Goal: Information Seeking & Learning: Learn about a topic

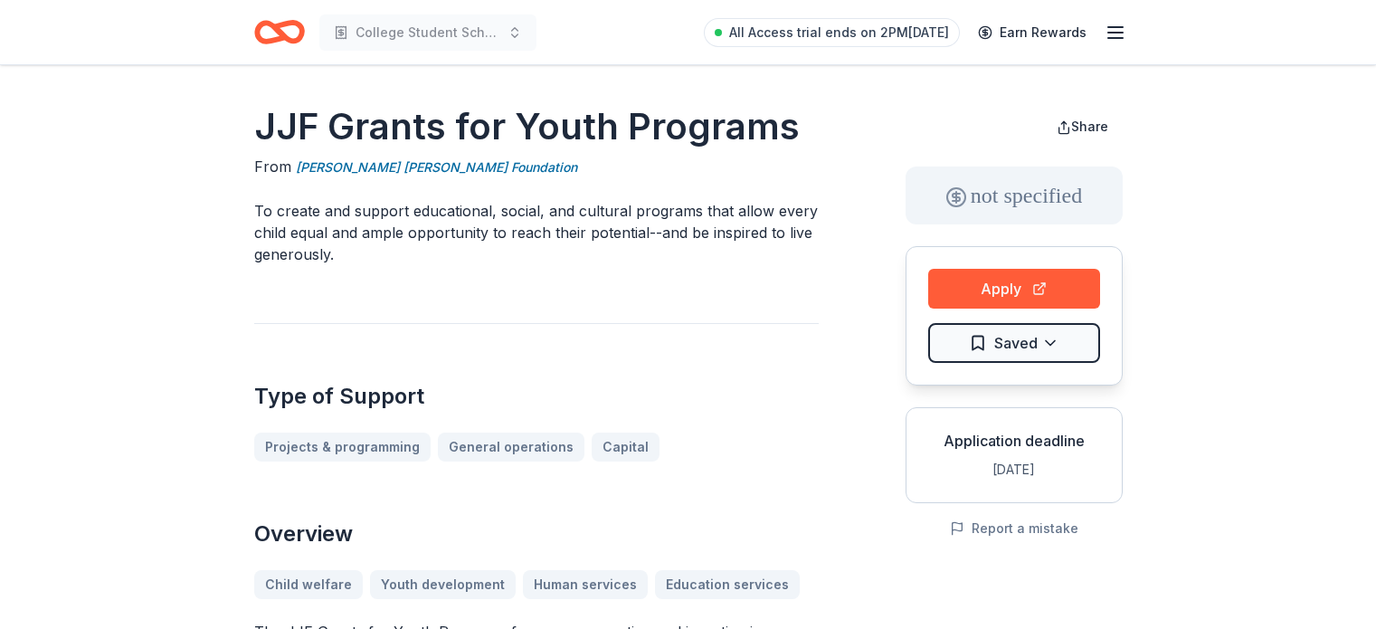
scroll to position [1085, 0]
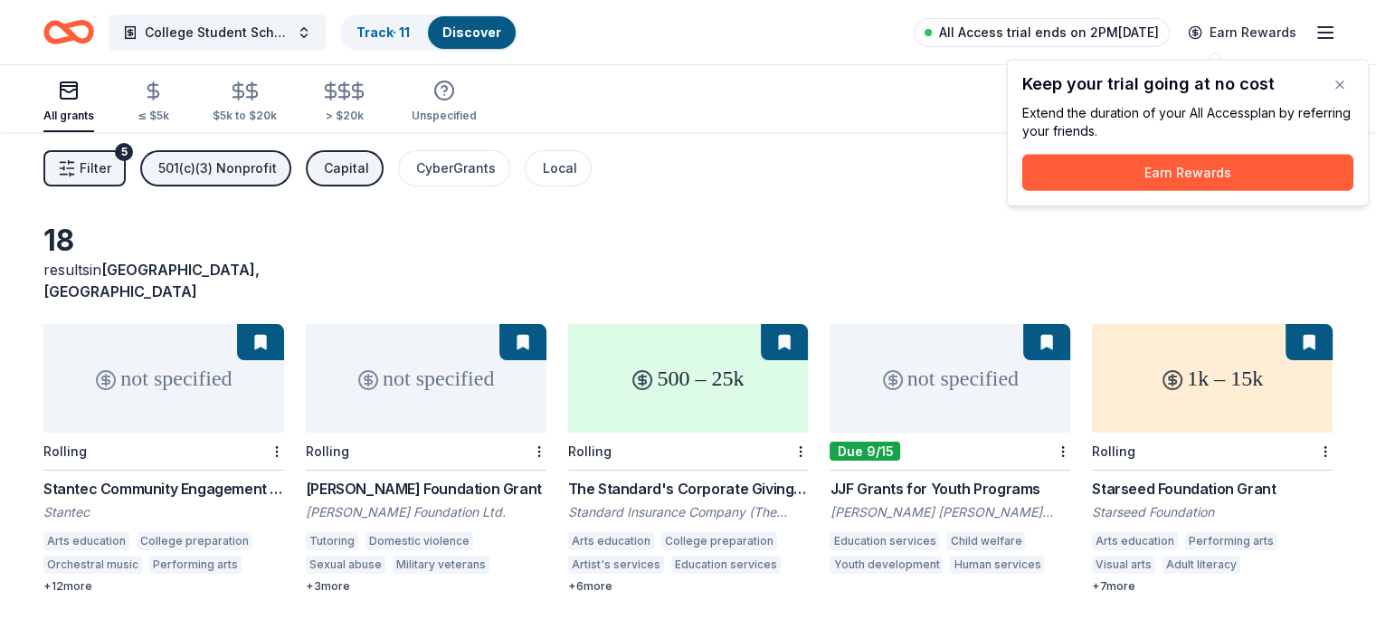
click at [1099, 40] on span "All Access trial ends on 2PM[DATE]" at bounding box center [1049, 33] width 220 height 22
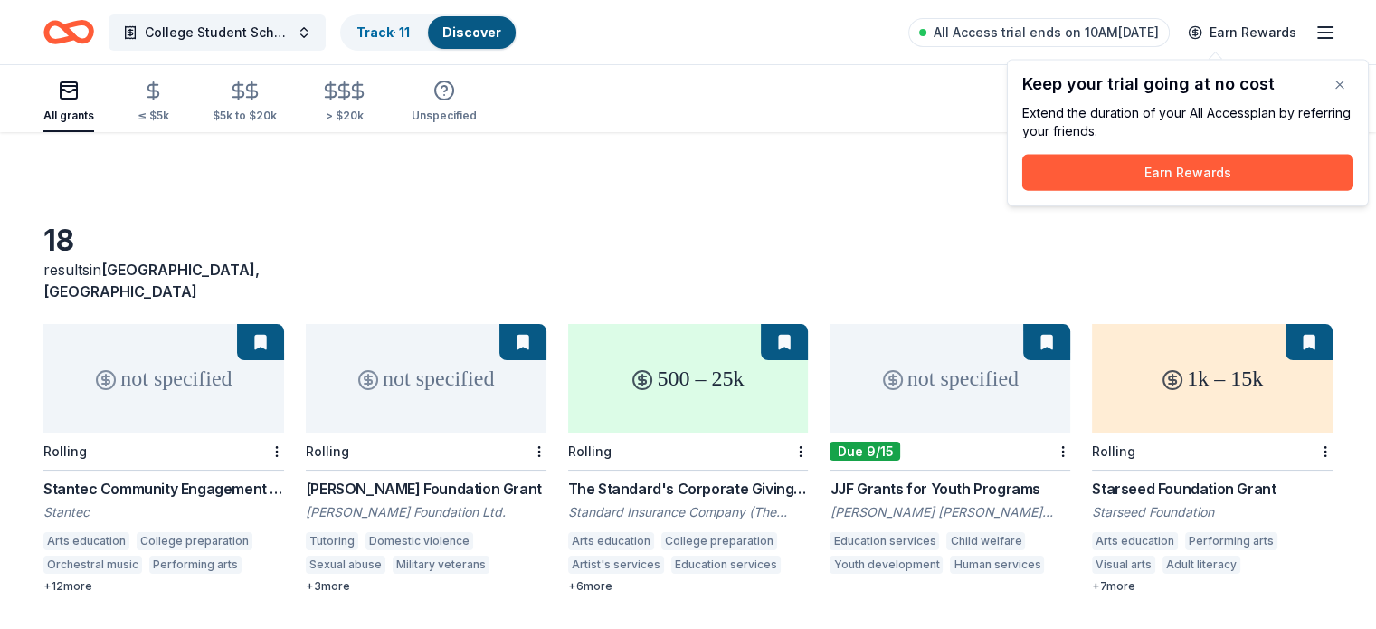
scroll to position [90, 0]
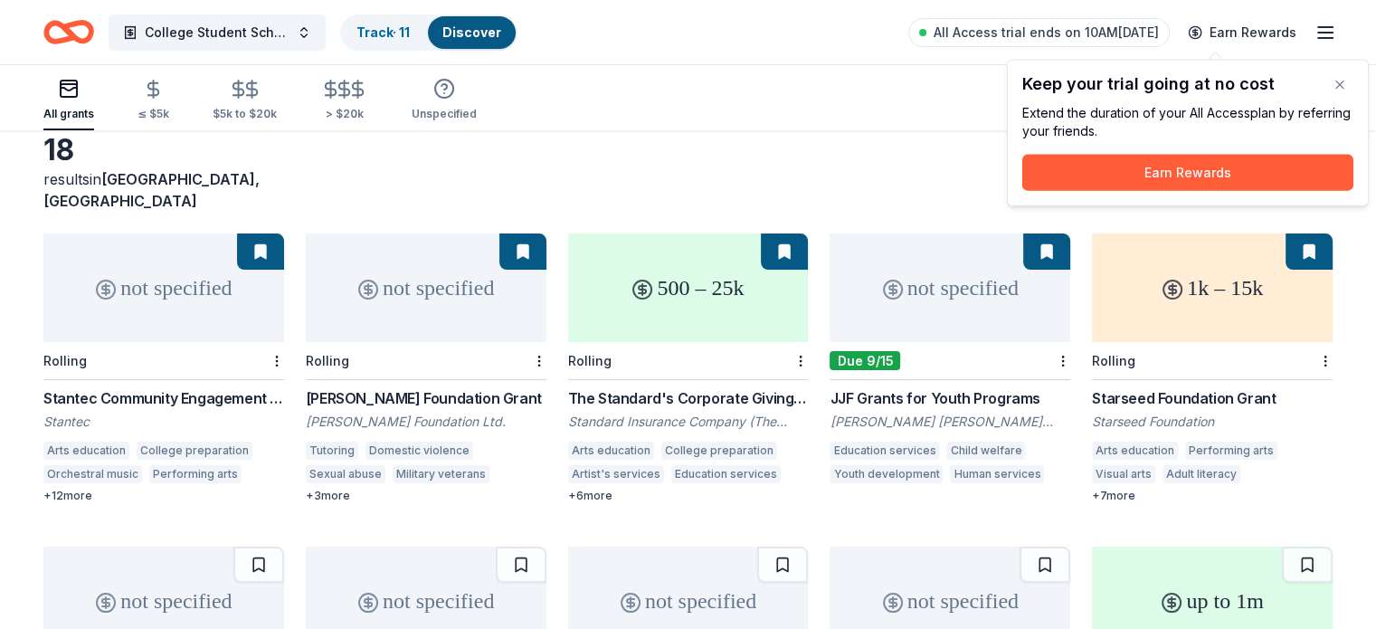
click at [738, 387] on div "The Standard's Corporate Giving Program" at bounding box center [688, 398] width 241 height 22
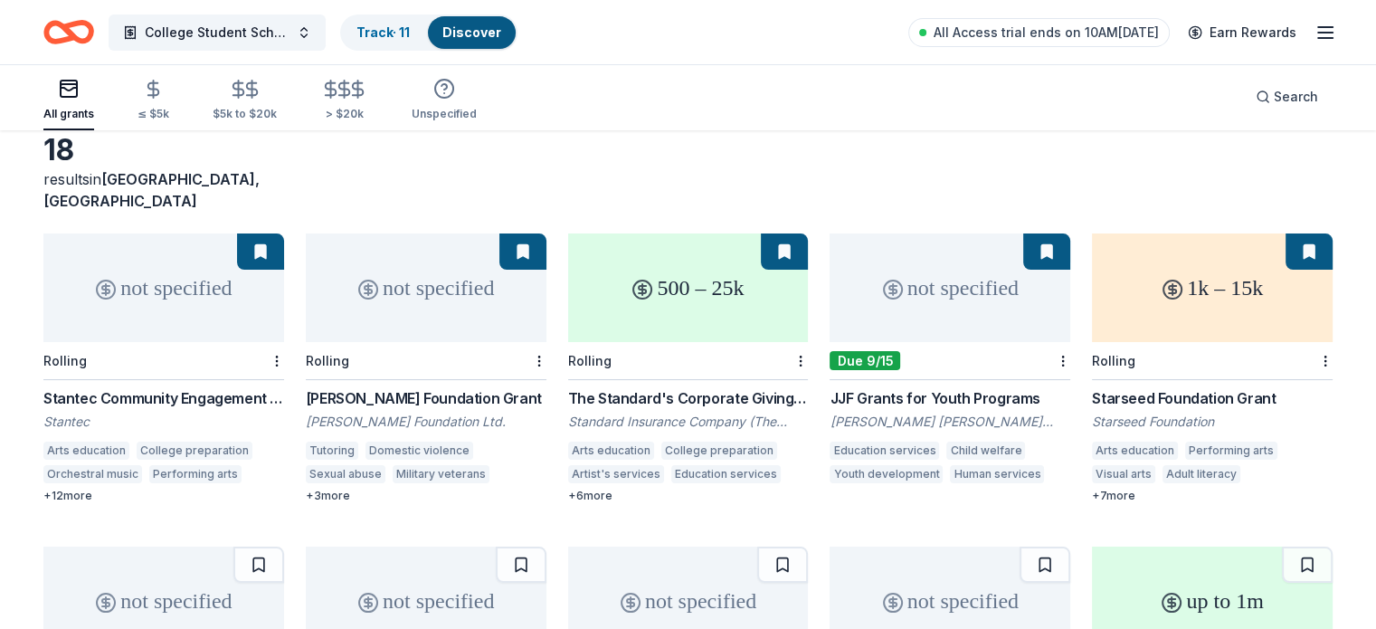
click at [434, 387] on div "Sonnentag Foundation Grant" at bounding box center [426, 398] width 241 height 22
click at [526, 239] on button at bounding box center [522, 251] width 47 height 36
click at [544, 333] on html "College Student Scholarships & Vouchers Track · 11 Discover All Access trial en…" at bounding box center [688, 224] width 1376 height 629
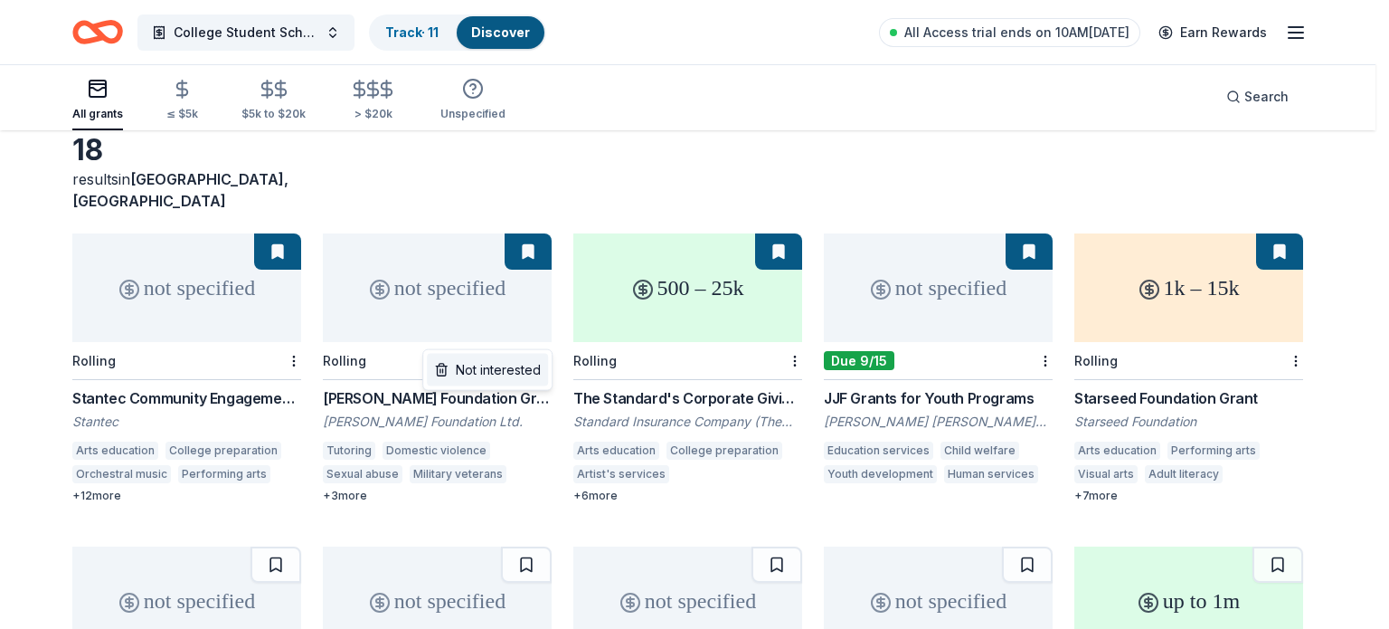
click at [509, 365] on div "Not interested" at bounding box center [487, 370] width 121 height 33
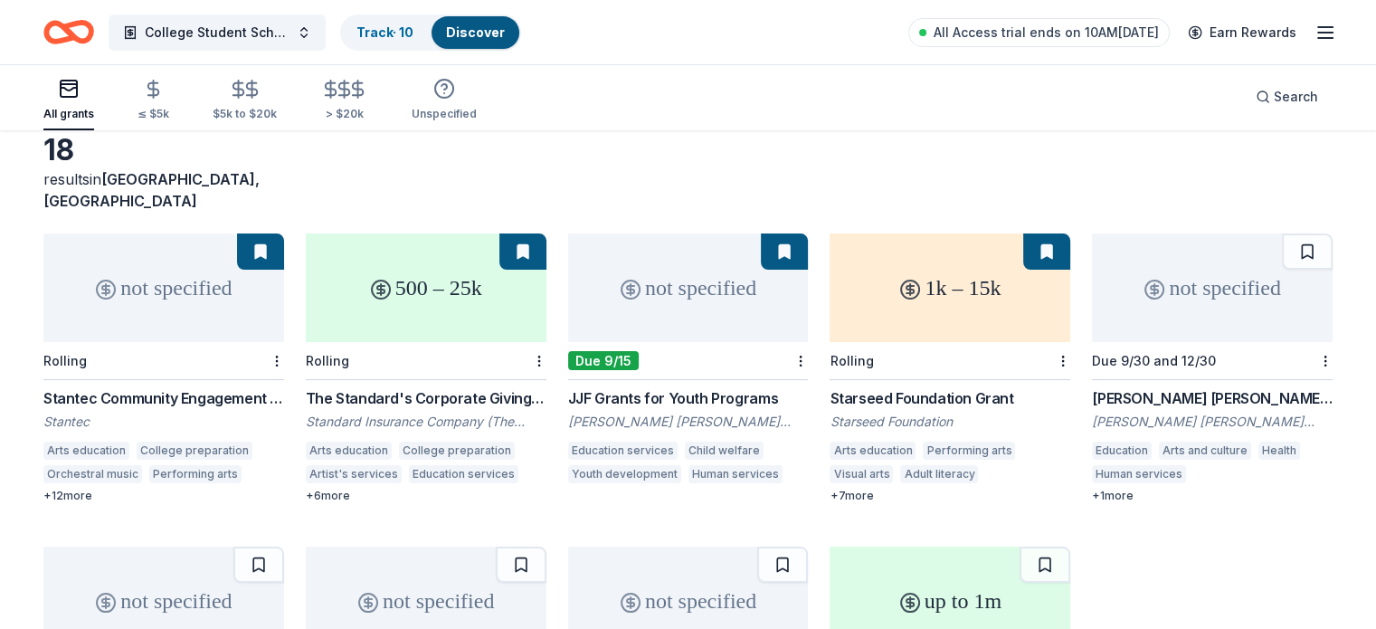
click at [1136, 387] on div "Grace Helen Spearman Charitable Foundation Grant" at bounding box center [1212, 398] width 241 height 22
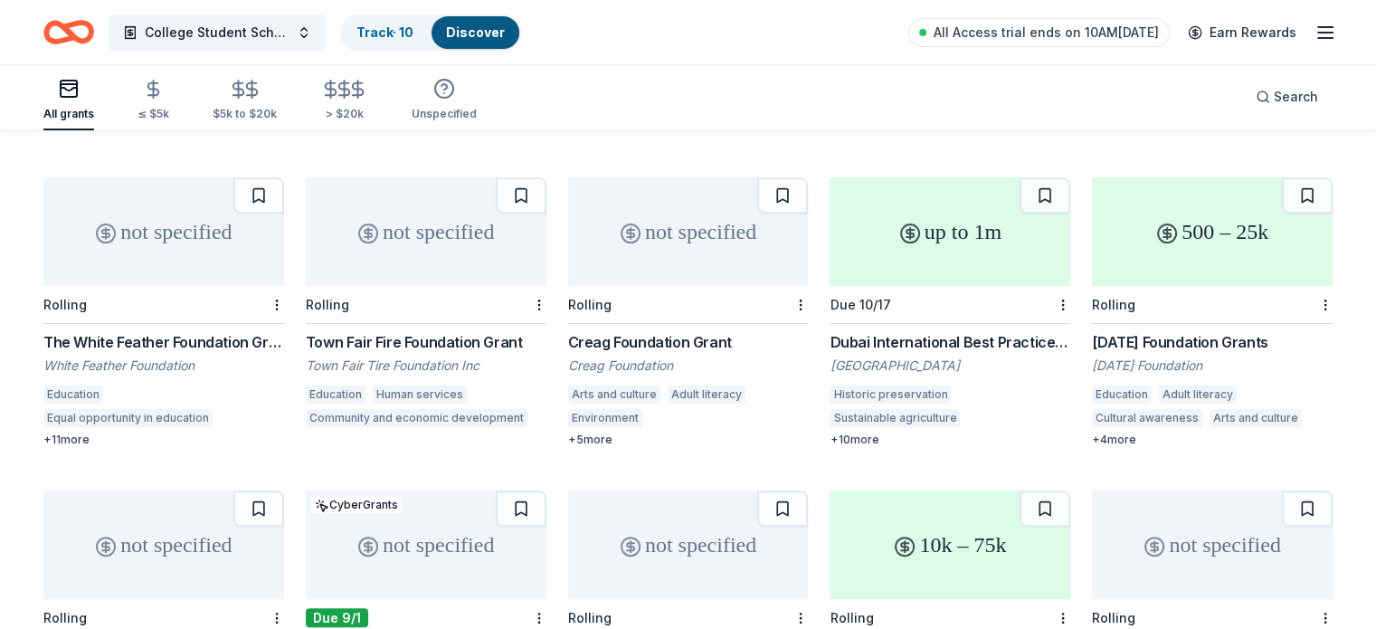
scroll to position [452, 0]
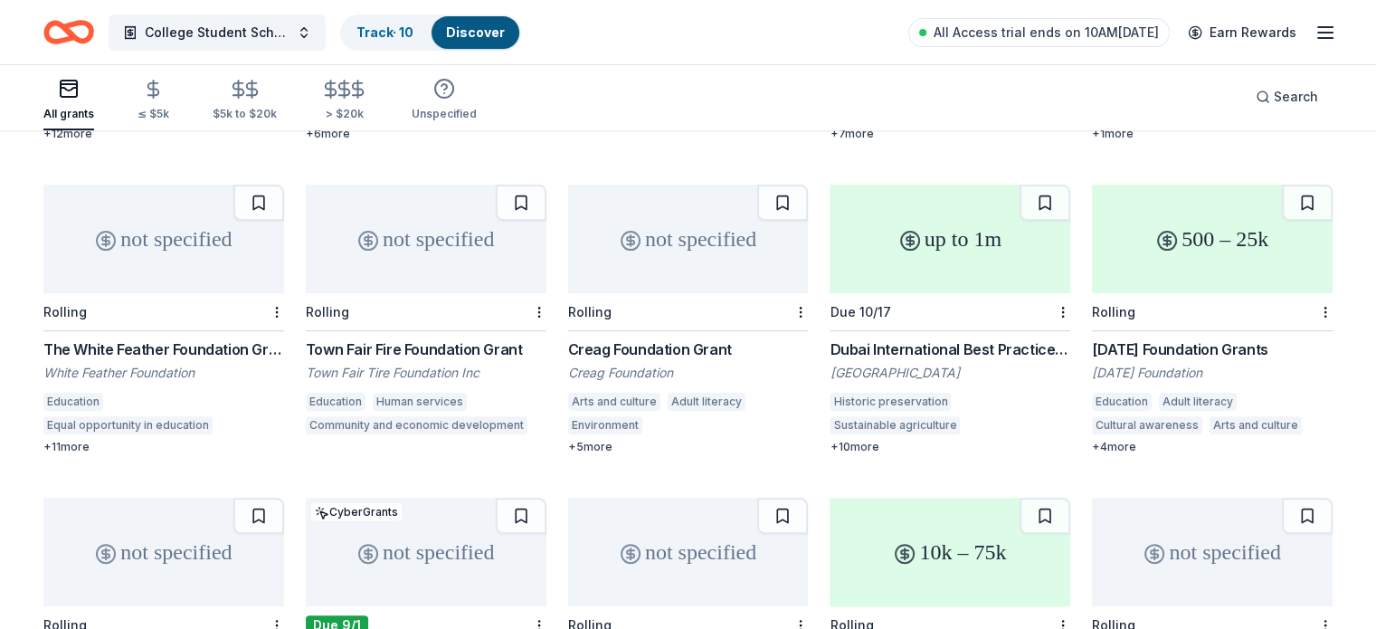
click at [232, 338] on div "The White Feather Foundation Grant" at bounding box center [163, 349] width 241 height 22
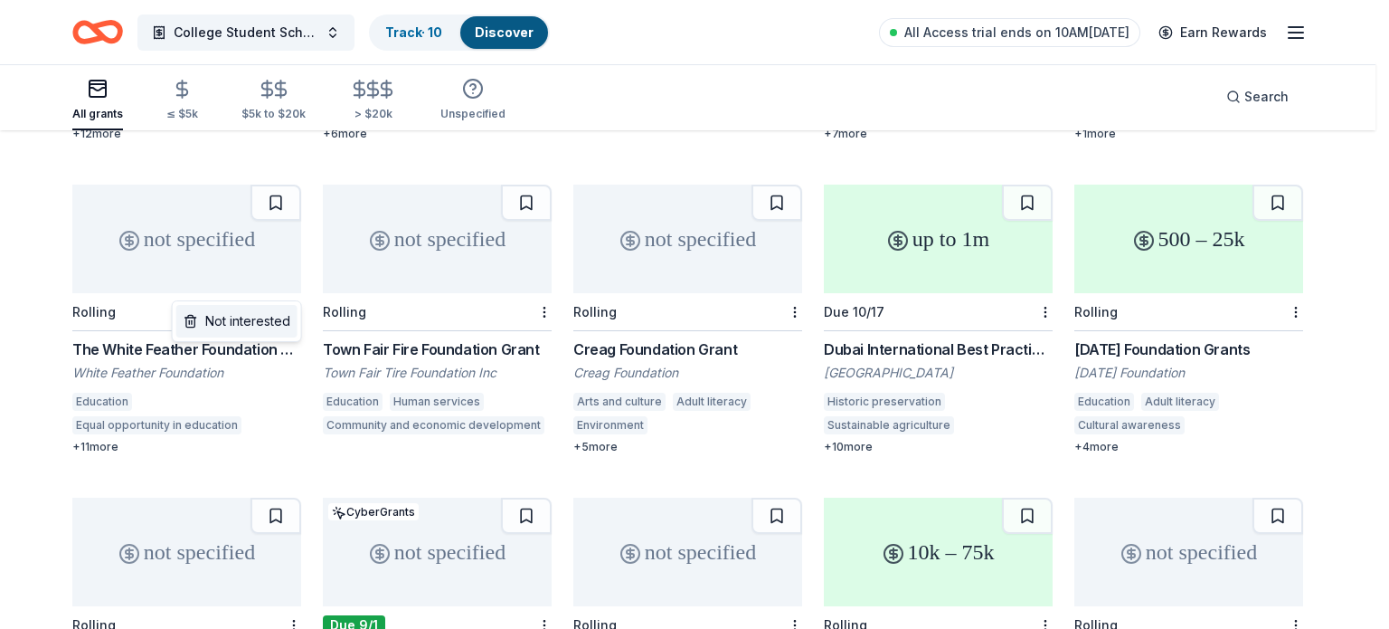
click at [275, 319] on div "Not interested" at bounding box center [236, 321] width 121 height 33
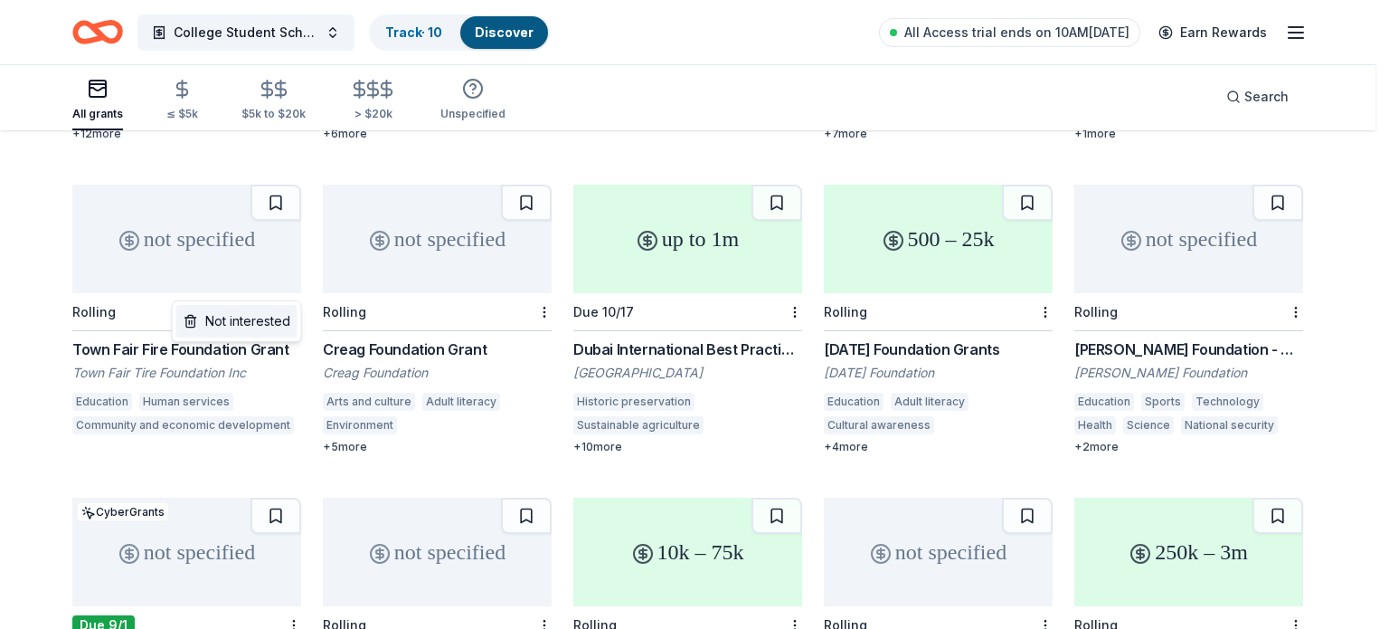
click at [275, 323] on div "Not interested" at bounding box center [236, 321] width 121 height 33
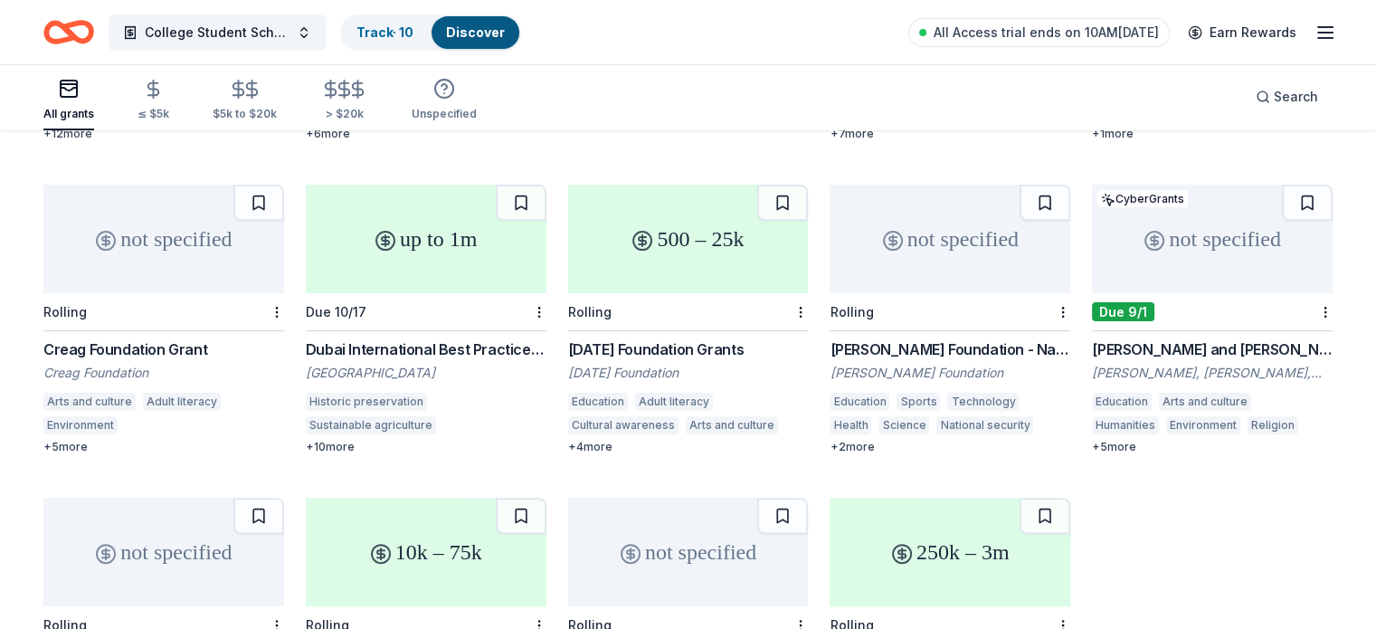
click at [174, 338] on div "Creag Foundation Grant" at bounding box center [163, 349] width 241 height 22
click at [279, 185] on button at bounding box center [258, 203] width 51 height 36
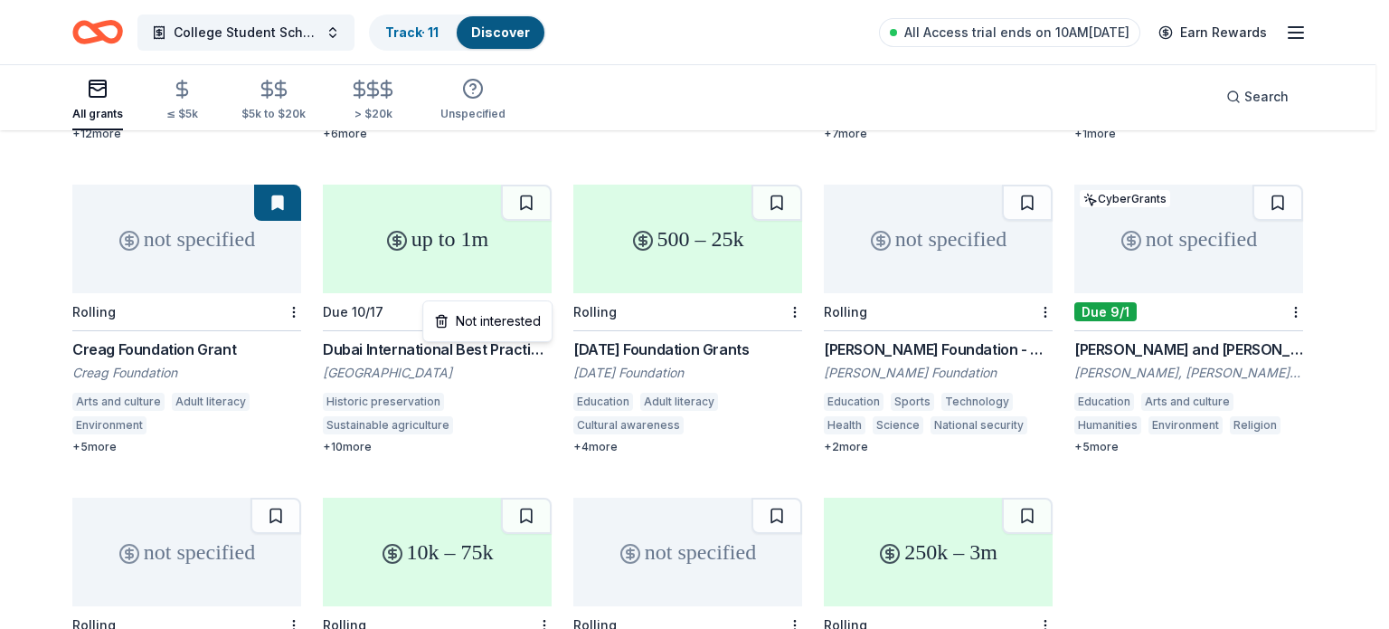
click at [506, 316] on div "Not interested" at bounding box center [487, 321] width 121 height 33
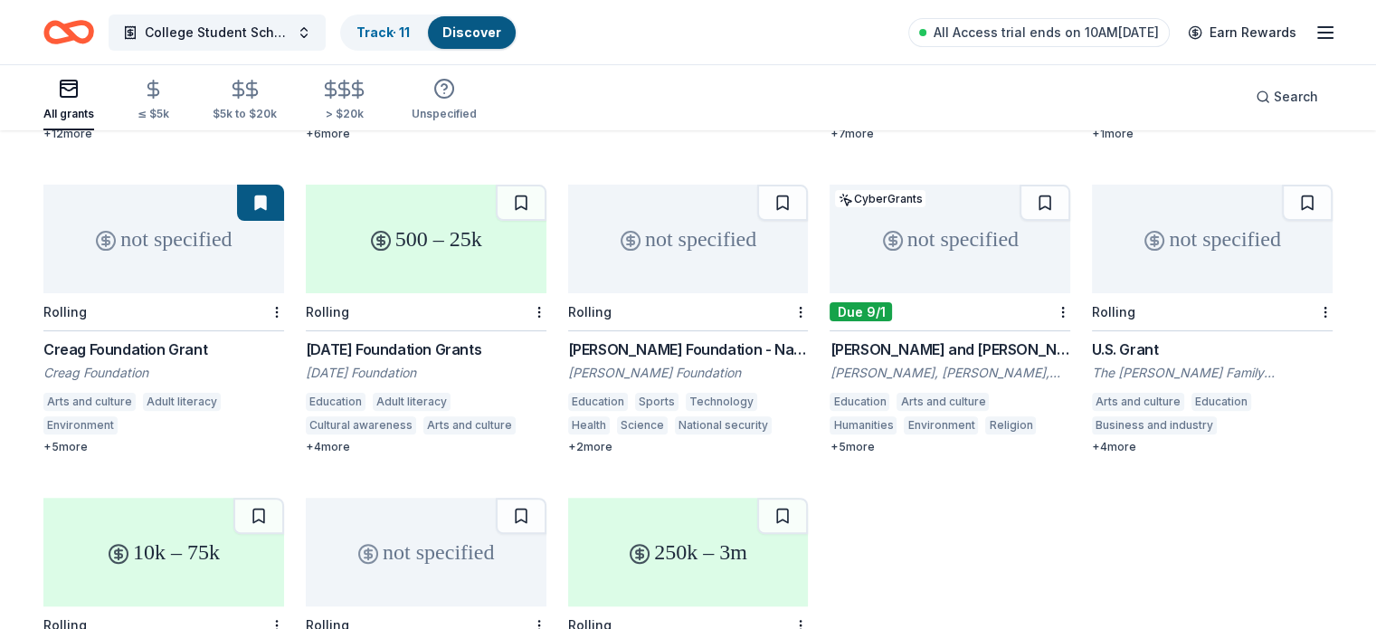
click at [446, 338] on div "Karma Foundation Grants" at bounding box center [426, 349] width 241 height 22
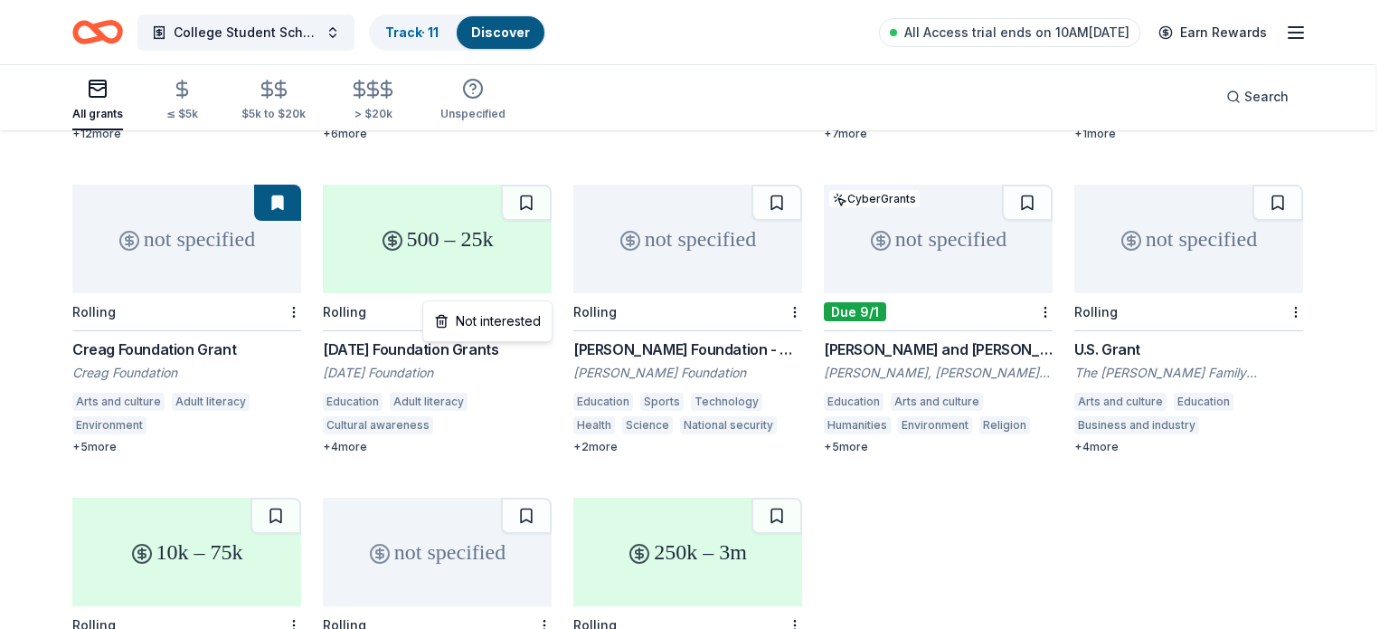
click at [512, 319] on div "Not interested" at bounding box center [487, 321] width 121 height 33
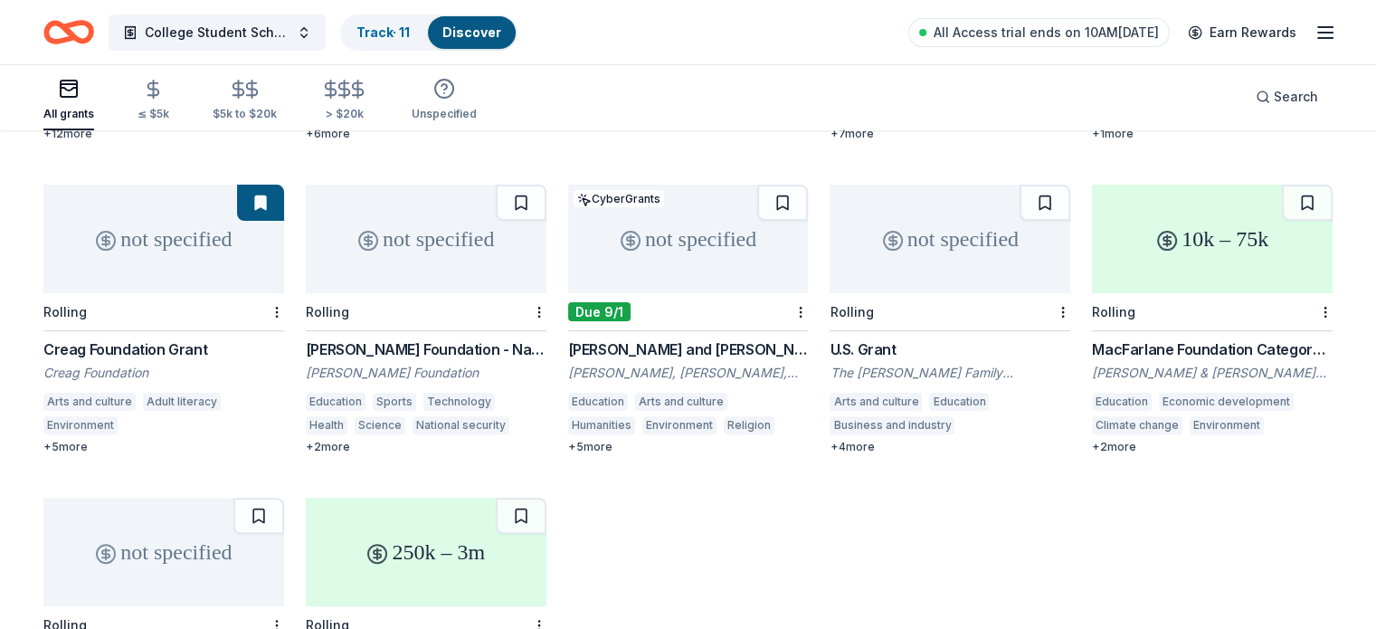
click at [461, 338] on div "Henry T. Nicholas III Foundation - Nationwide Grants" at bounding box center [426, 349] width 241 height 22
click at [539, 293] on div at bounding box center [537, 311] width 18 height 37
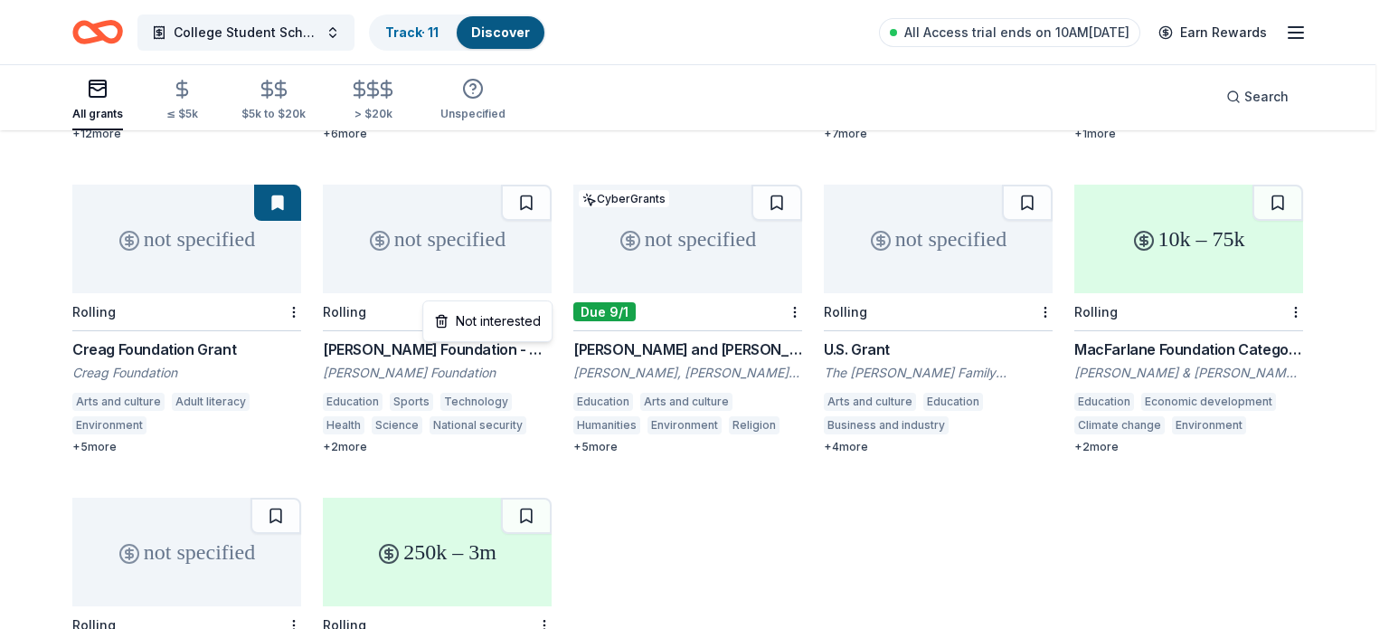
click at [519, 314] on div "Not interested" at bounding box center [487, 321] width 121 height 33
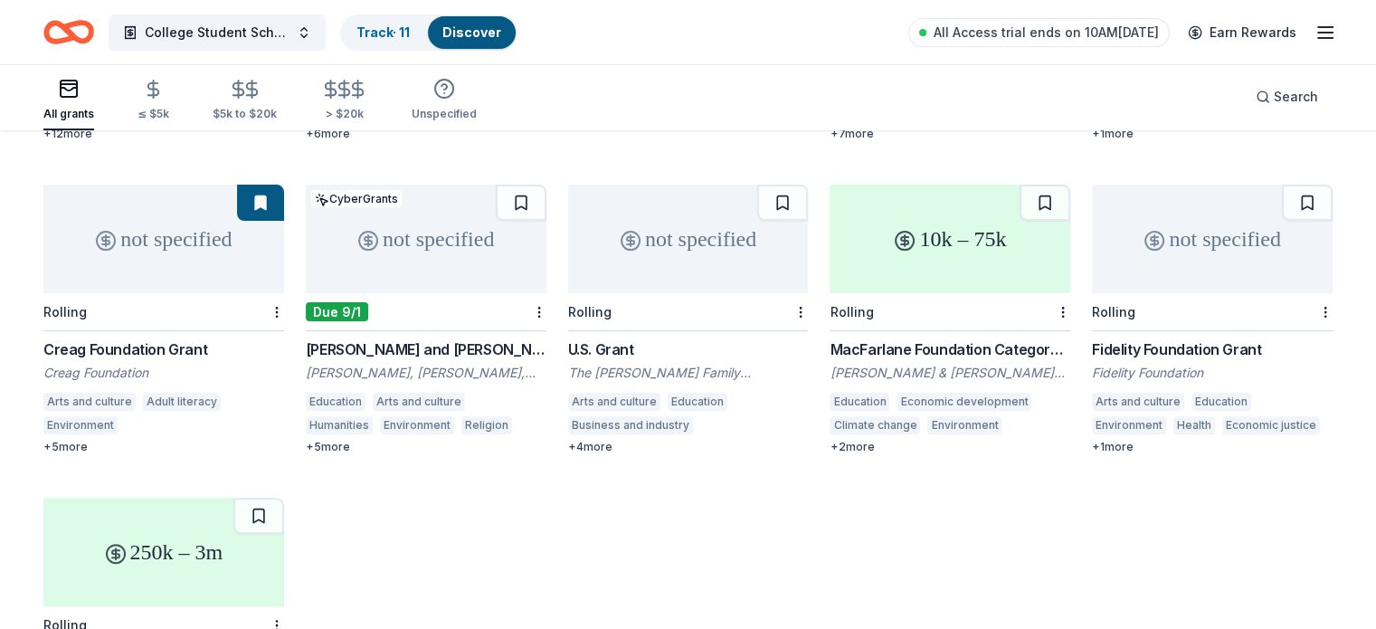
click at [481, 338] on div "David, Helen and Marian Woodward Fund (Atlanta) Grant" at bounding box center [426, 349] width 241 height 22
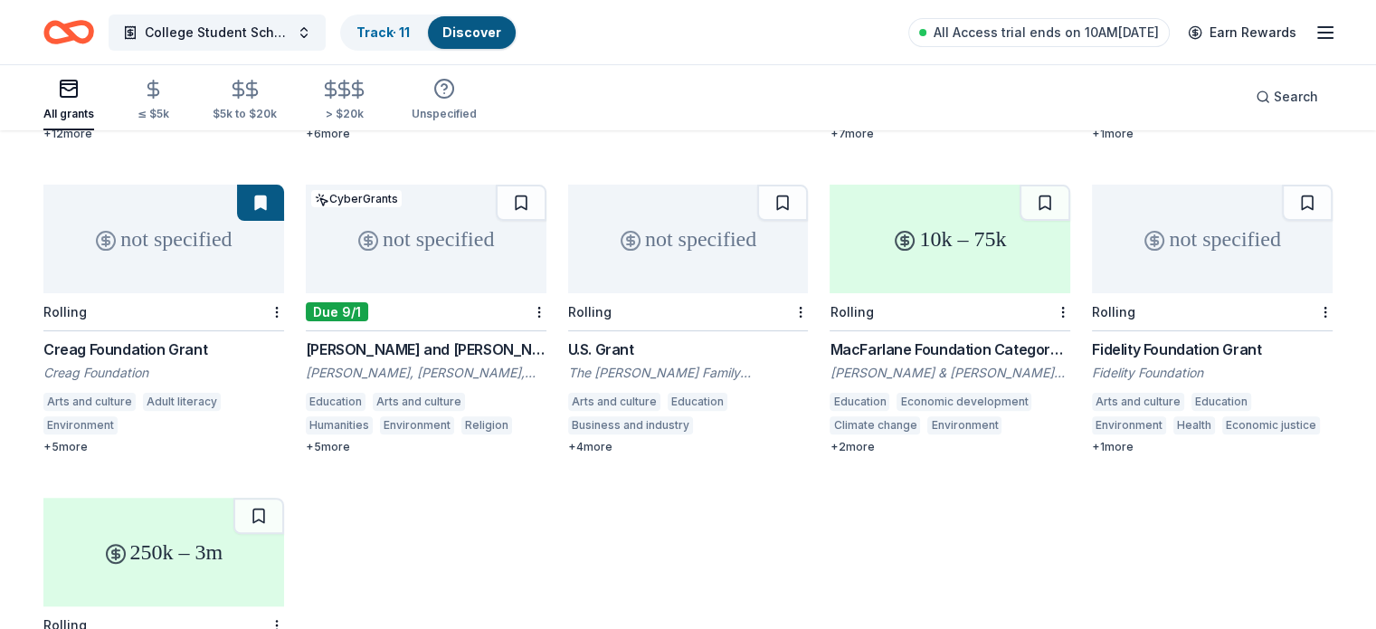
click at [370, 338] on div "David, Helen and Marian Woodward Fund (Atlanta) Grant" at bounding box center [426, 349] width 241 height 22
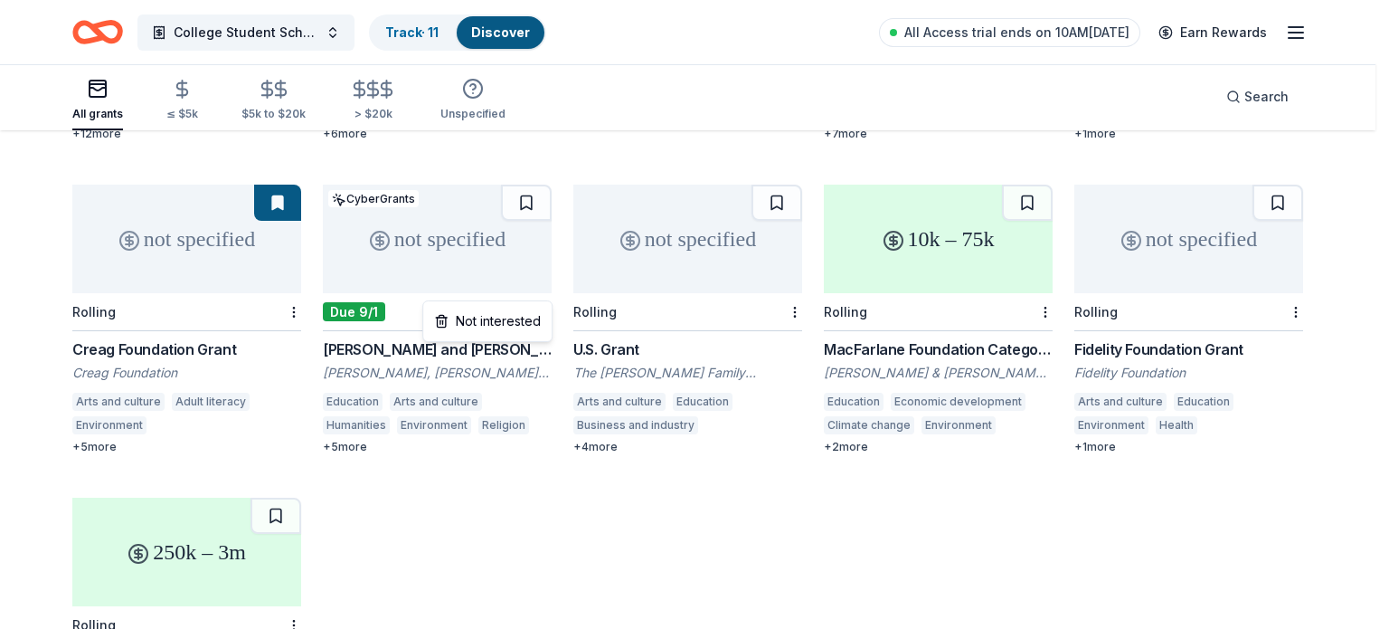
click at [511, 321] on div "Not interested" at bounding box center [487, 321] width 121 height 33
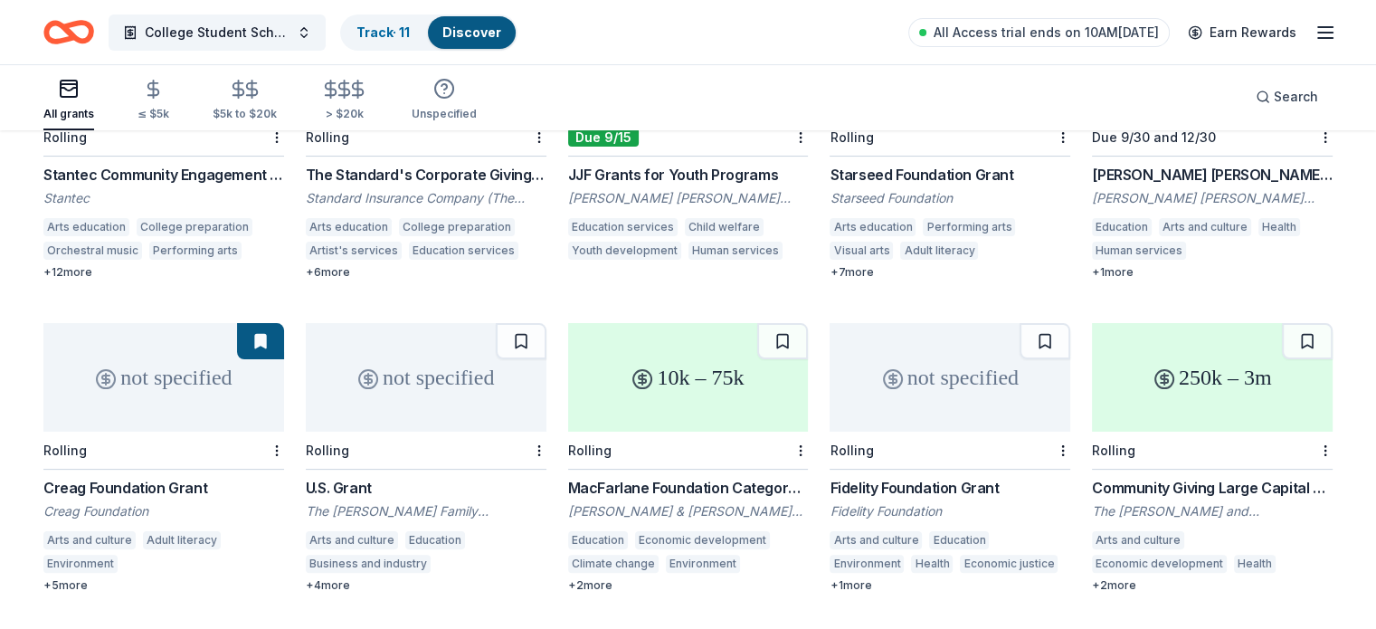
scroll to position [292, 0]
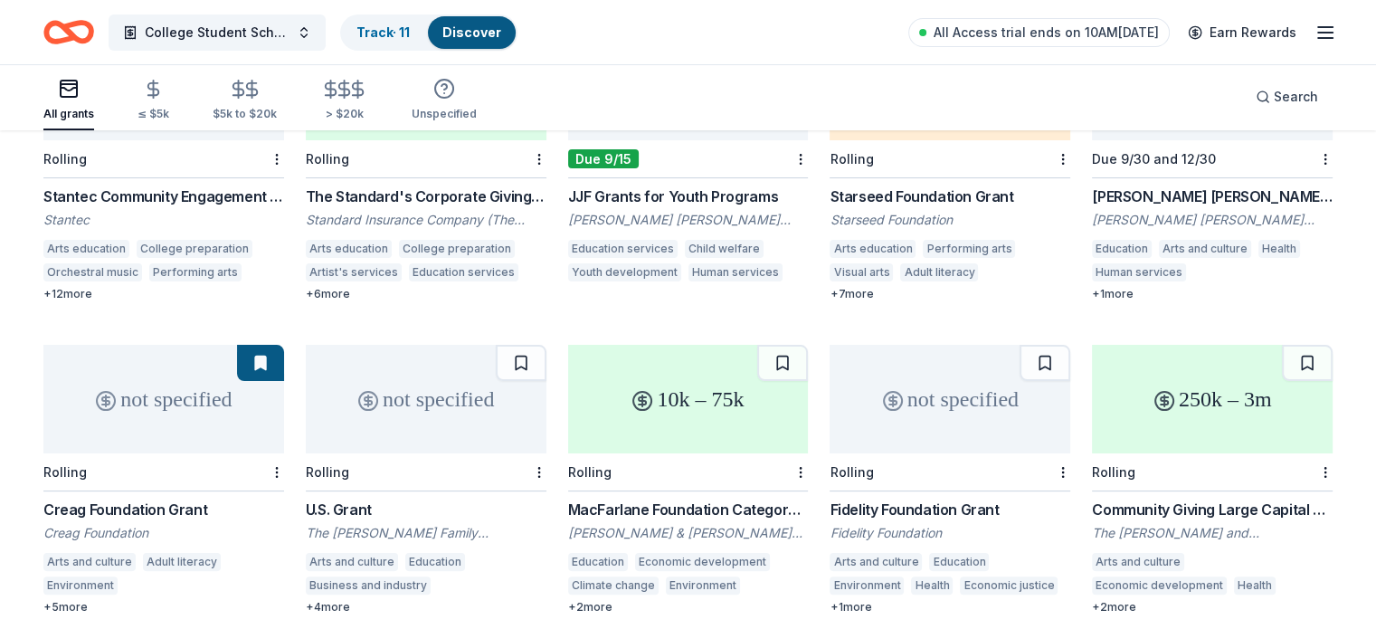
click at [452, 524] on div "The H. Hovnanian Family Foundation" at bounding box center [426, 533] width 241 height 18
click at [545, 336] on html "College Student Scholarships & Vouchers Track · 11 Discover All Access trial en…" at bounding box center [688, 22] width 1376 height 629
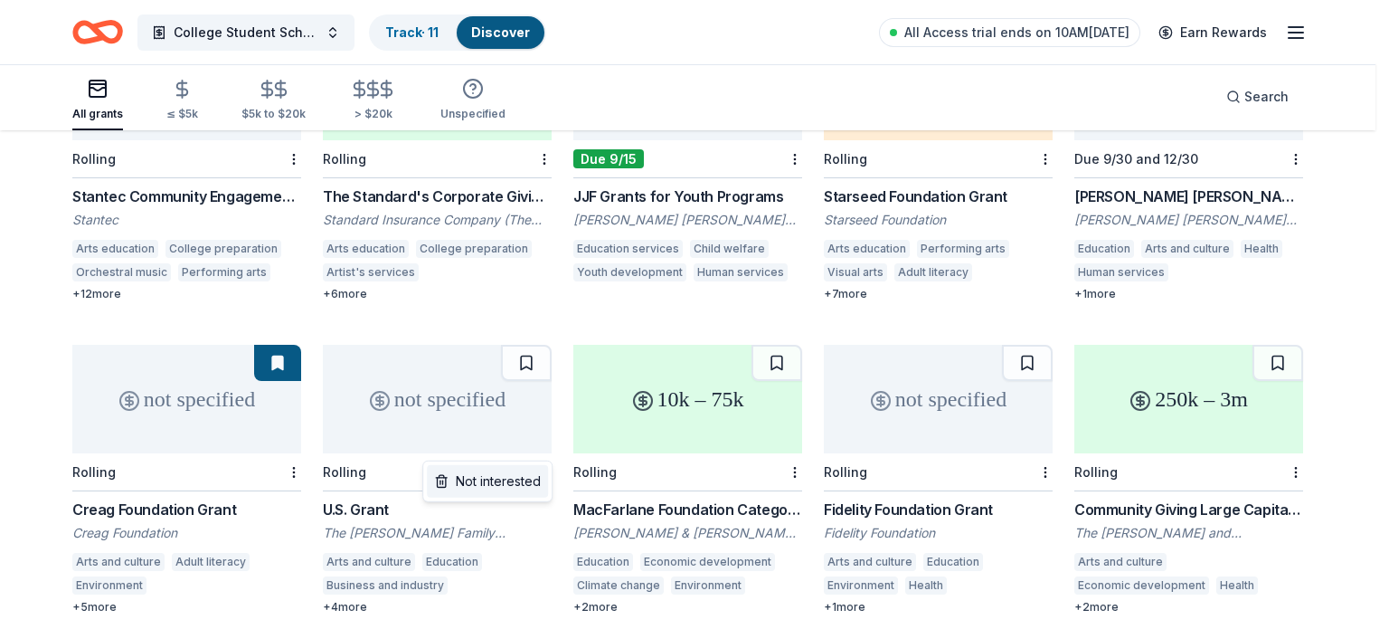
click at [503, 485] on div "Not interested" at bounding box center [487, 481] width 121 height 33
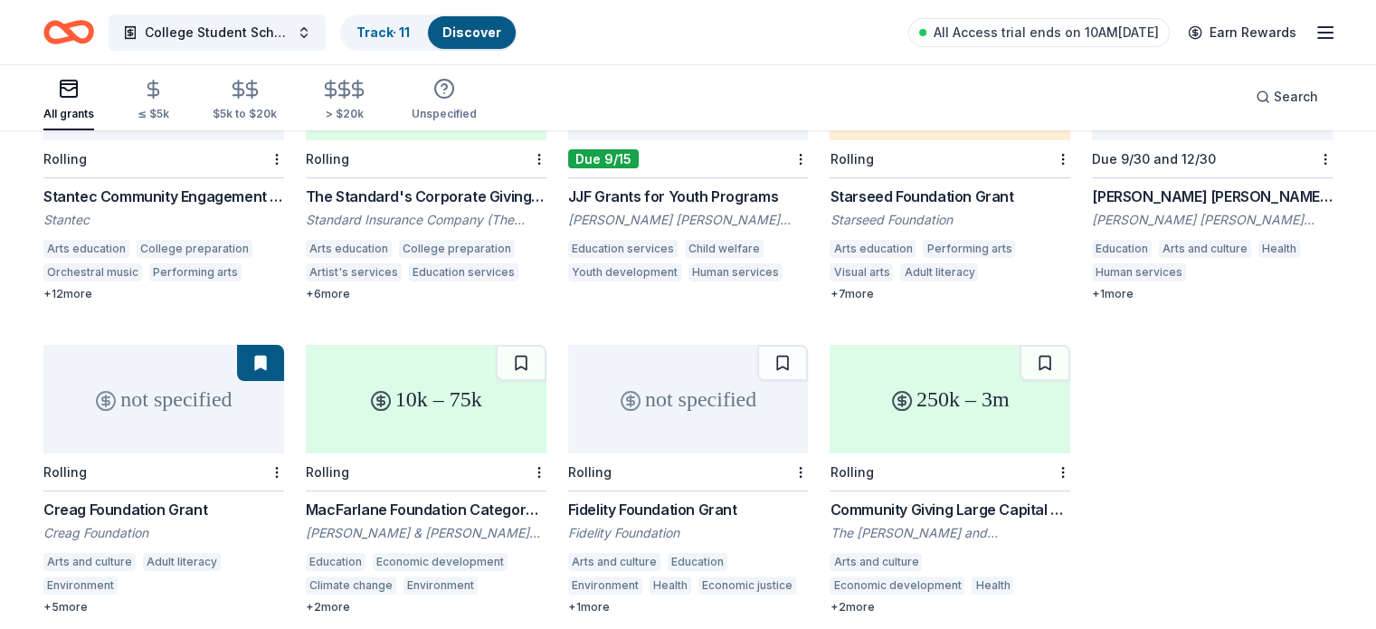
click at [450, 498] on div "MacFarlane Foundation Category 1 Grants" at bounding box center [426, 509] width 241 height 22
click at [518, 345] on button at bounding box center [521, 363] width 51 height 36
click at [663, 498] on div "Fidelity Foundation Grant" at bounding box center [688, 509] width 241 height 22
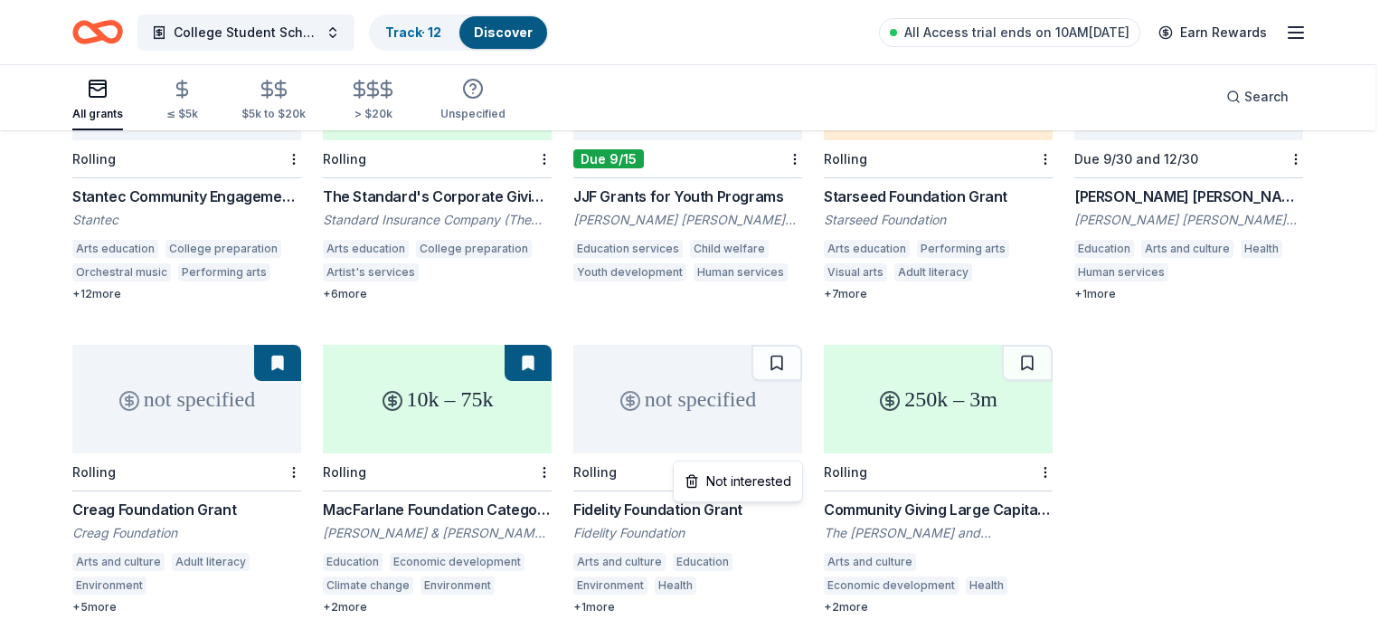
click at [796, 336] on html "College Student Scholarships & Vouchers Track · 12 Discover All Access trial en…" at bounding box center [694, 22] width 1389 height 629
click at [735, 474] on div "Not interested" at bounding box center [737, 481] width 121 height 33
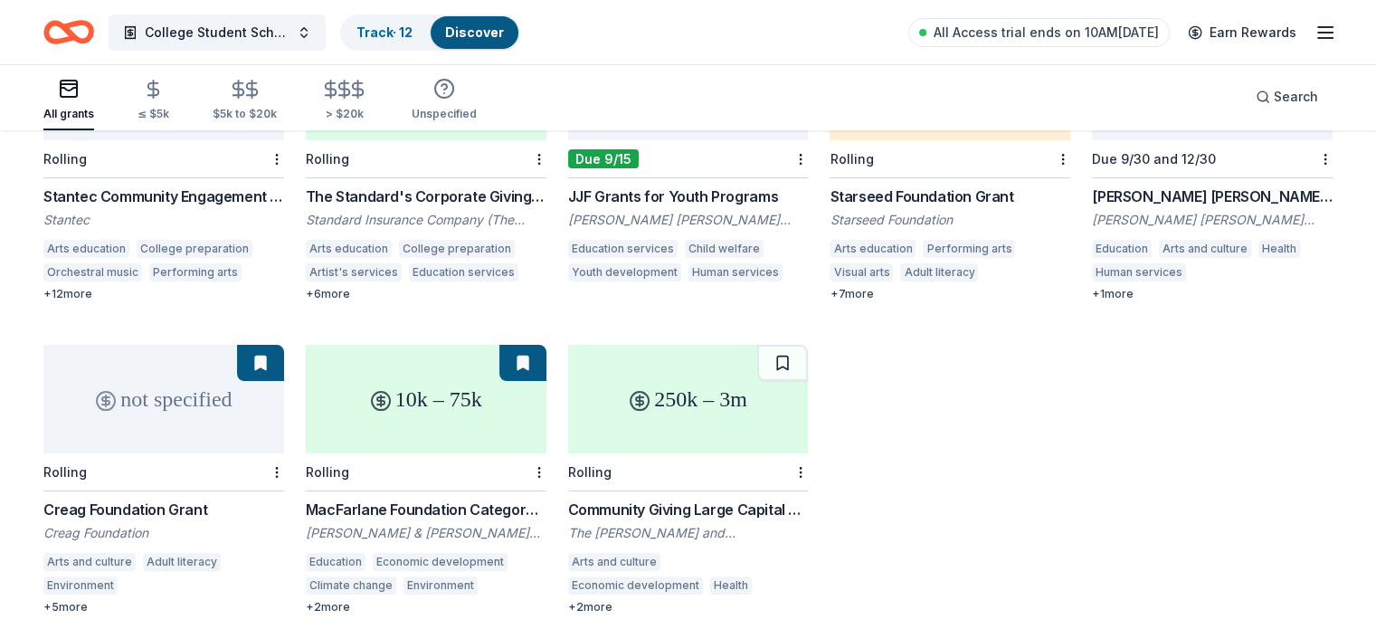
click at [687, 498] on div "Community Giving Large Capital Grant" at bounding box center [688, 509] width 241 height 22
click at [793, 336] on html "College Student Scholarships & Vouchers Track · 12 Discover All Access trial en…" at bounding box center [688, 22] width 1376 height 629
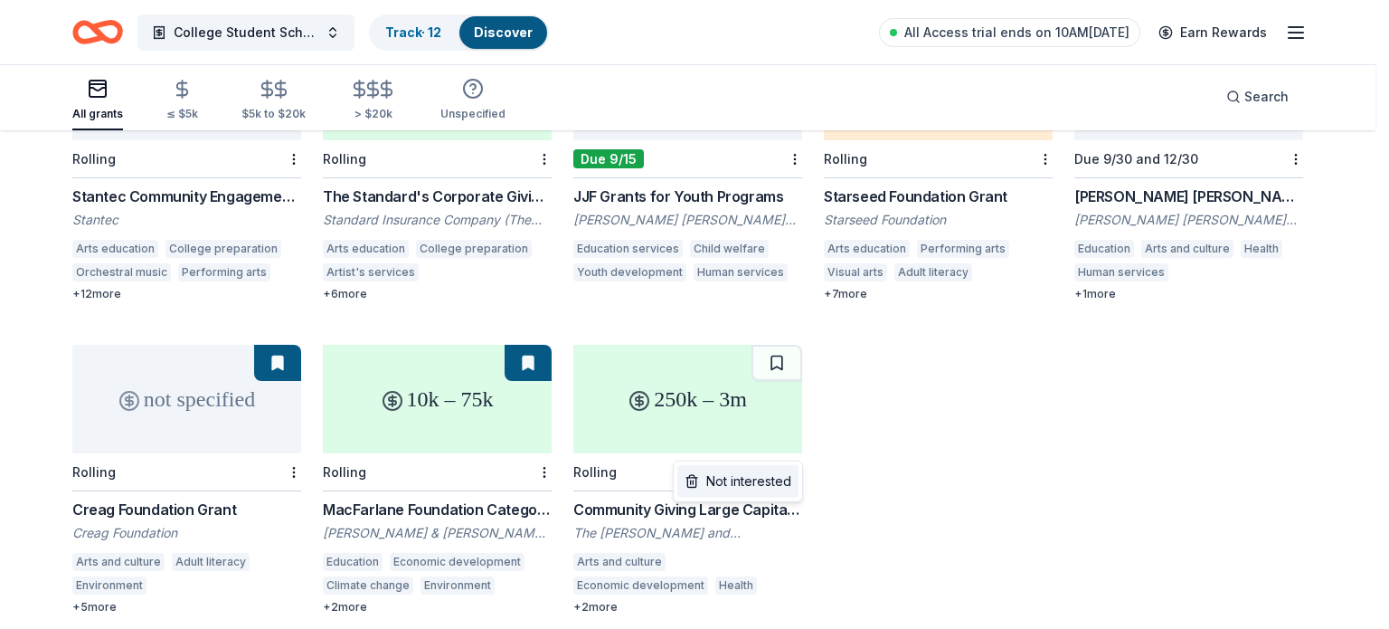
click at [760, 478] on div "Not interested" at bounding box center [737, 481] width 121 height 33
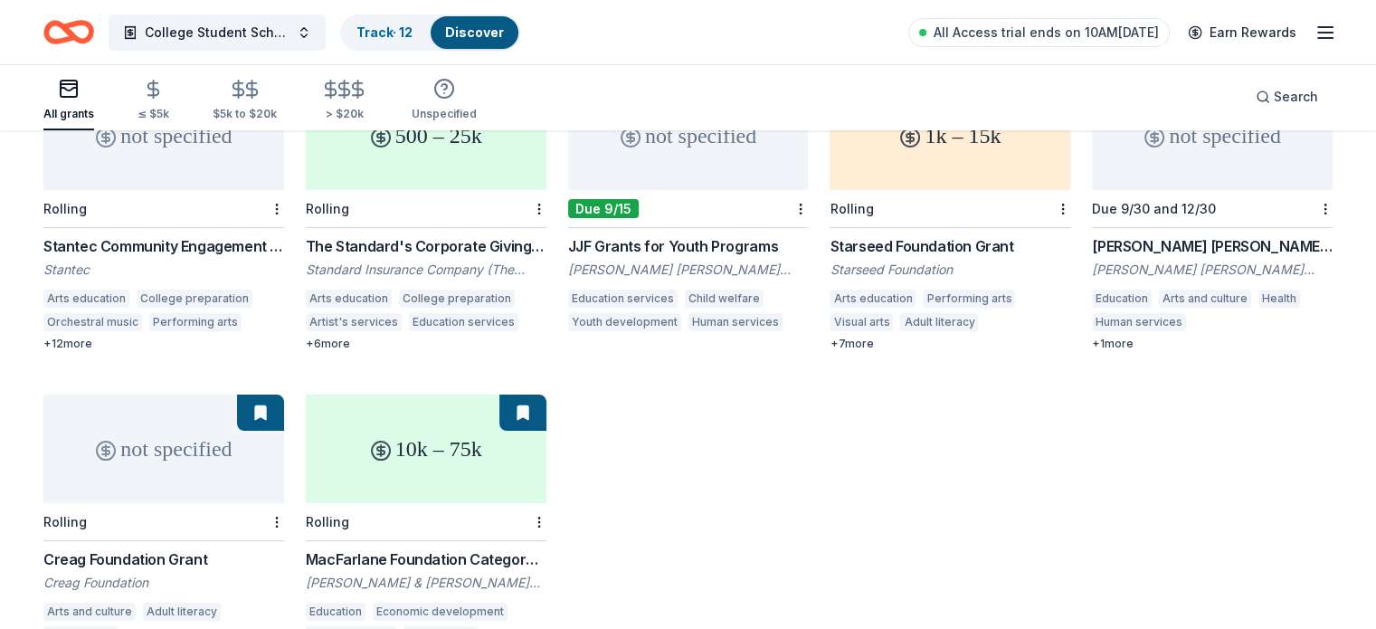
scroll to position [111, 0]
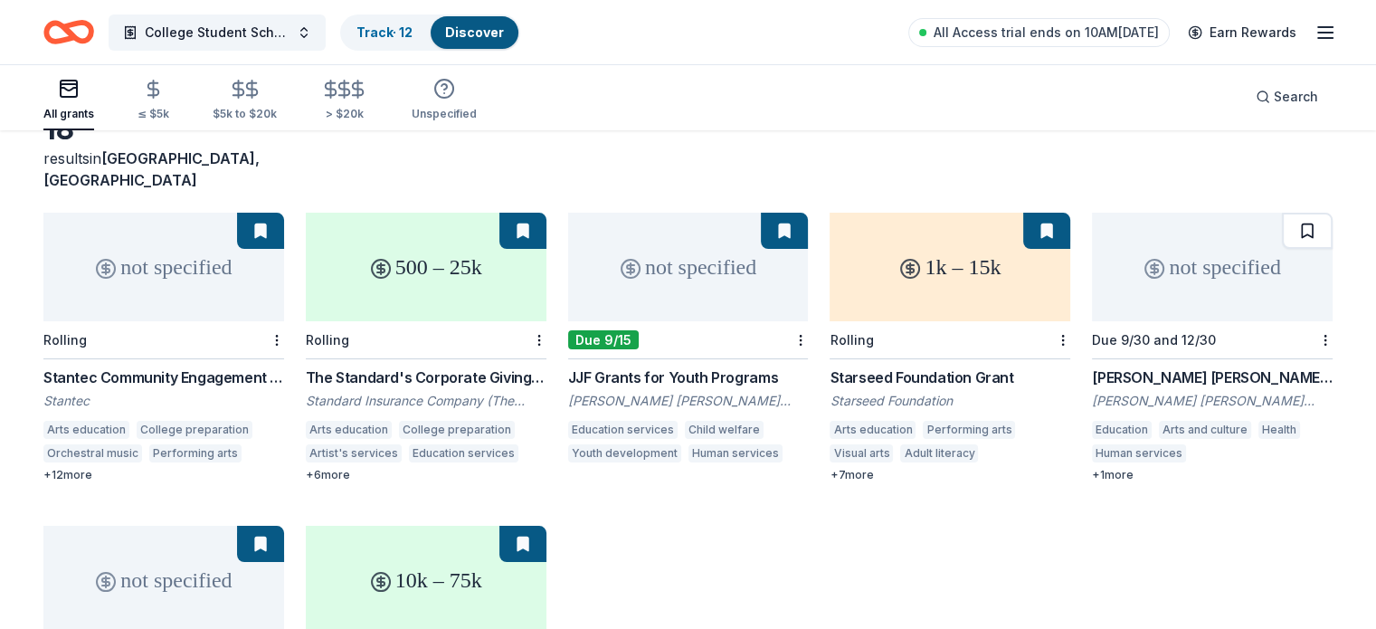
click at [1282, 213] on button at bounding box center [1307, 231] width 51 height 36
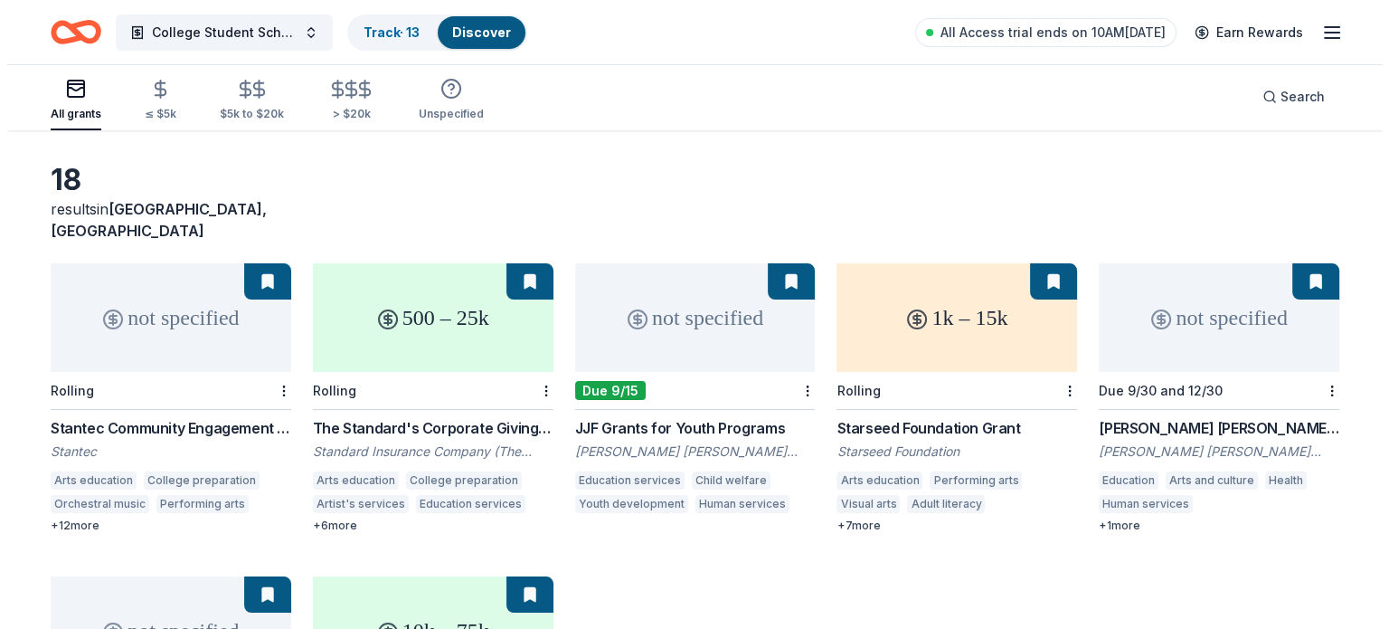
scroll to position [0, 0]
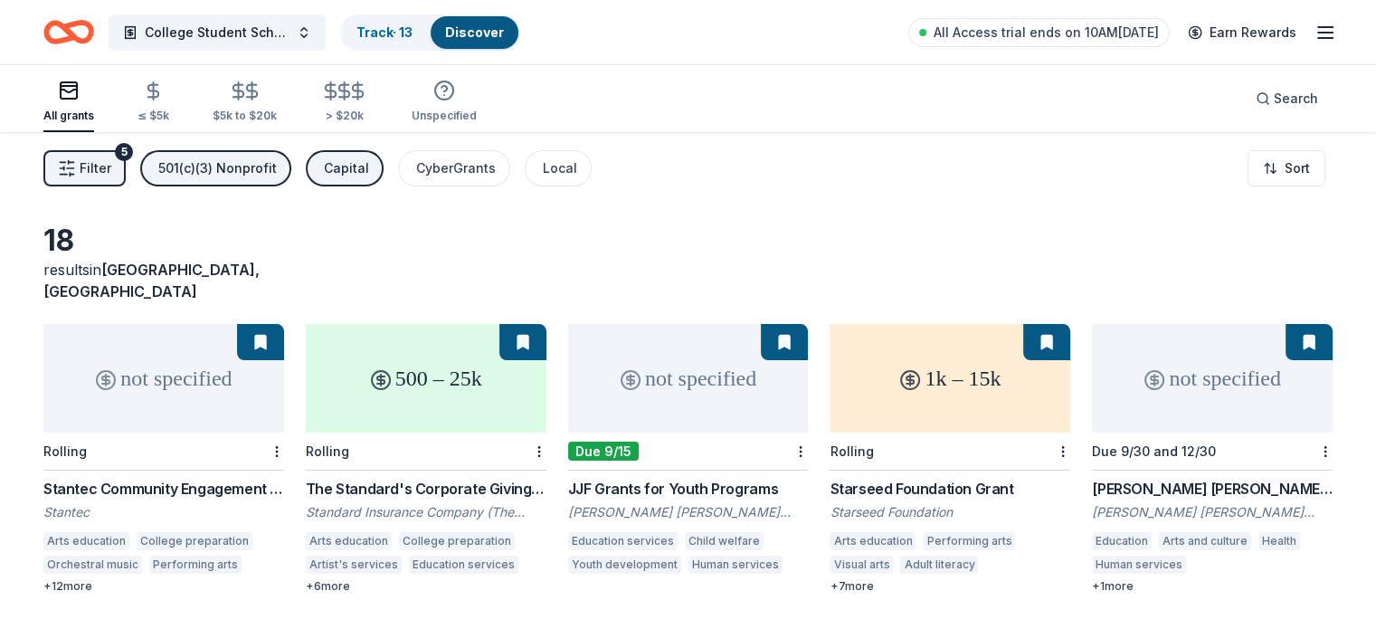
click at [111, 165] on span "Filter" at bounding box center [96, 168] width 32 height 22
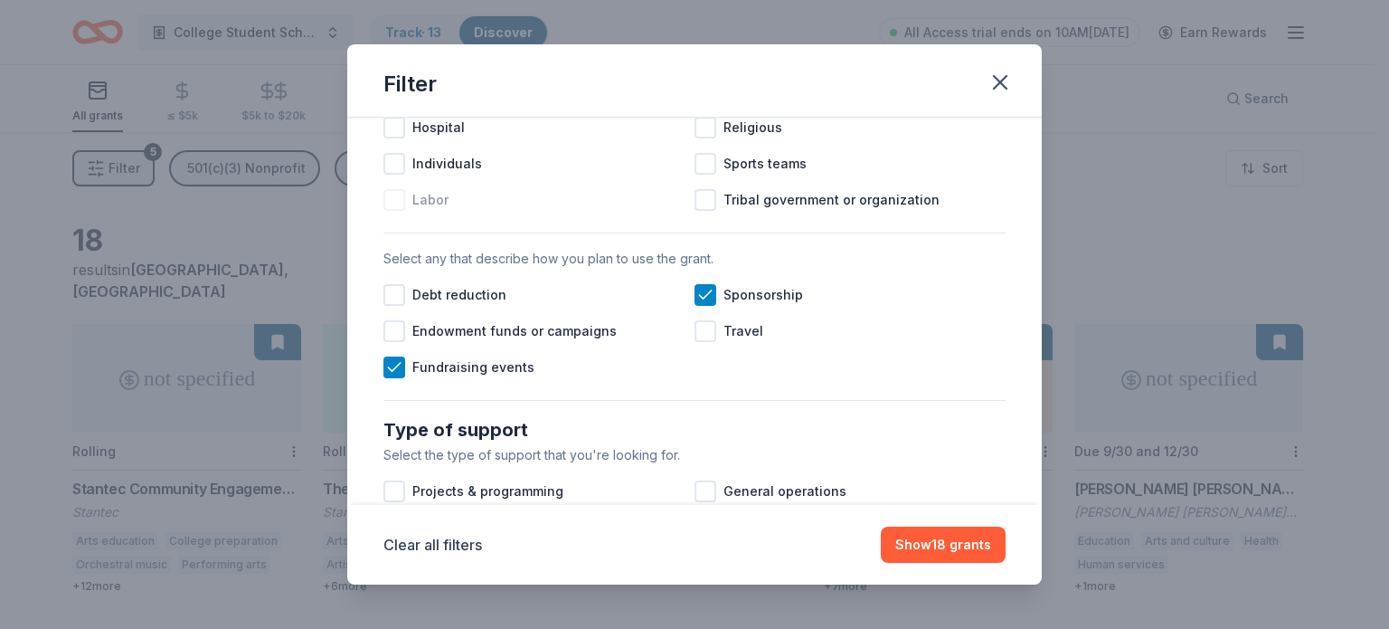
scroll to position [452, 0]
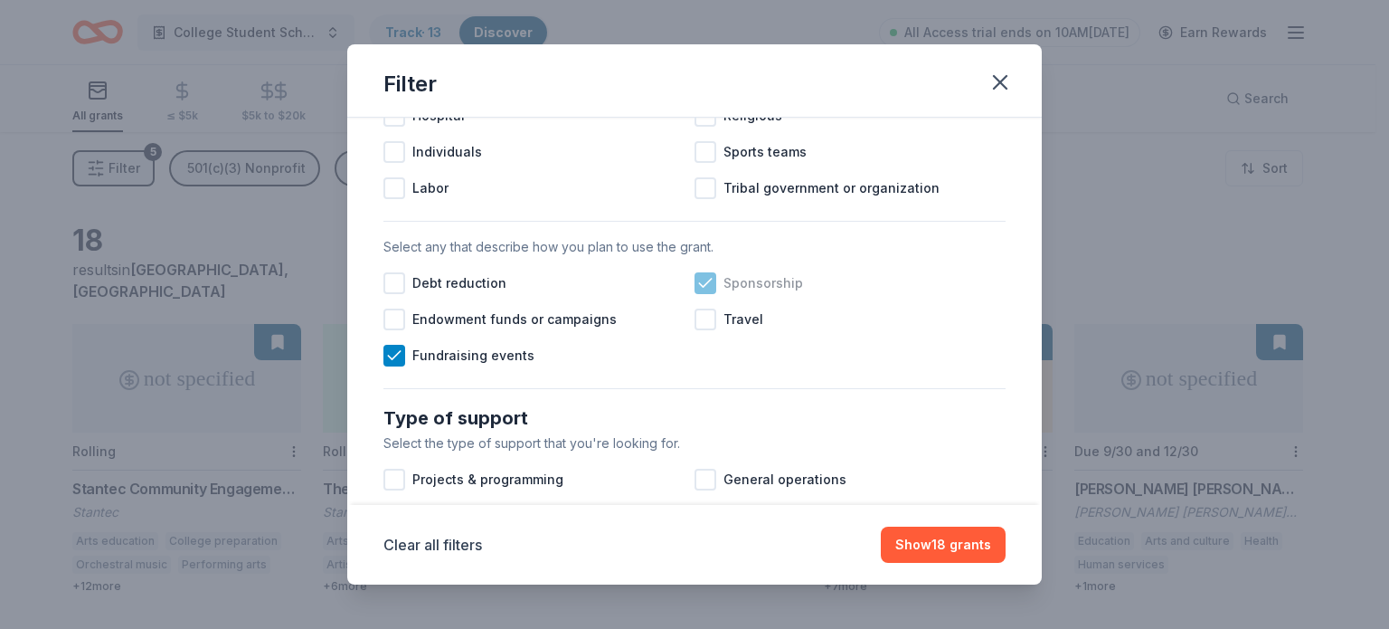
click at [696, 292] on icon at bounding box center [705, 283] width 18 height 18
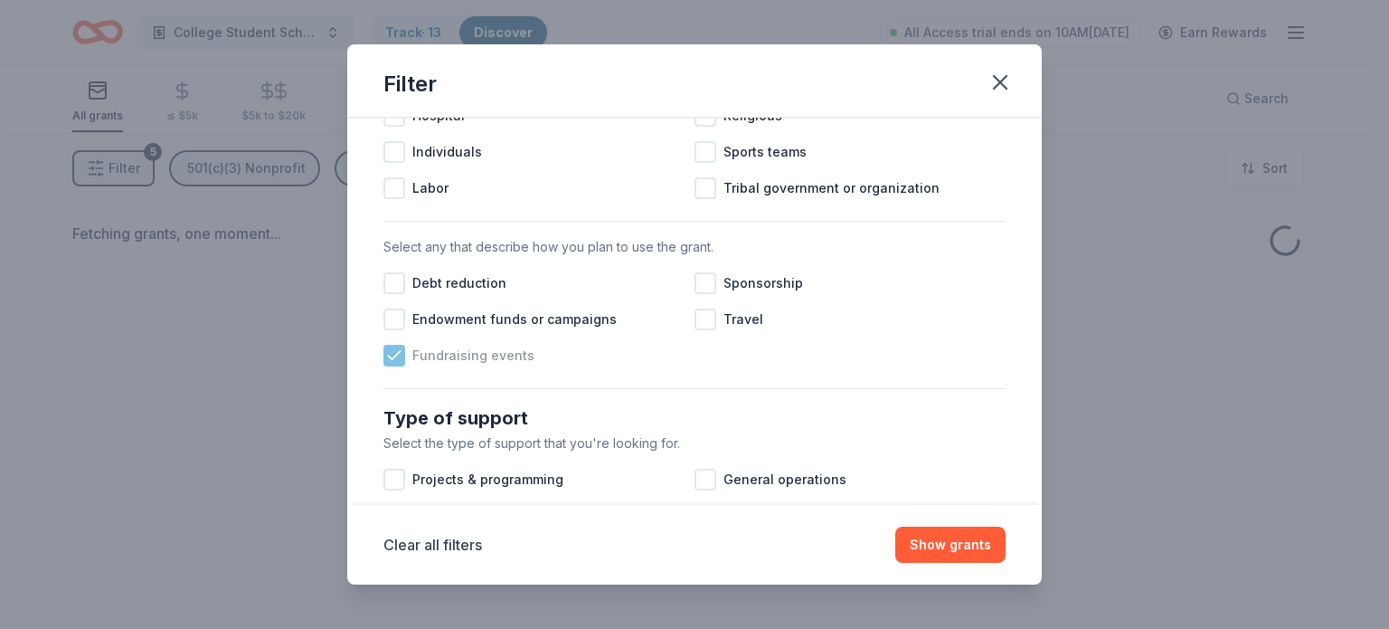
click at [401, 361] on div "Fundraising events" at bounding box center [539, 355] width 311 height 36
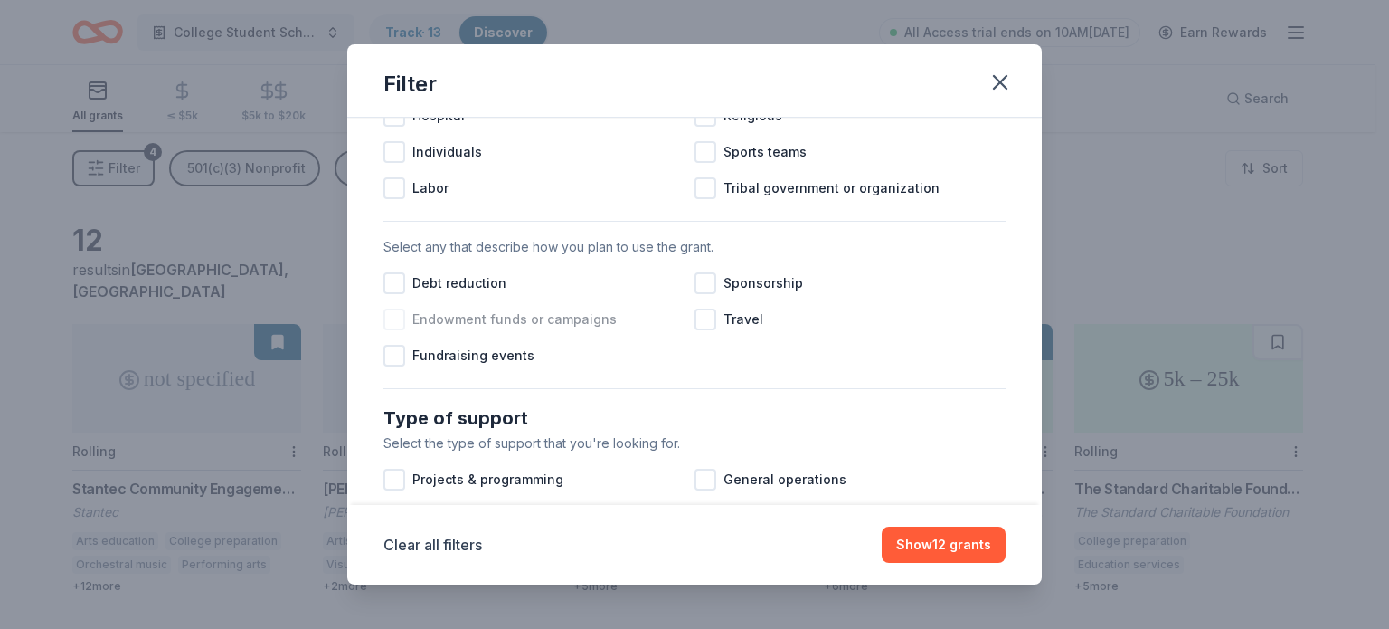
click at [396, 330] on div at bounding box center [395, 319] width 22 height 22
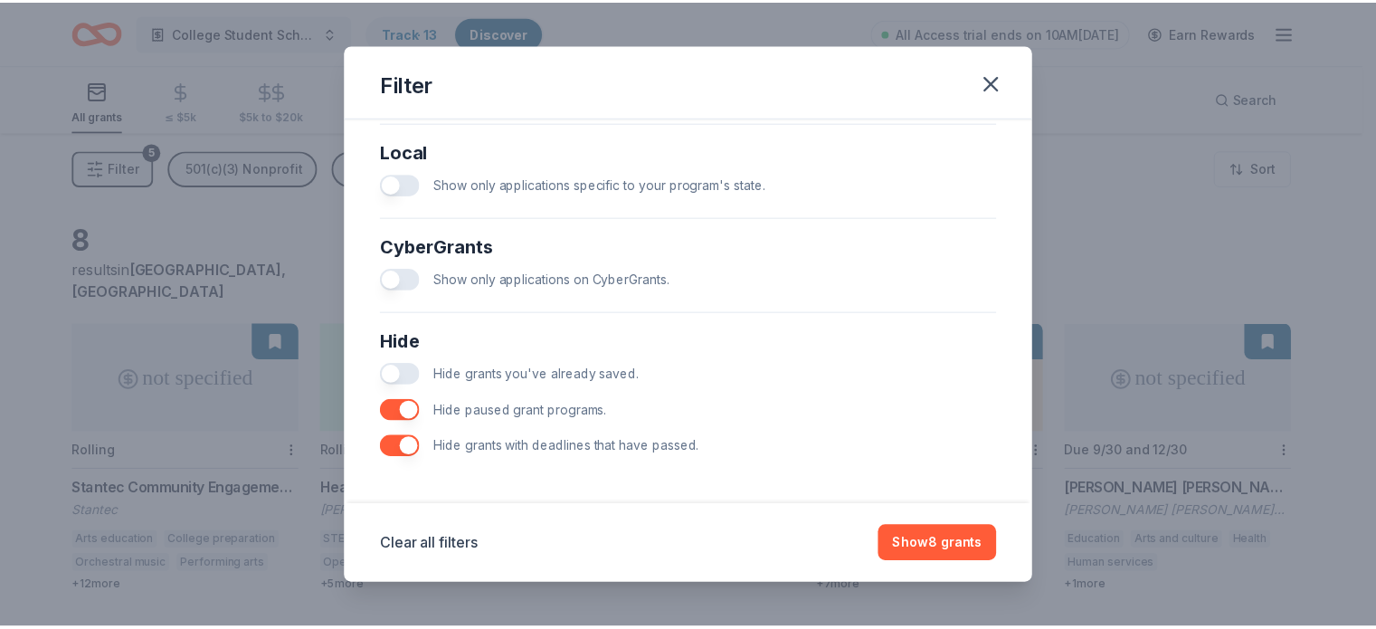
scroll to position [1043, 0]
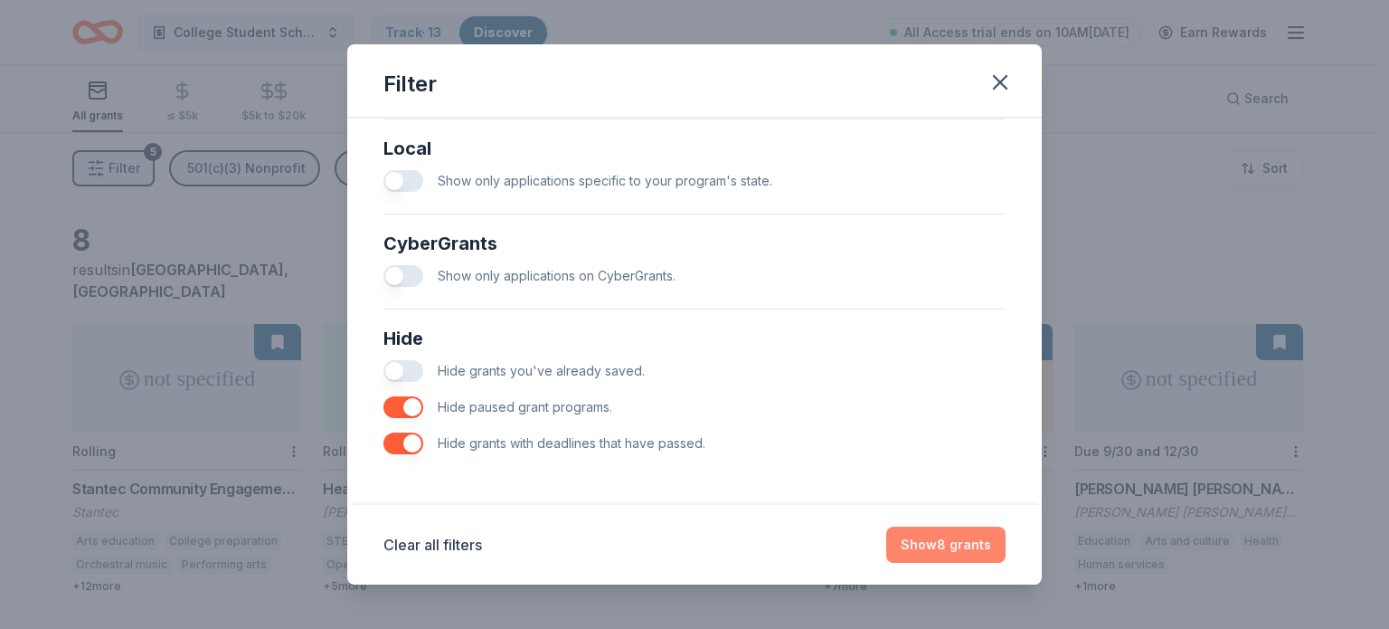
click at [962, 550] on button "Show 8 grants" at bounding box center [945, 544] width 119 height 36
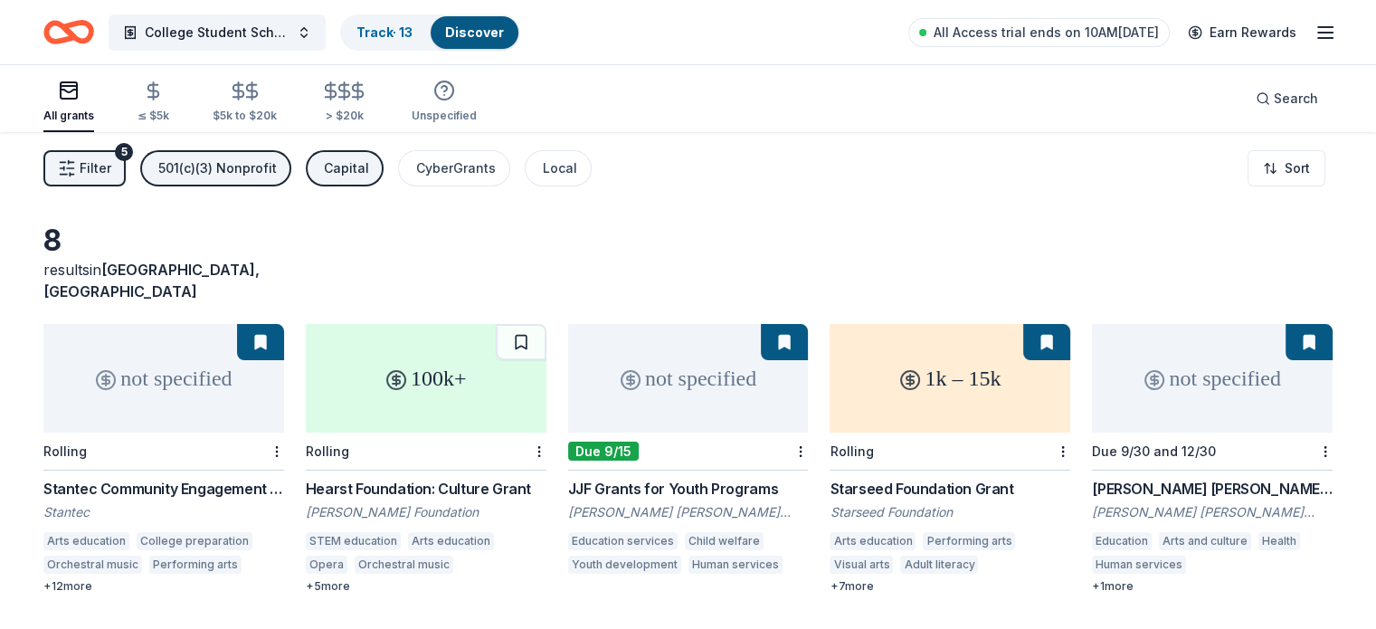
click at [485, 478] on div "Hearst Foundation: Culture Grant" at bounding box center [426, 489] width 241 height 22
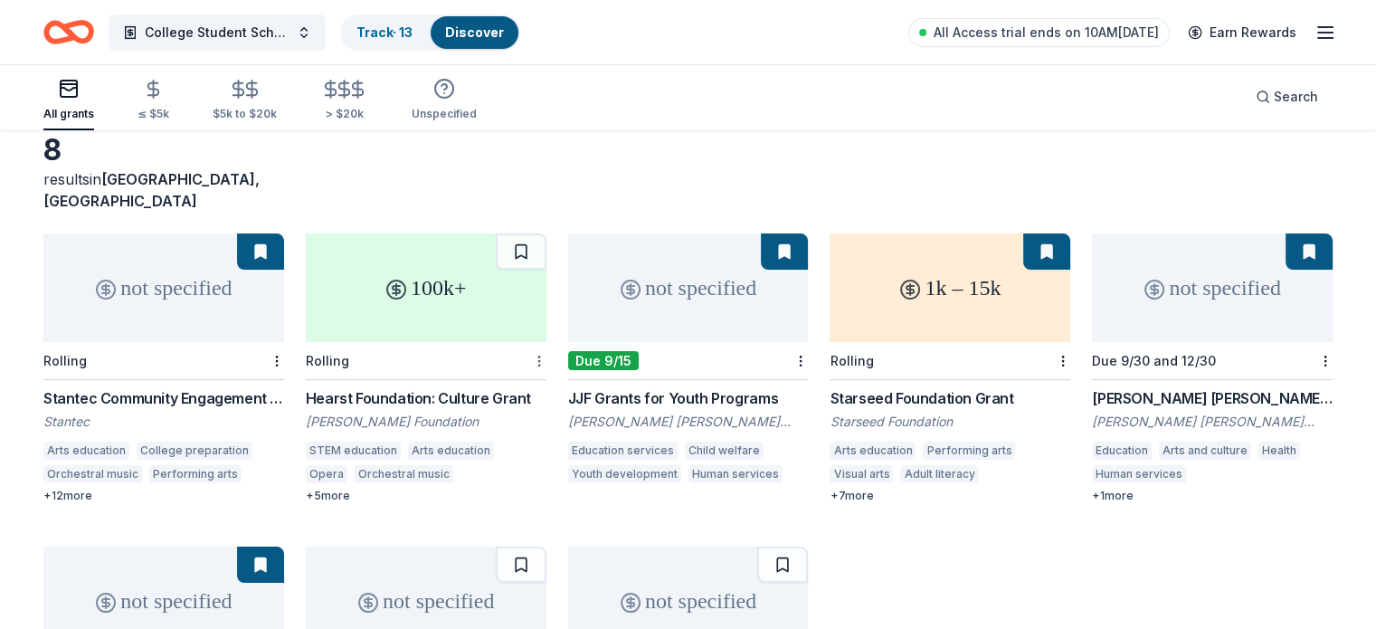
click at [542, 336] on html "College Student Scholarships & Vouchers Track · 13 Discover All Access trial en…" at bounding box center [688, 224] width 1376 height 629
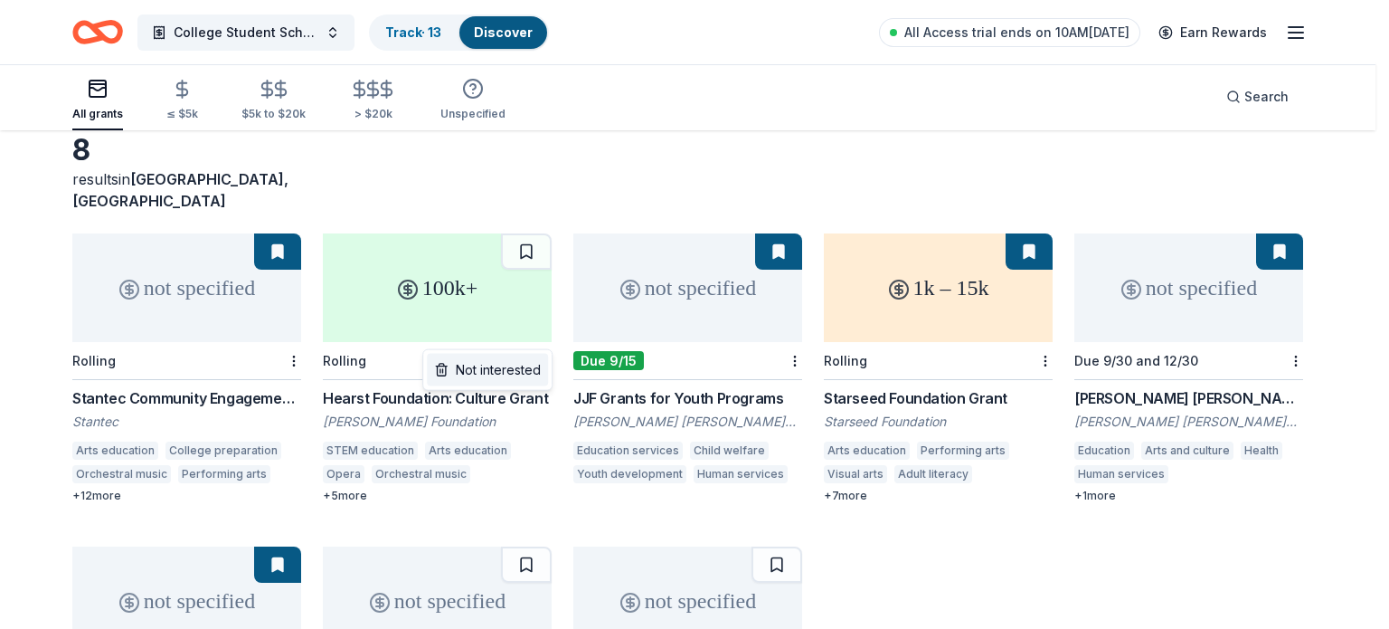
click at [516, 365] on div "Not interested" at bounding box center [487, 370] width 121 height 33
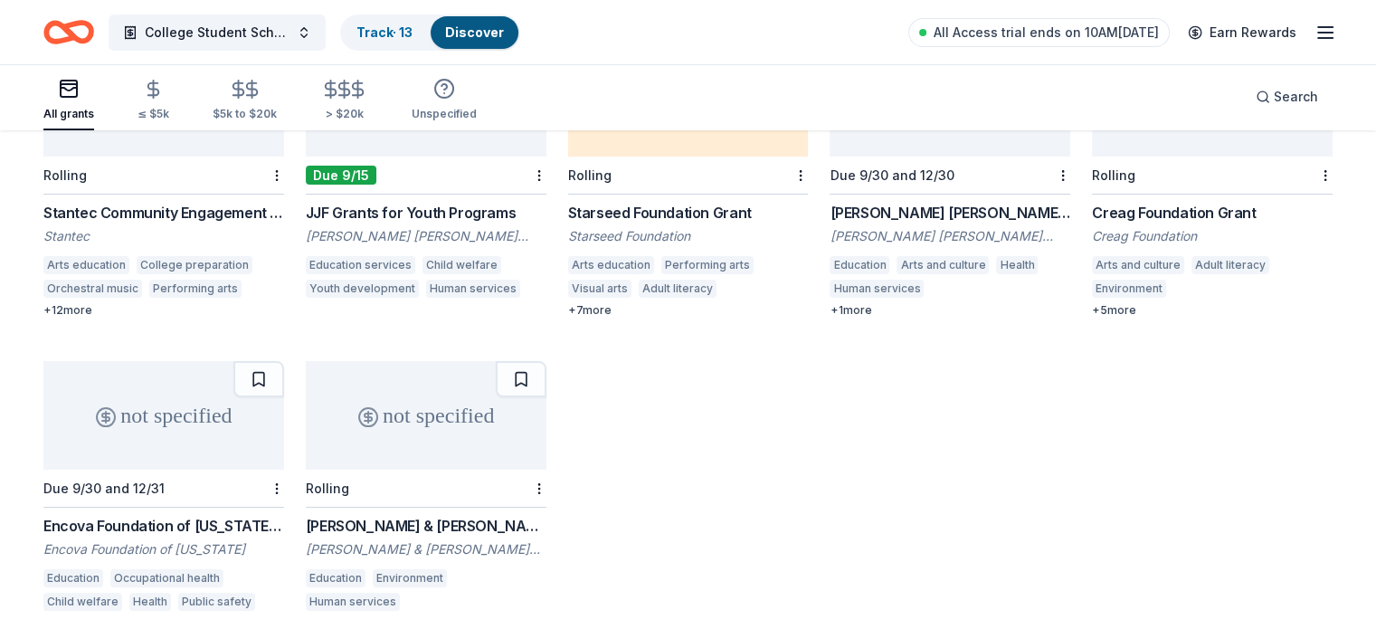
scroll to position [278, 0]
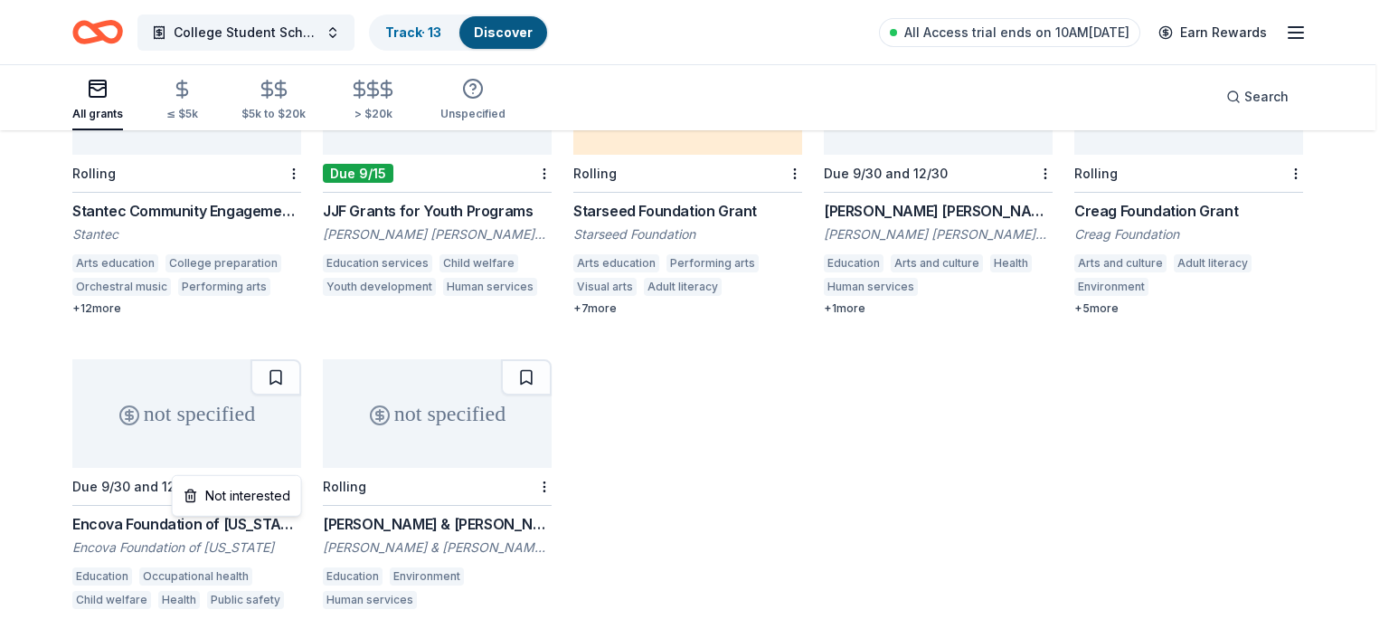
click at [294, 351] on html "College Student Scholarships & Vouchers Track · 13 Discover All Access trial en…" at bounding box center [694, 36] width 1389 height 629
click at [278, 497] on div "Not interested" at bounding box center [236, 495] width 121 height 33
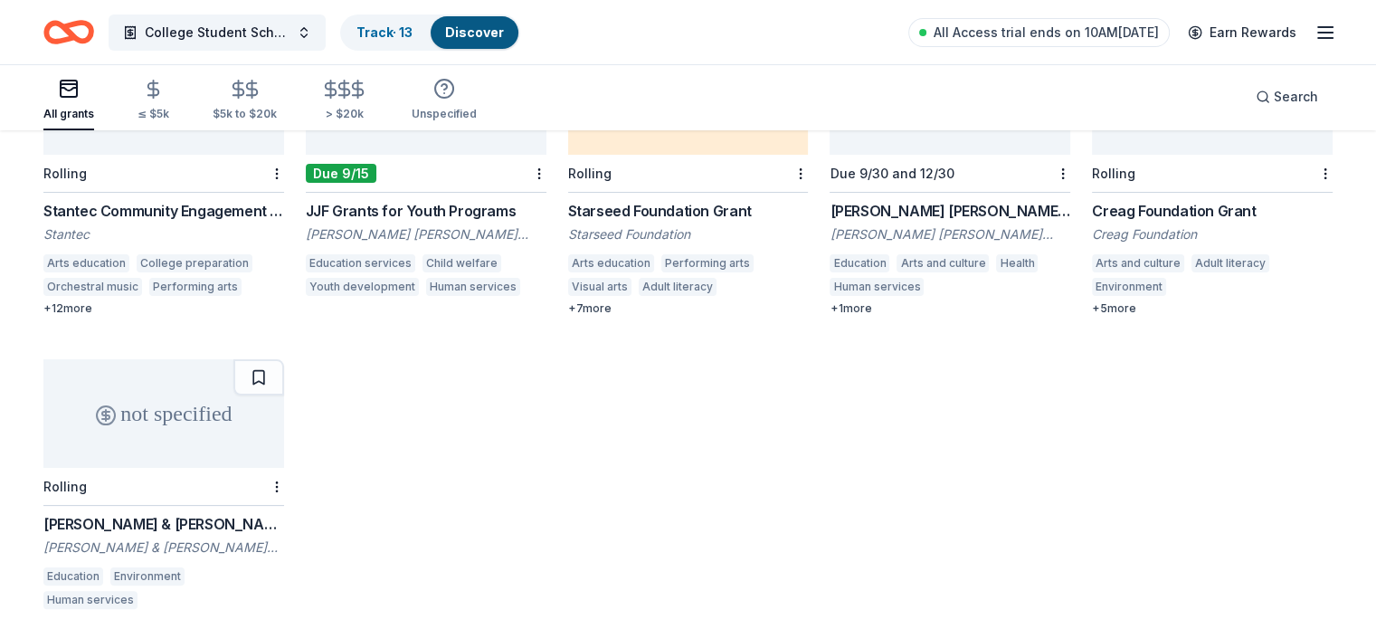
click at [280, 513] on div "Donald & Ruby Branson Foundation Grant" at bounding box center [163, 524] width 241 height 22
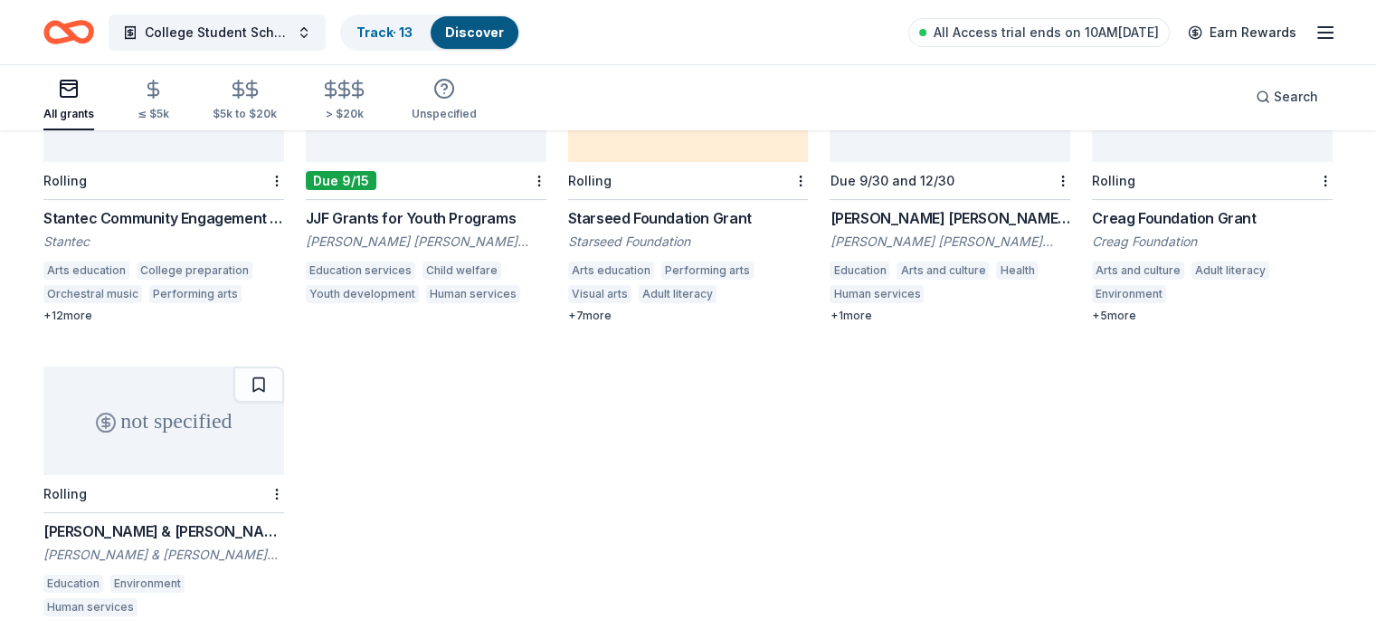
scroll to position [271, 0]
drag, startPoint x: 278, startPoint y: 360, endPoint x: 296, endPoint y: 355, distance: 18.9
click at [278, 365] on button at bounding box center [258, 383] width 51 height 36
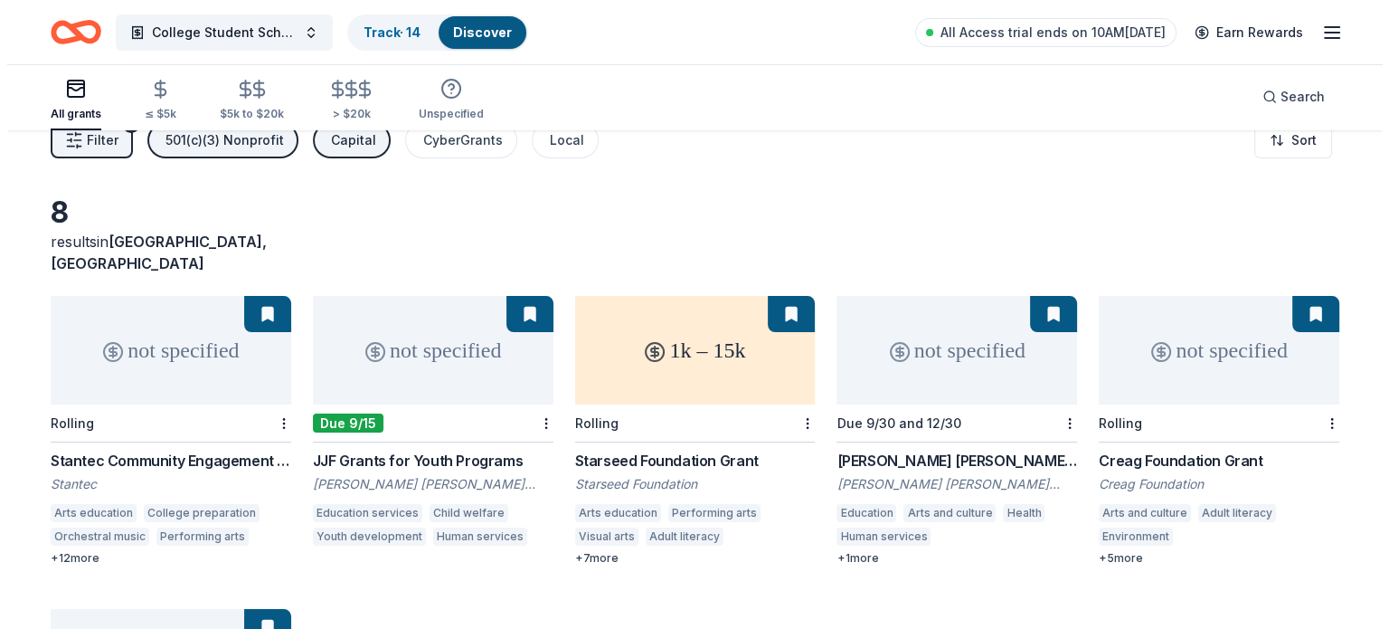
scroll to position [0, 0]
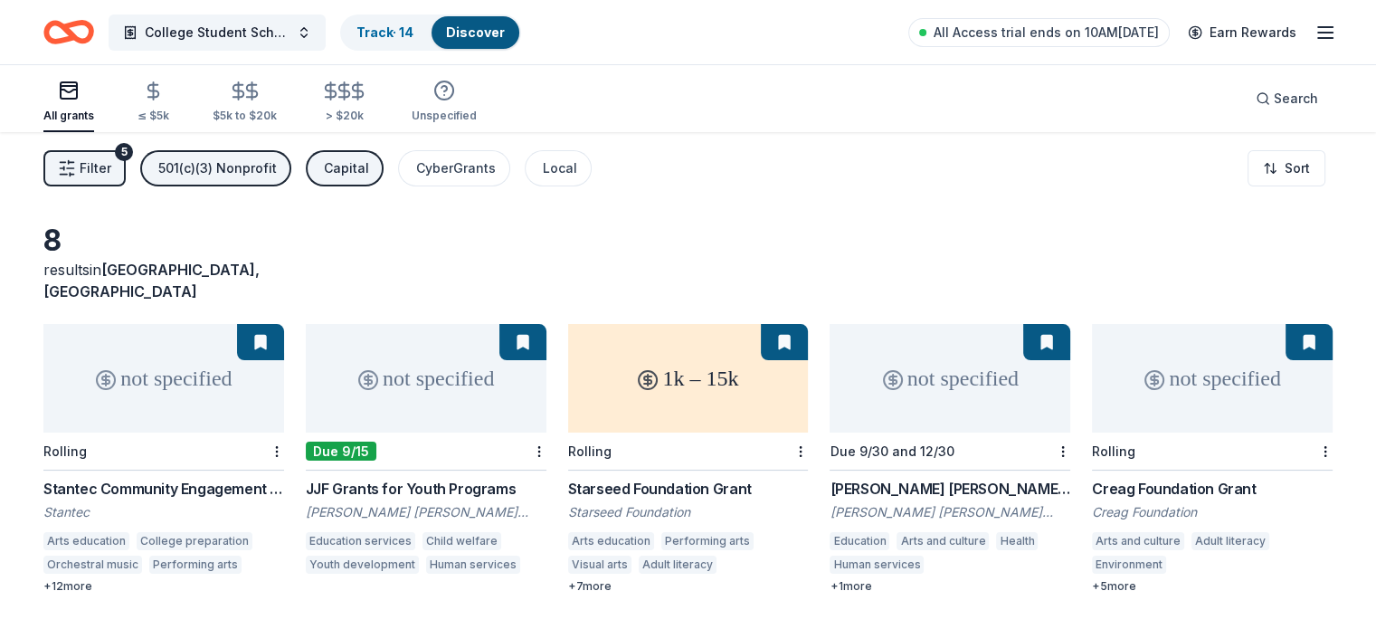
click at [126, 163] on button "Filter 5" at bounding box center [84, 168] width 82 height 36
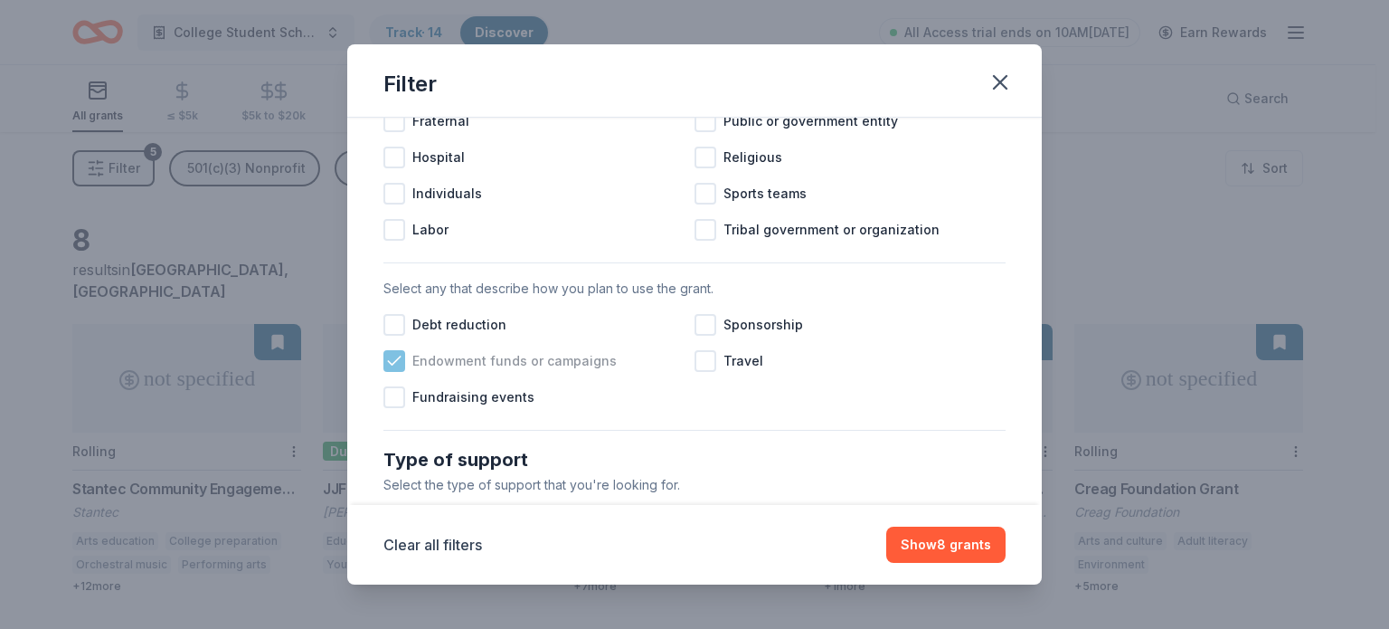
scroll to position [452, 0]
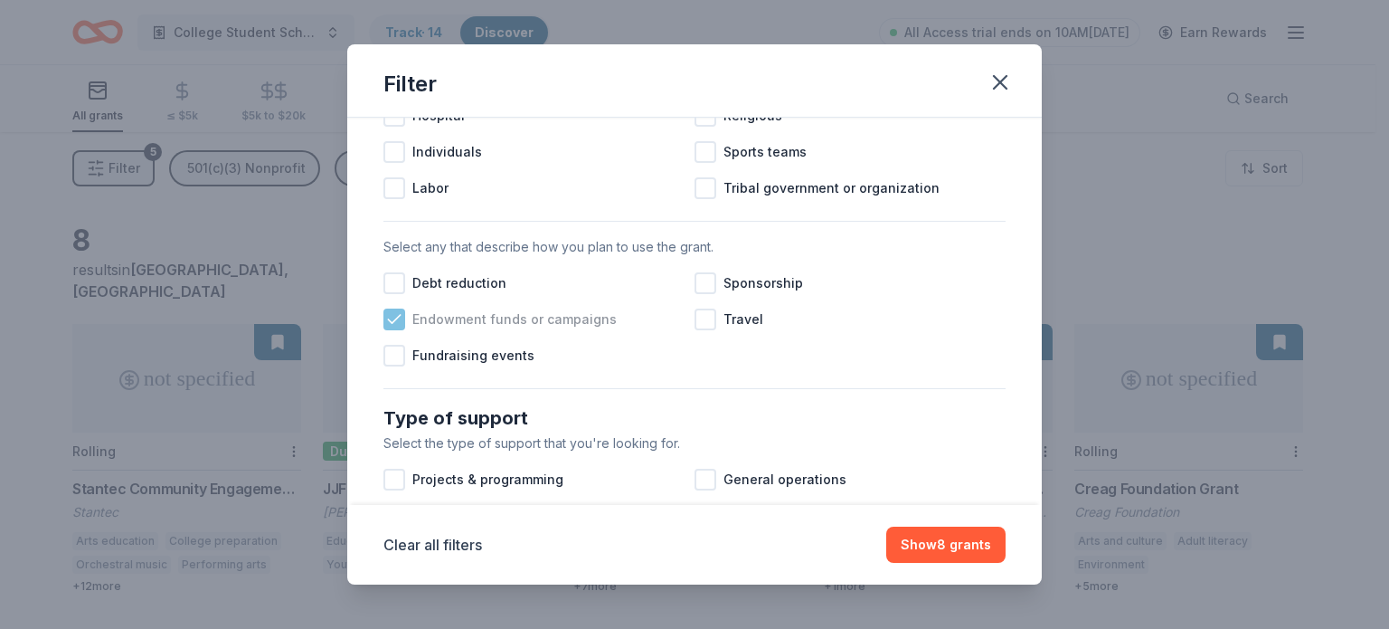
click at [394, 328] on icon at bounding box center [394, 319] width 18 height 18
click at [395, 366] on div at bounding box center [395, 356] width 22 height 22
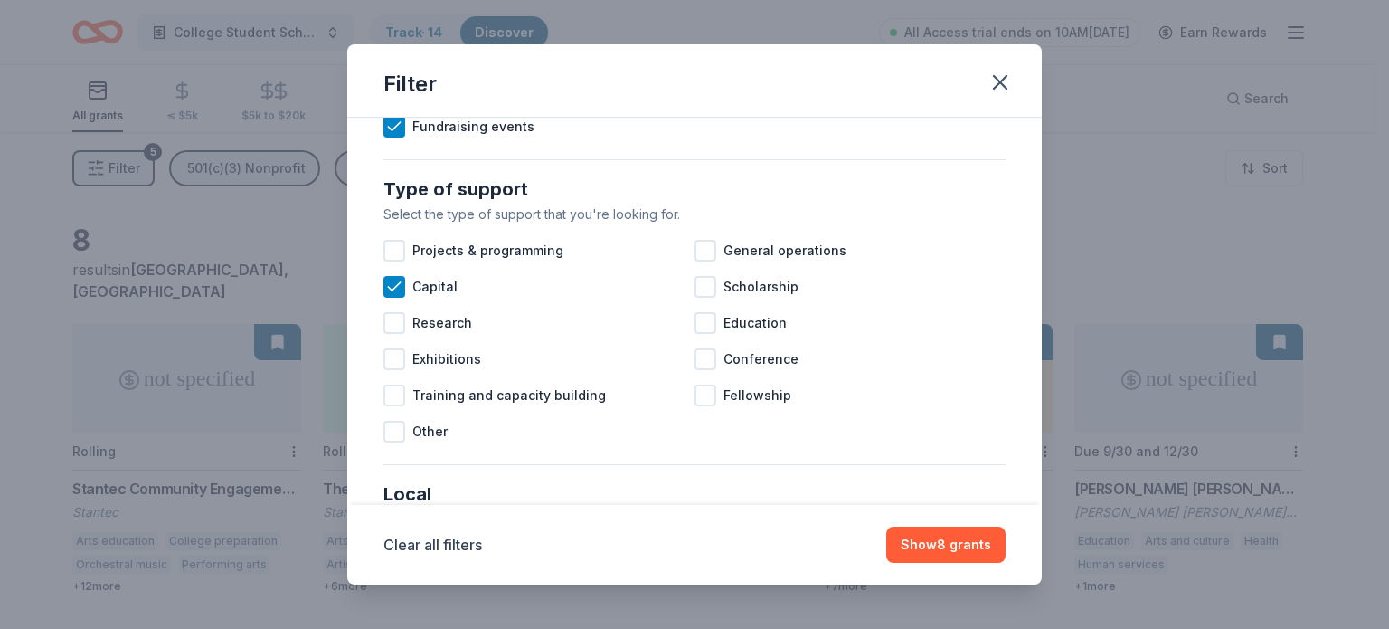
scroll to position [724, 0]
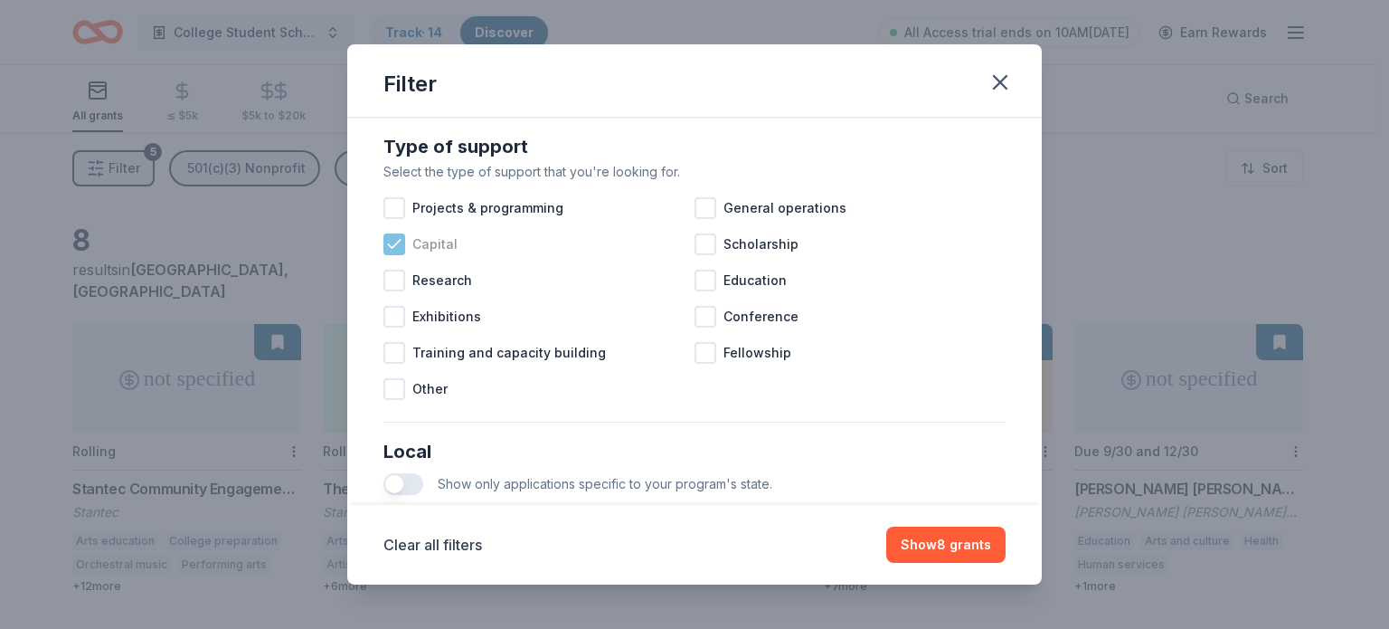
click at [391, 248] on icon at bounding box center [394, 244] width 12 height 8
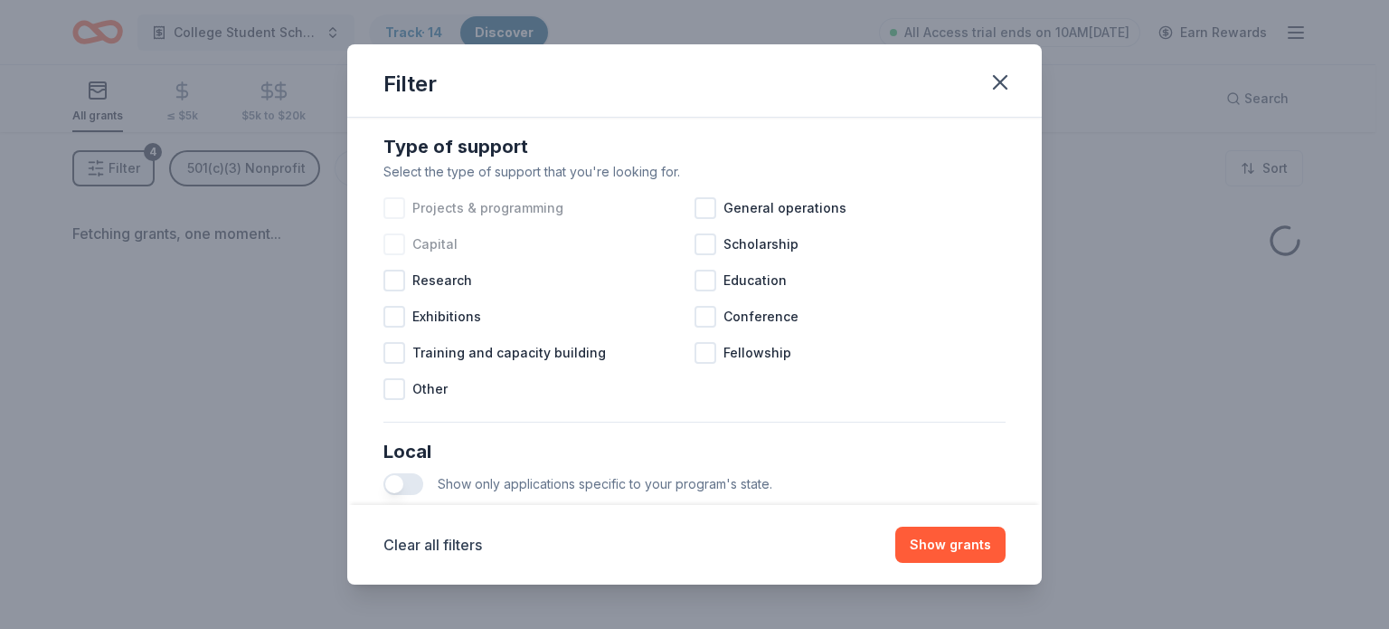
click at [399, 219] on div at bounding box center [395, 208] width 22 height 22
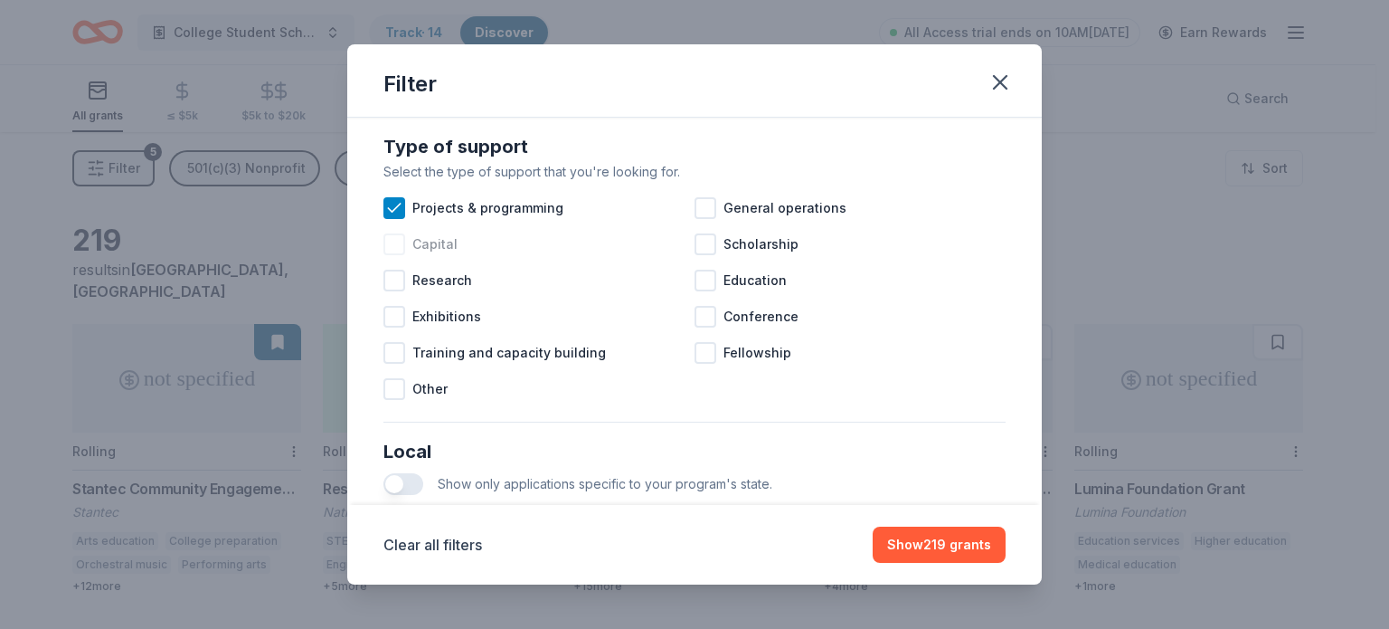
click at [397, 255] on div at bounding box center [395, 244] width 22 height 22
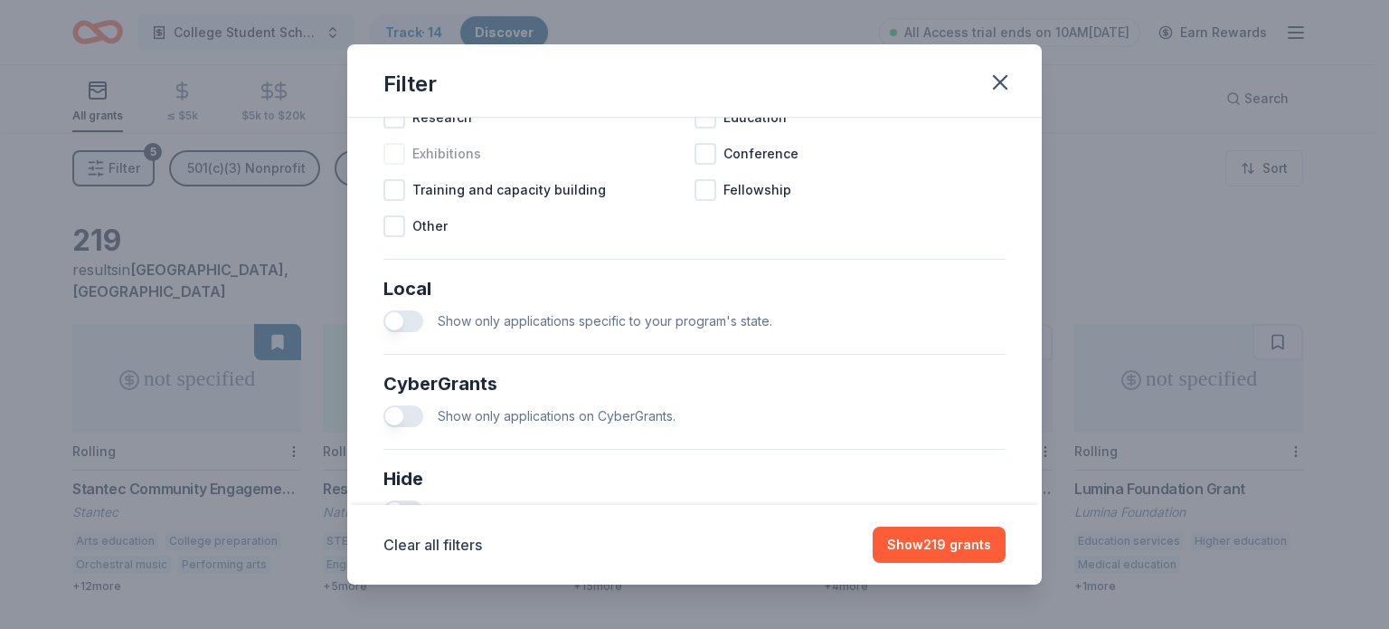
scroll to position [905, 0]
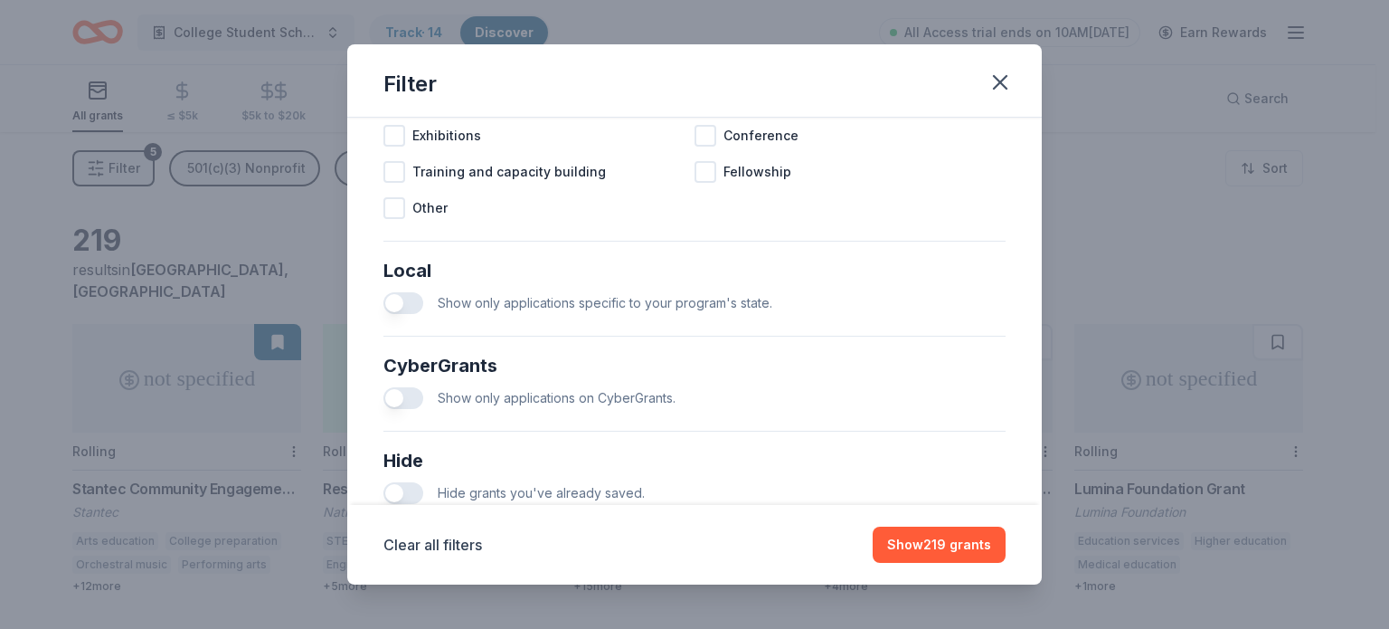
click at [409, 312] on button "button" at bounding box center [404, 303] width 40 height 22
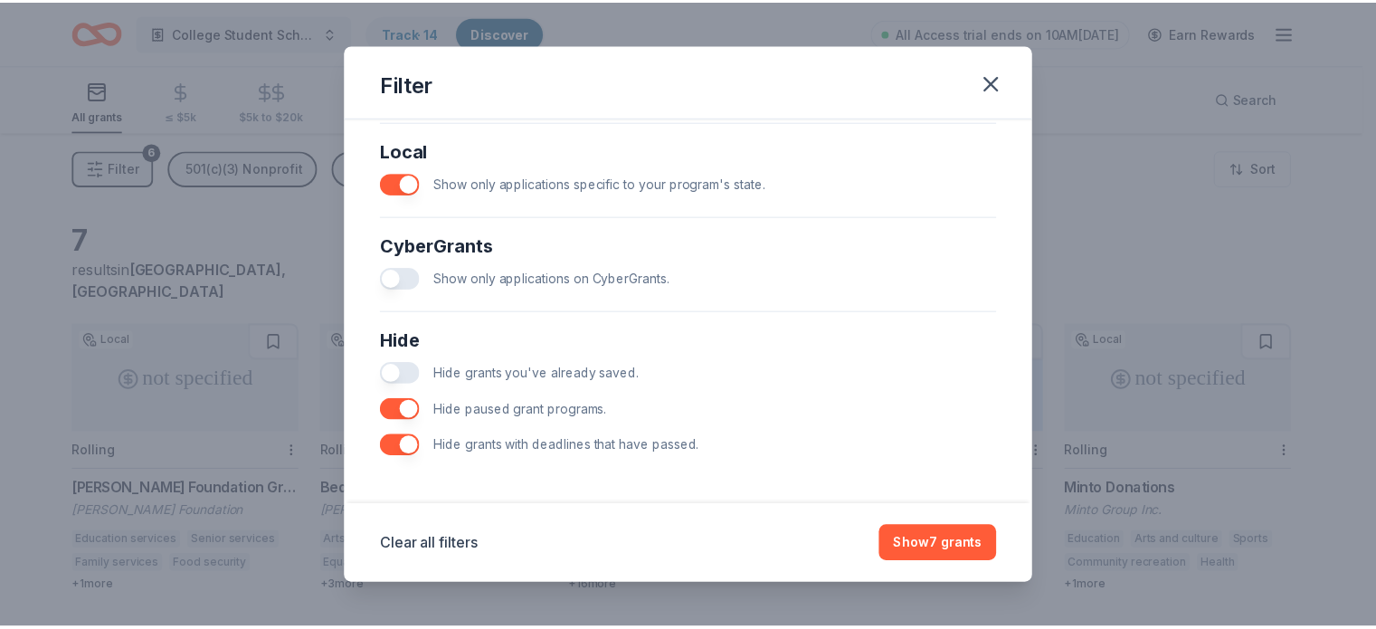
scroll to position [1043, 0]
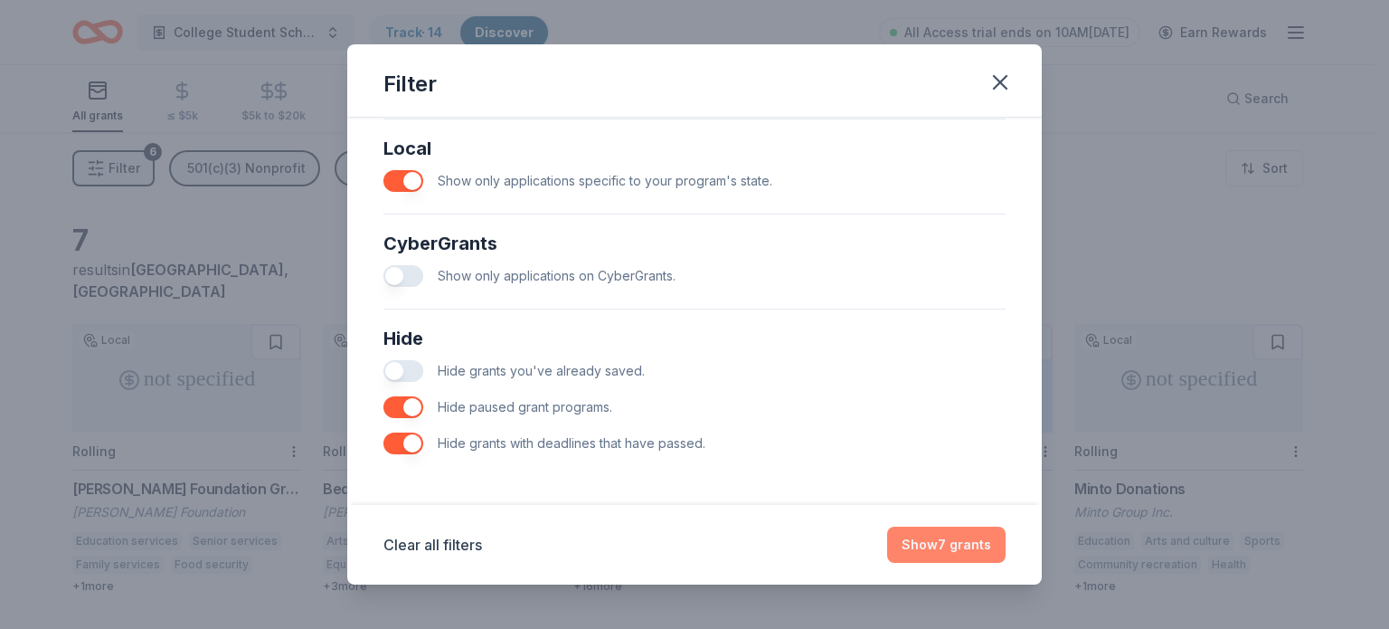
click at [950, 540] on button "Show 7 grants" at bounding box center [946, 544] width 118 height 36
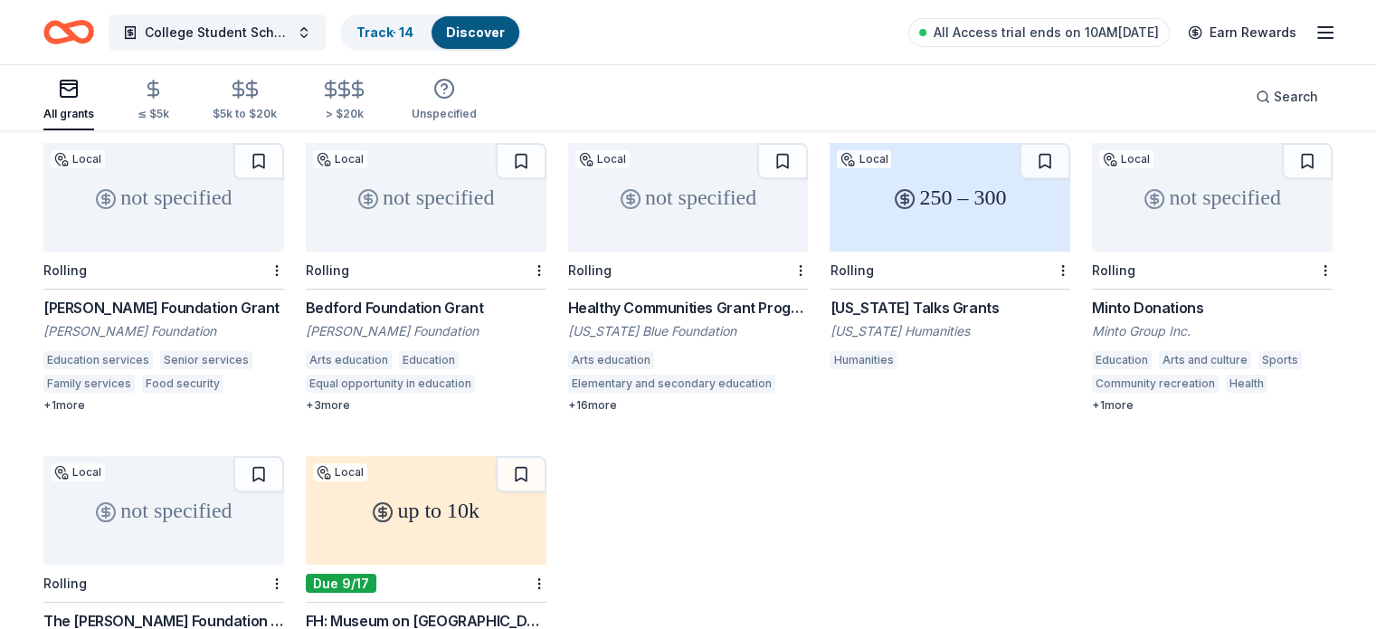
scroll to position [90, 0]
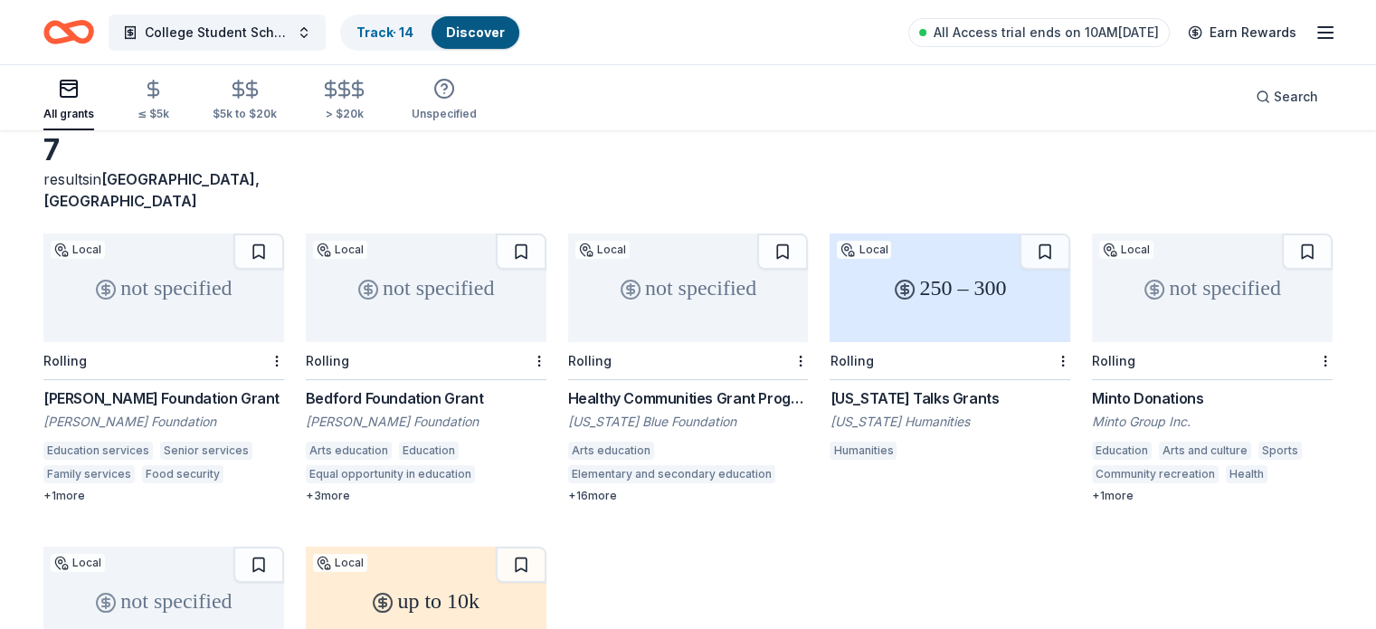
click at [455, 387] on div "Bedford Foundation Grant" at bounding box center [426, 398] width 241 height 22
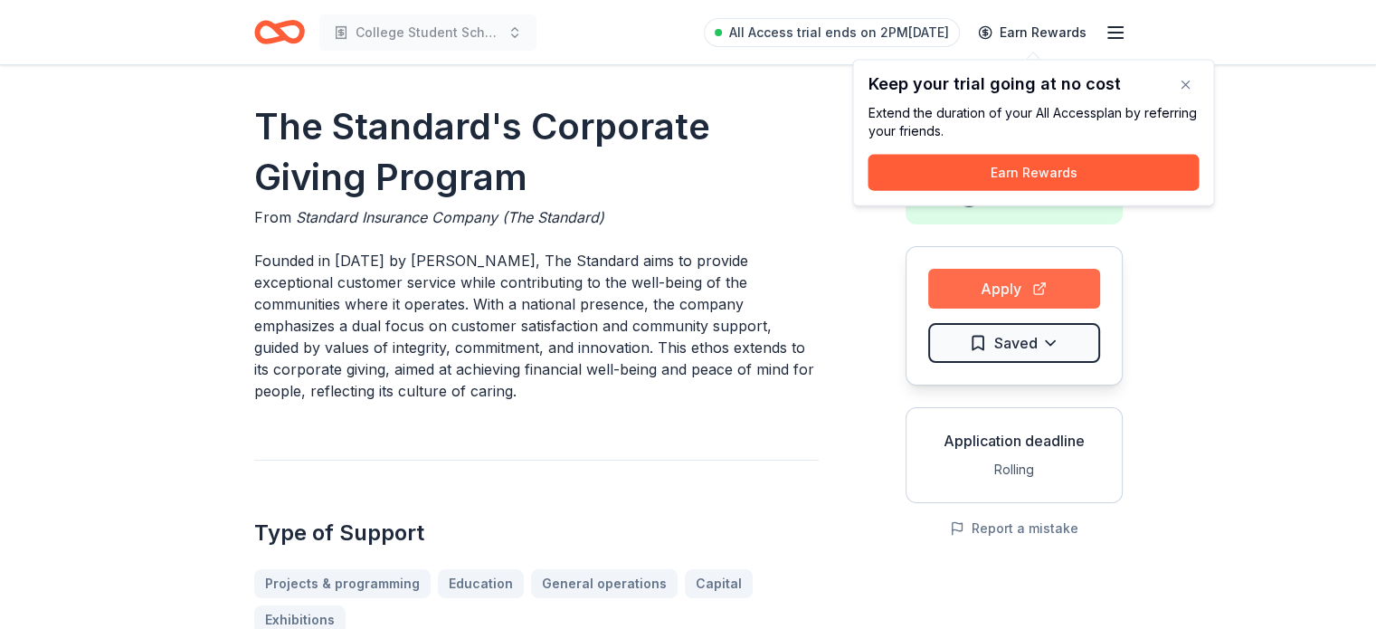
click at [1018, 290] on button "Apply" at bounding box center [1014, 289] width 172 height 40
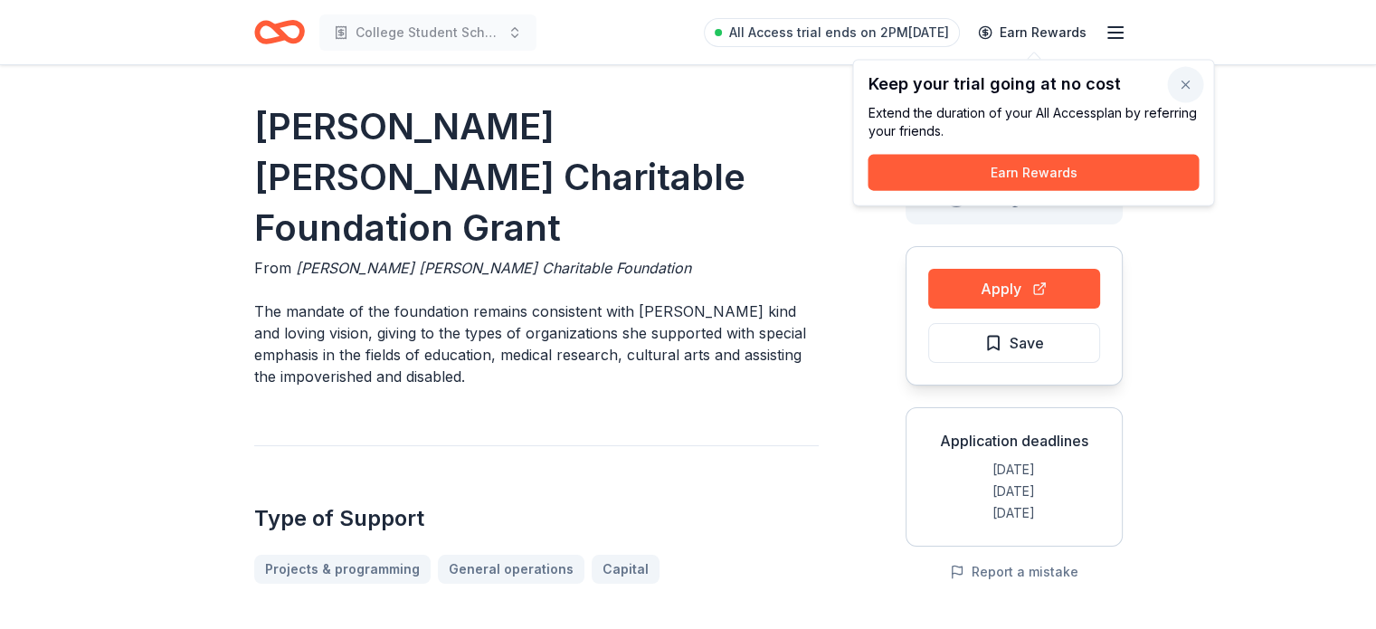
click at [1183, 85] on button "button" at bounding box center [1185, 85] width 36 height 36
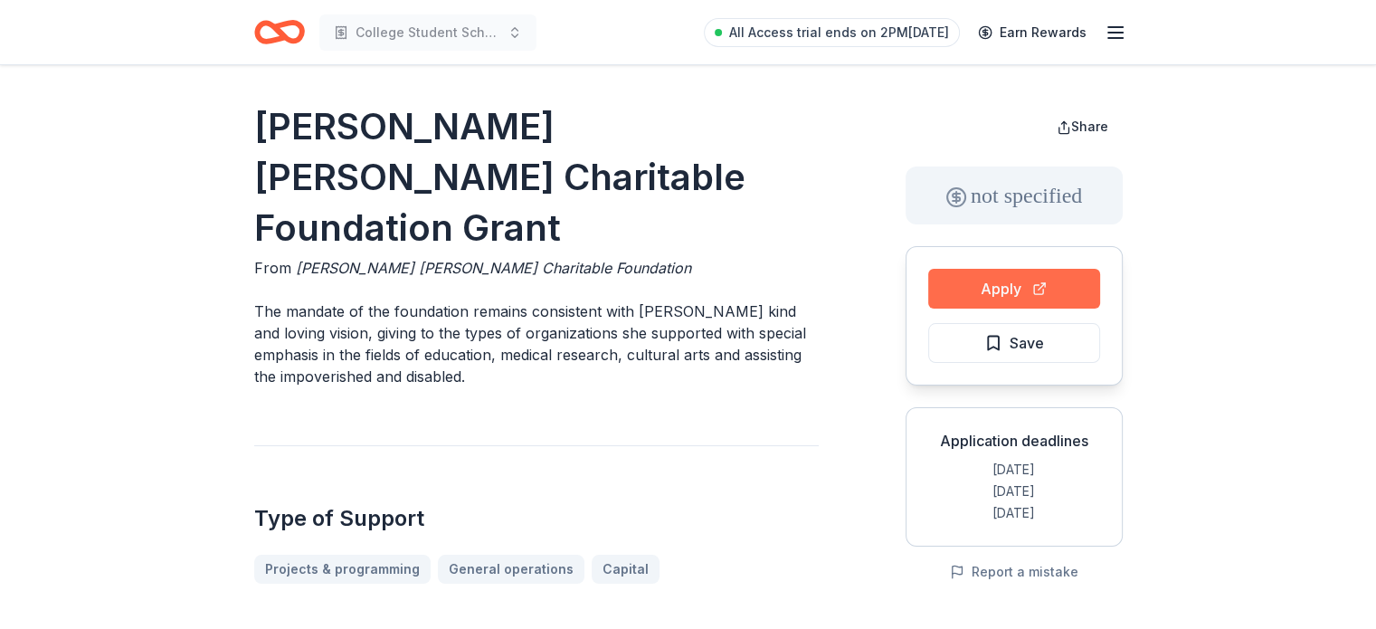
click at [1075, 288] on button "Apply" at bounding box center [1014, 289] width 172 height 40
click at [1037, 292] on button "Apply" at bounding box center [1014, 289] width 172 height 40
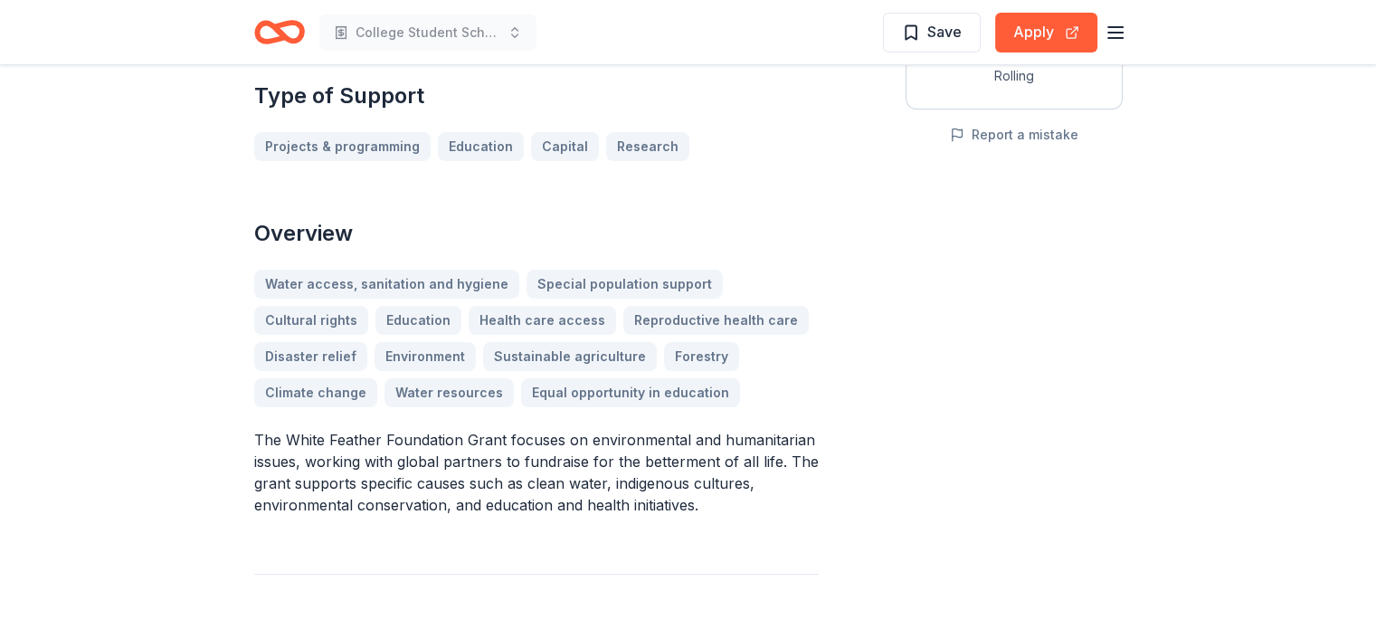
scroll to position [452, 0]
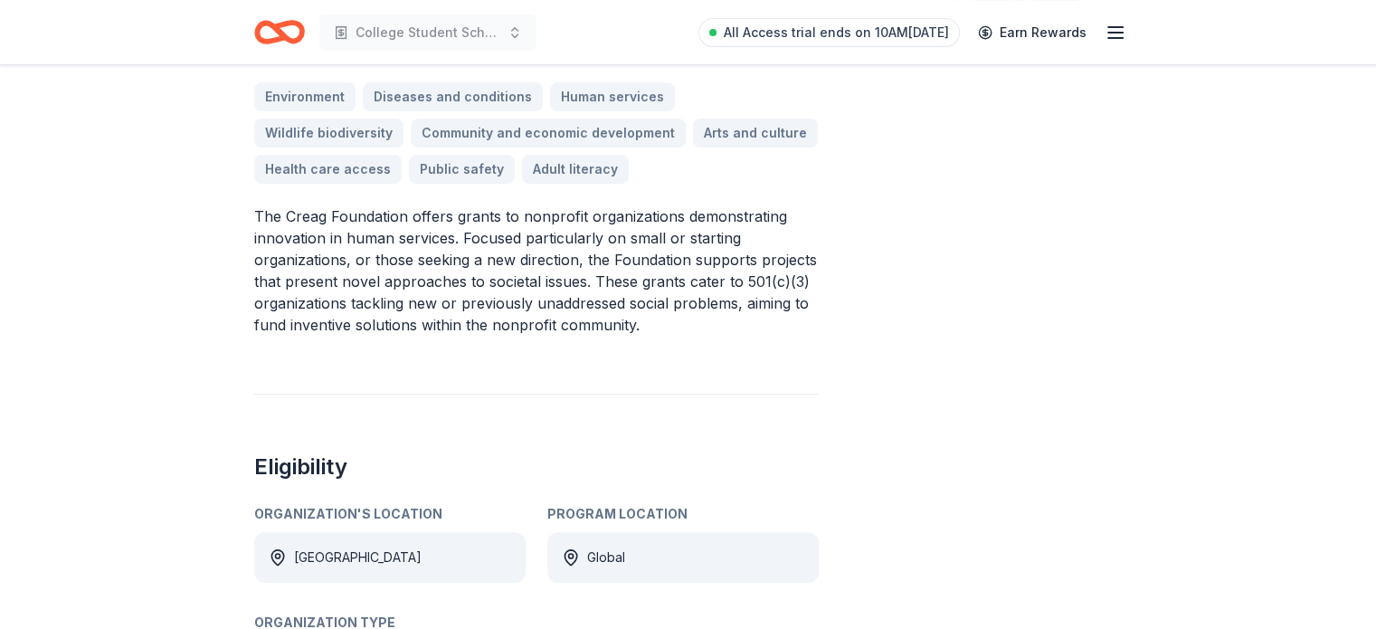
scroll to position [181, 0]
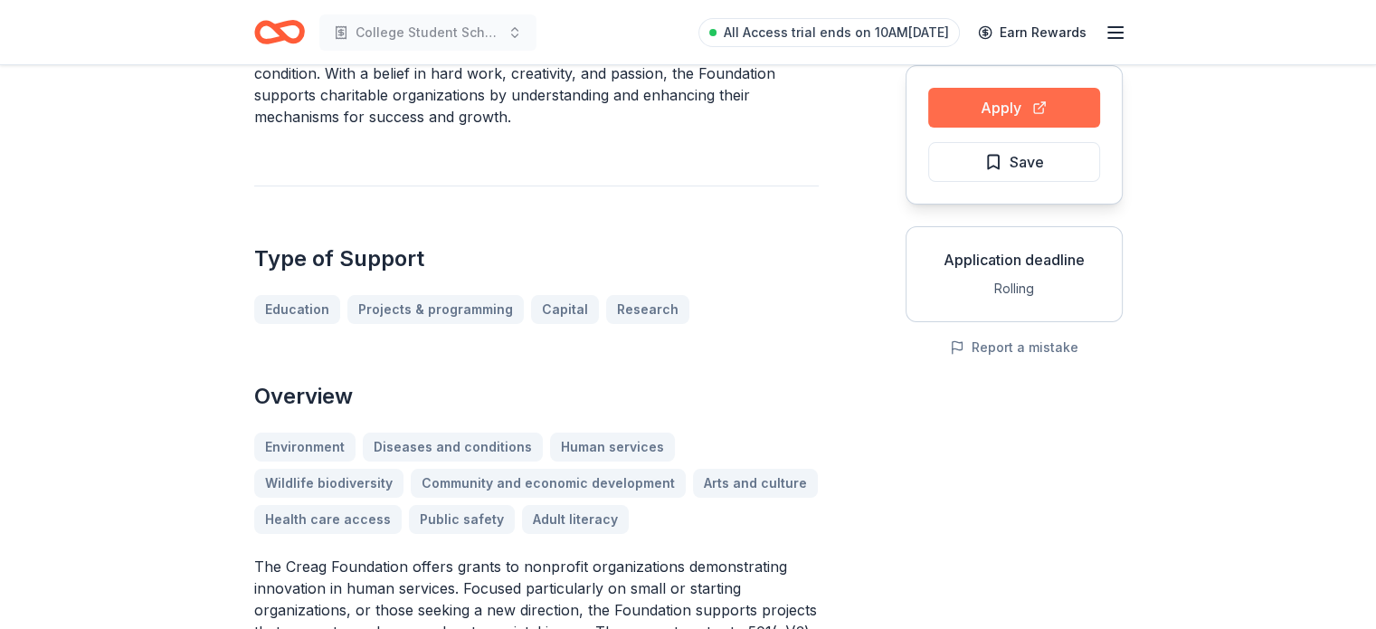
click at [999, 103] on button "Apply" at bounding box center [1014, 108] width 172 height 40
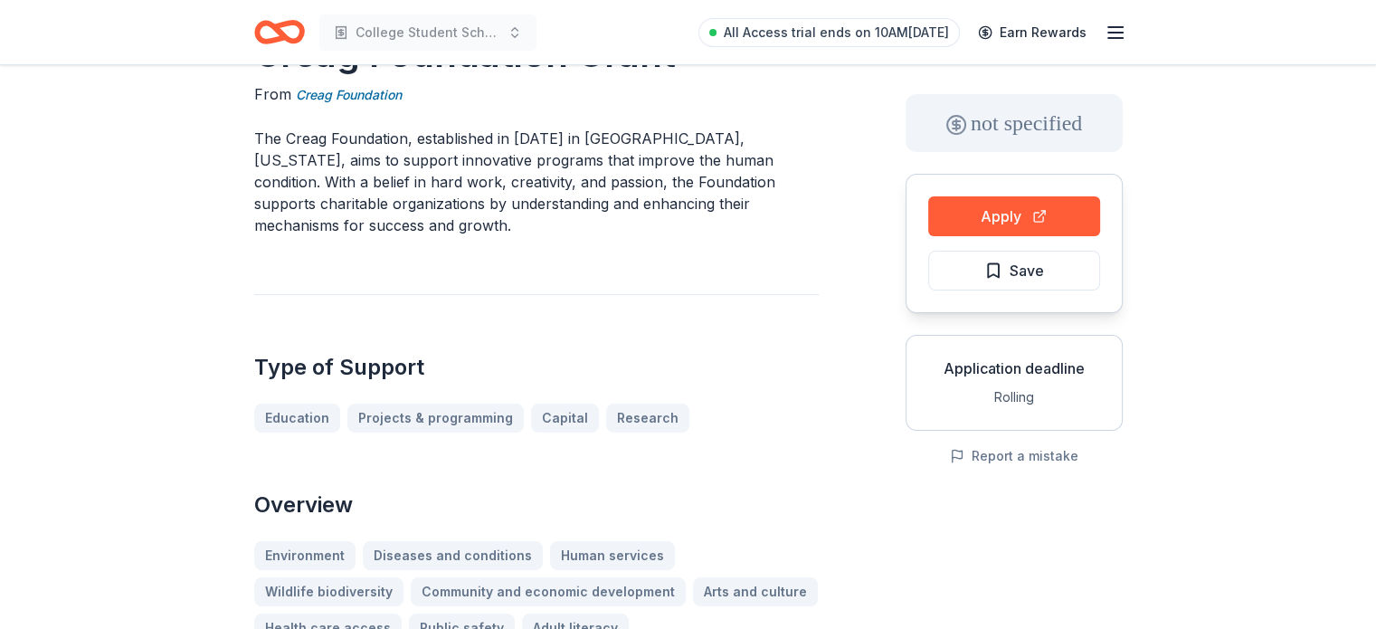
scroll to position [0, 0]
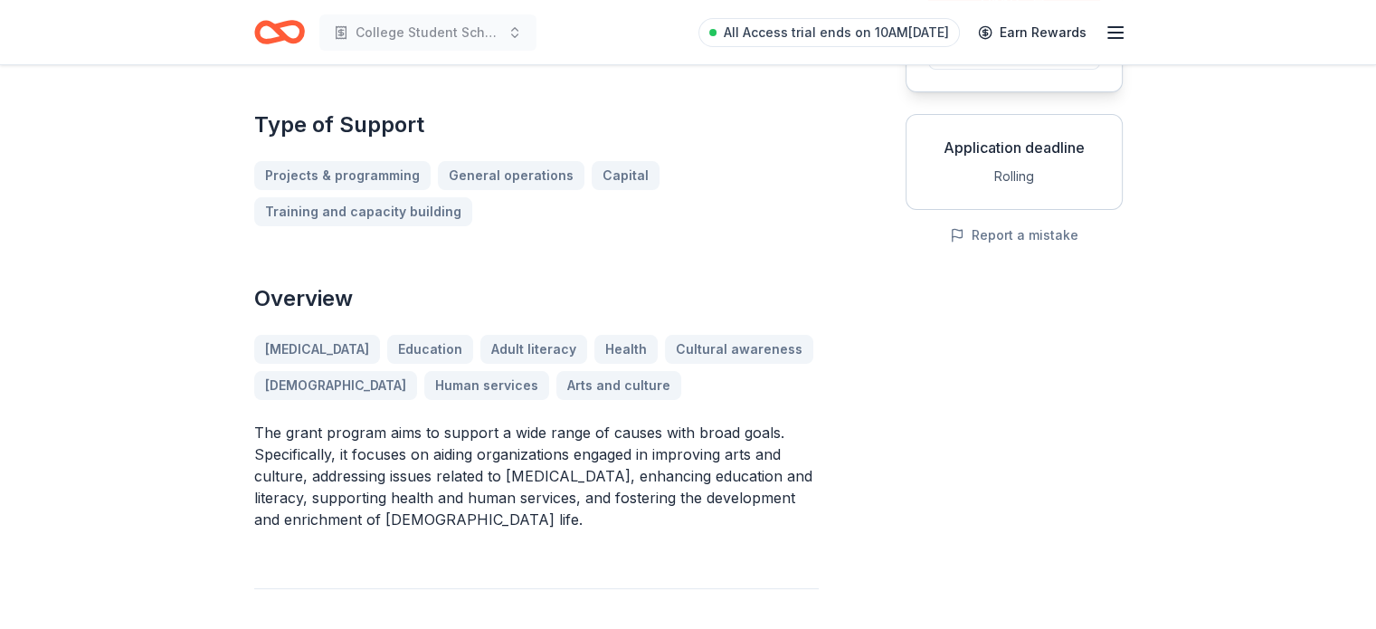
scroll to position [362, 0]
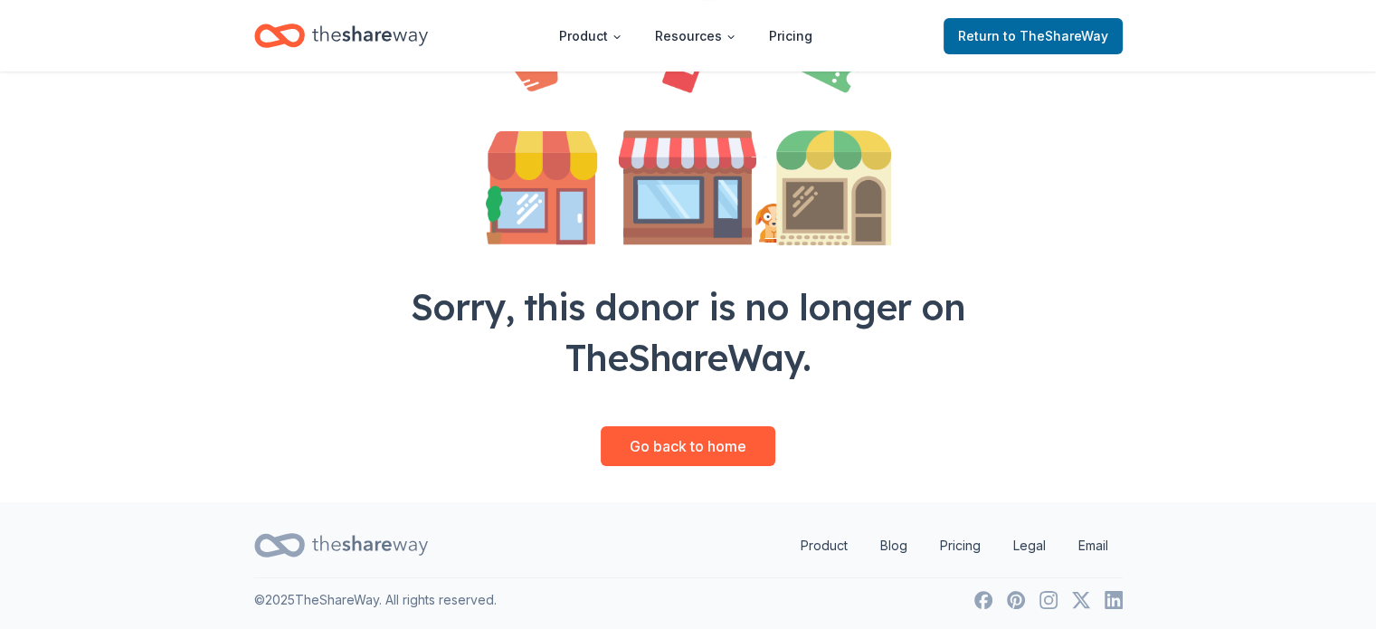
scroll to position [243, 0]
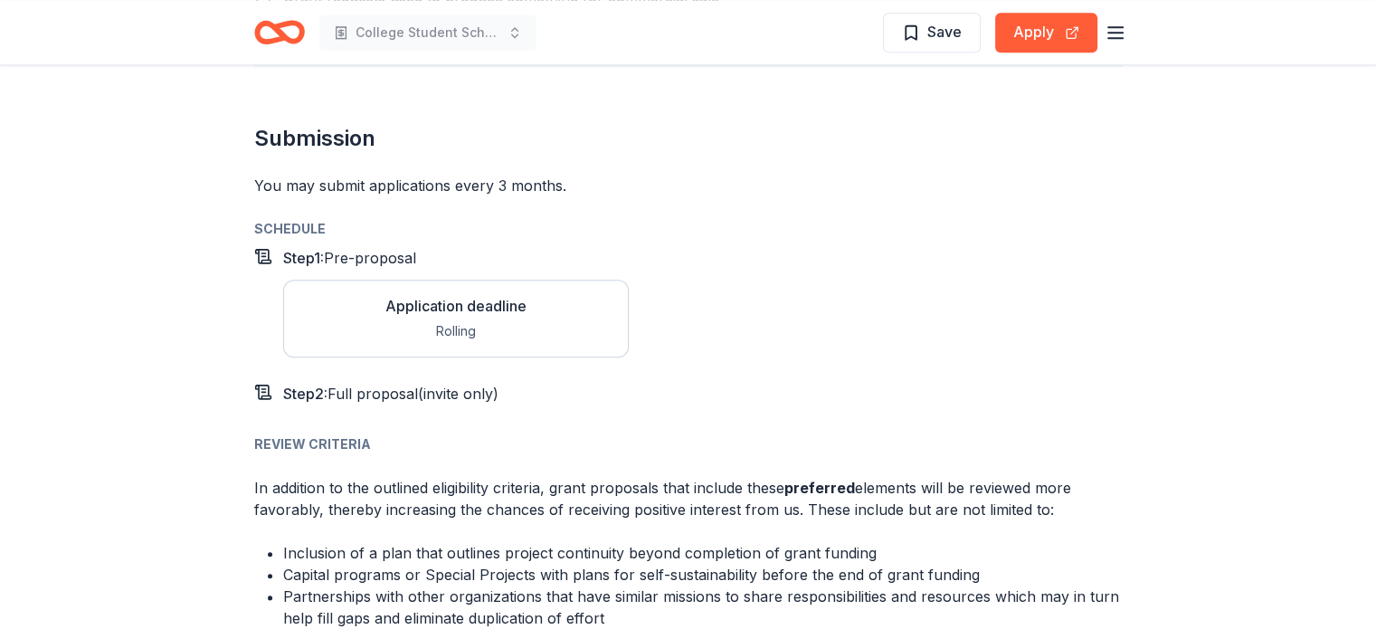
scroll to position [1990, 0]
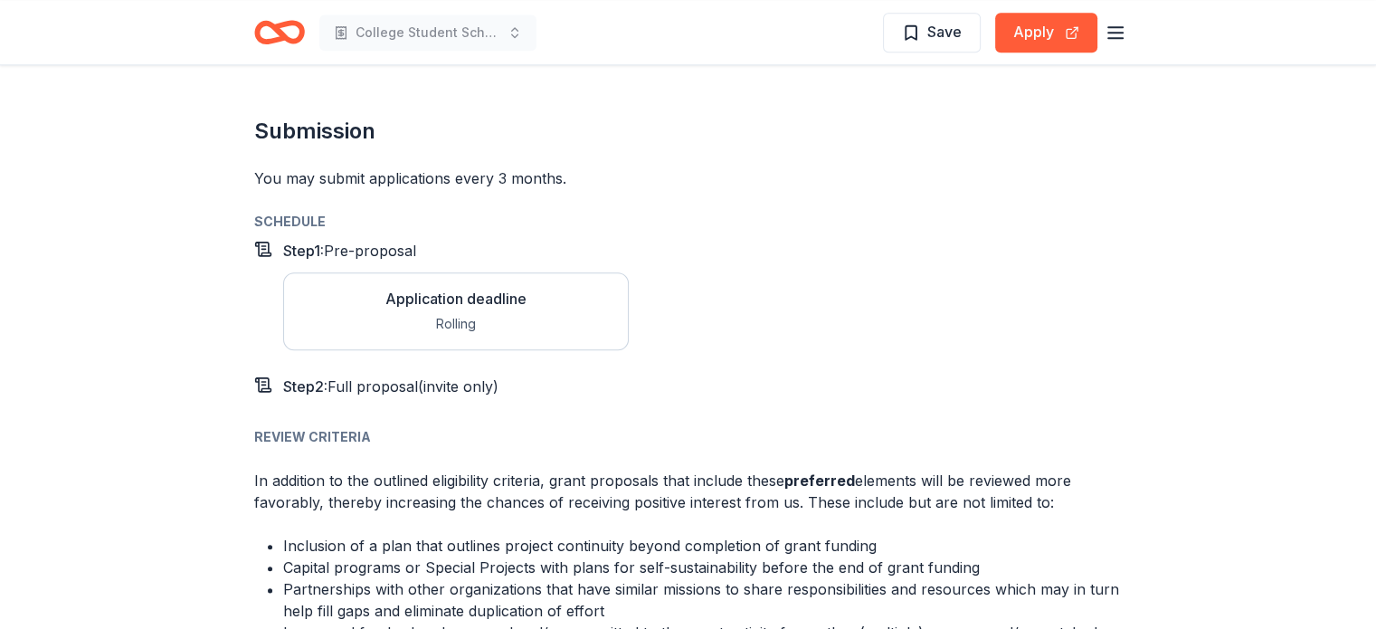
click at [389, 242] on span "Pre-proposal" at bounding box center [370, 251] width 92 height 18
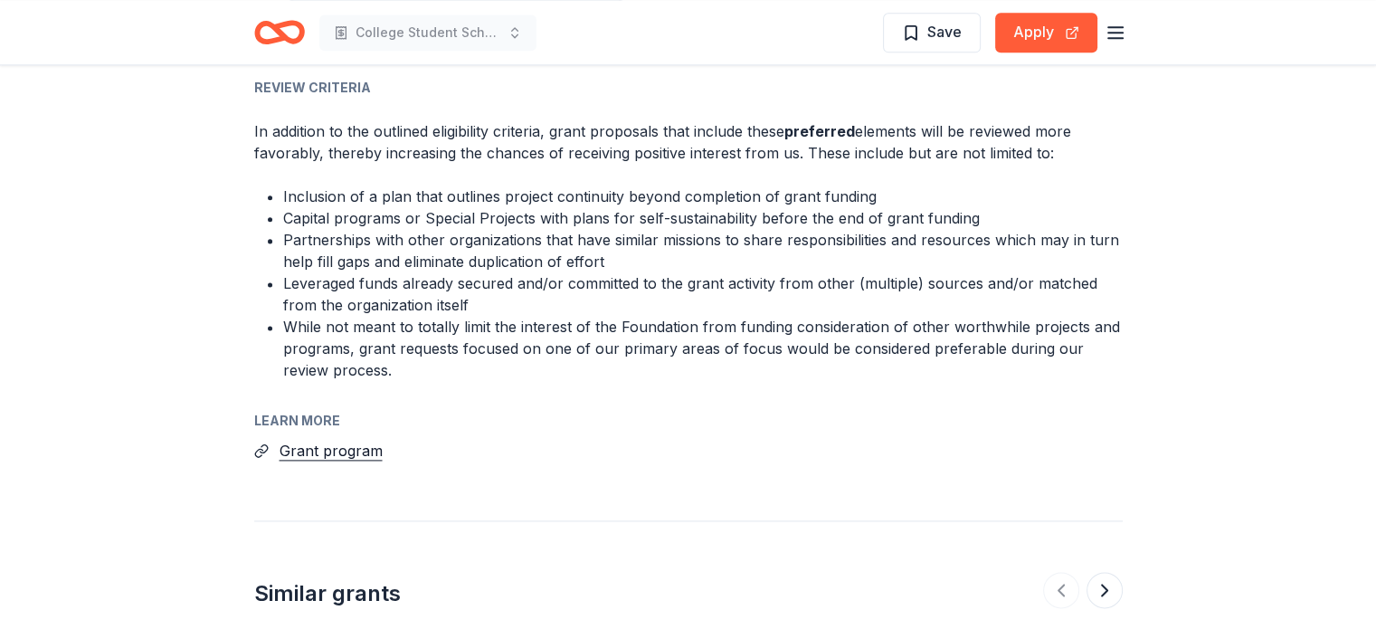
scroll to position [2261, 0]
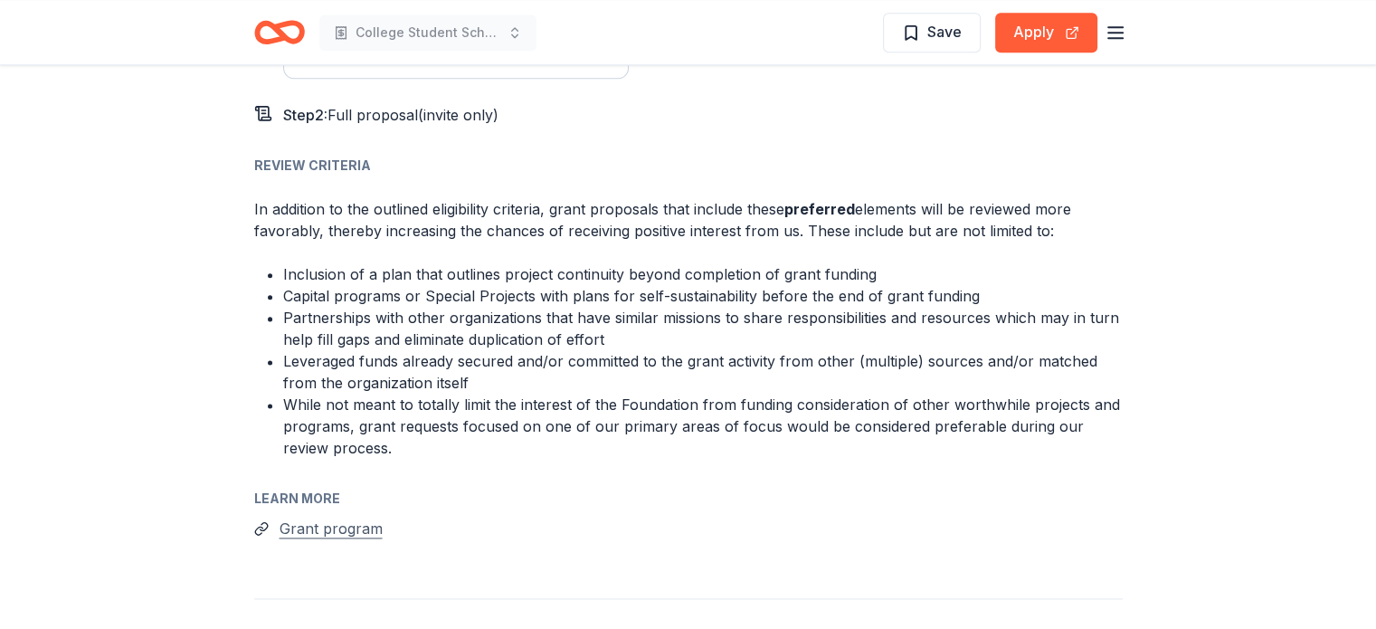
click at [368, 516] on button "Grant program" at bounding box center [330, 528] width 103 height 24
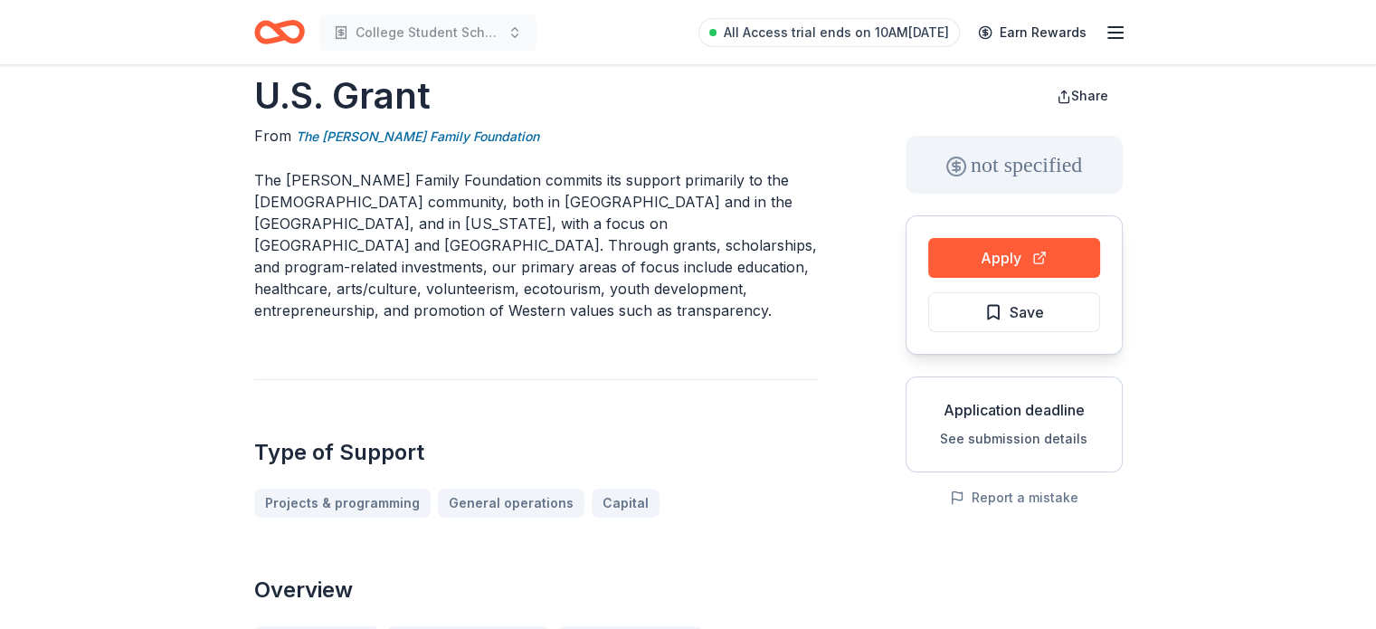
scroll to position [0, 0]
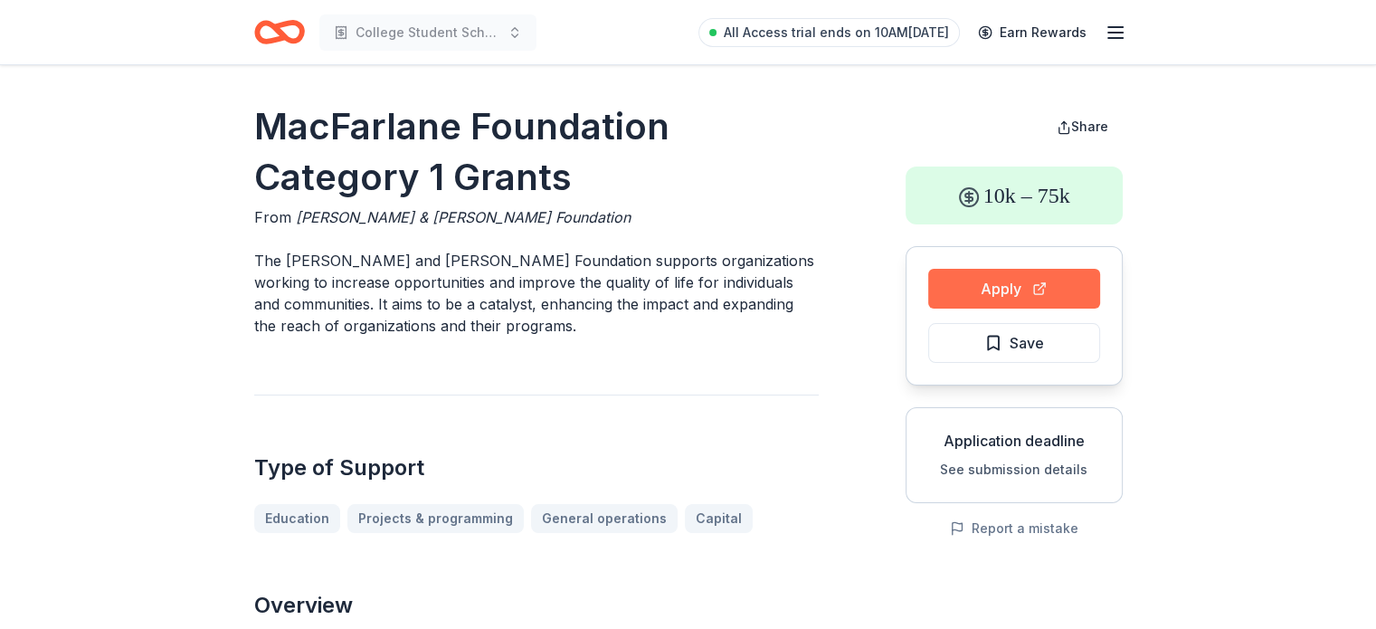
click at [962, 288] on button "Apply" at bounding box center [1014, 289] width 172 height 40
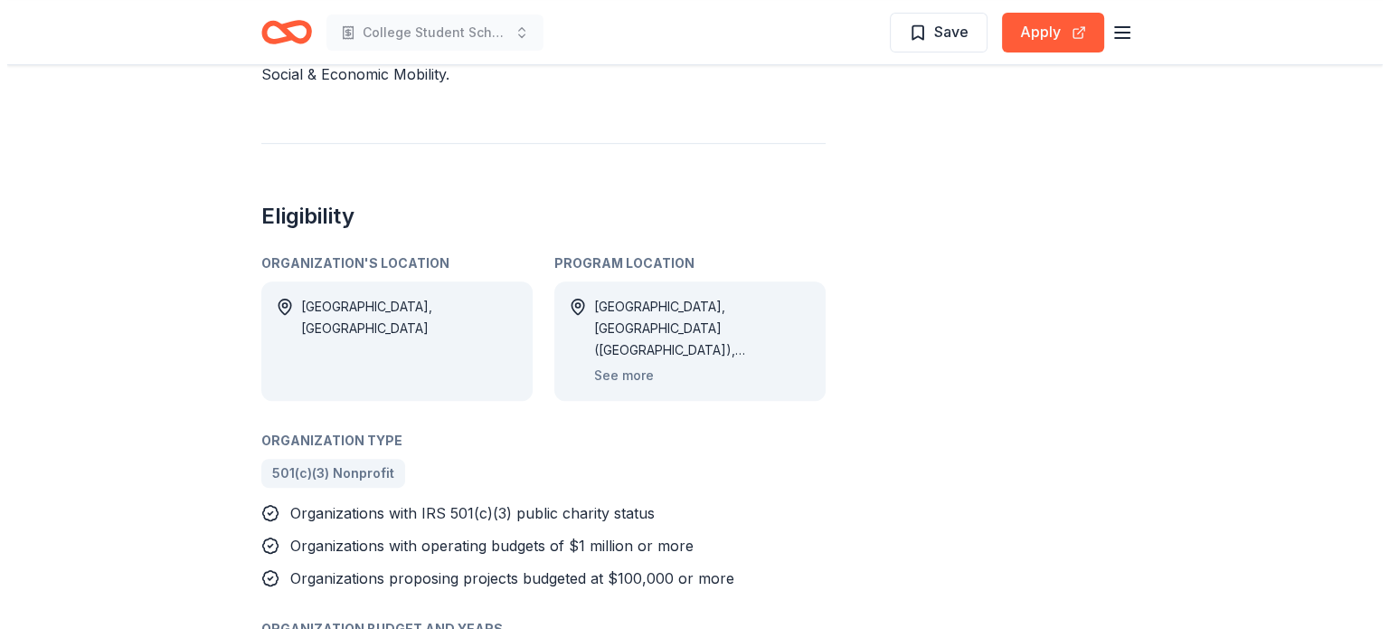
scroll to position [814, 0]
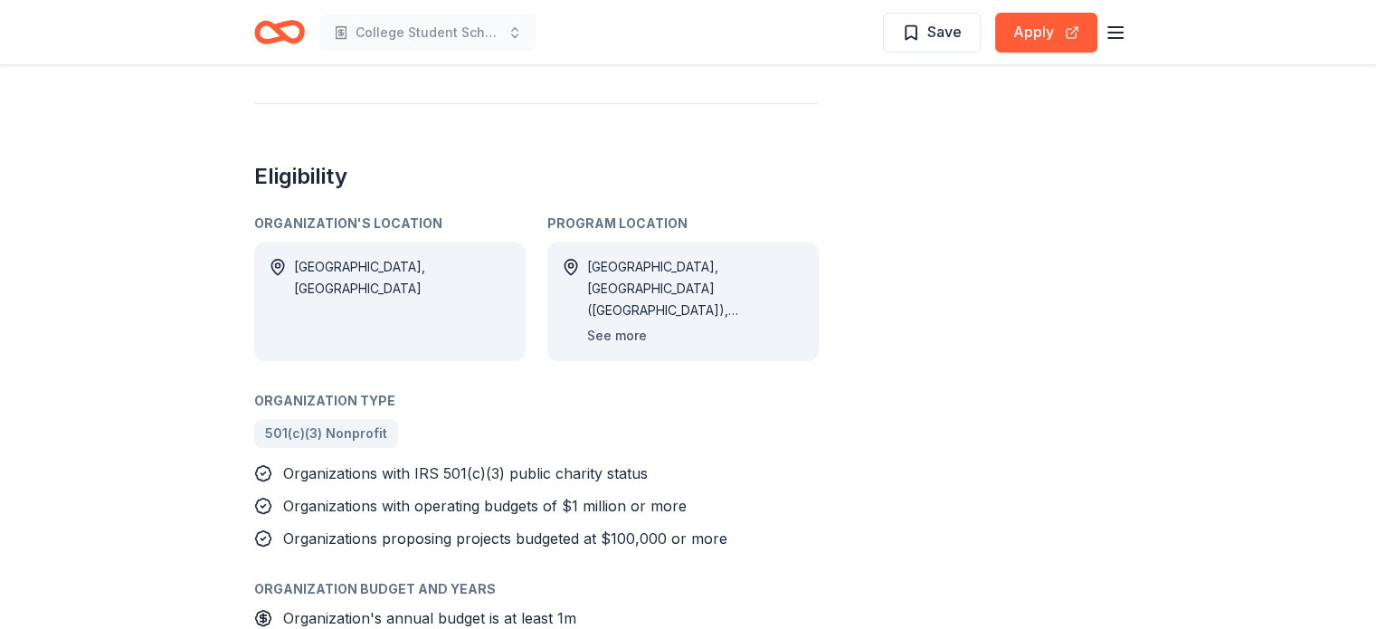
click at [630, 334] on button "See more" at bounding box center [617, 336] width 60 height 22
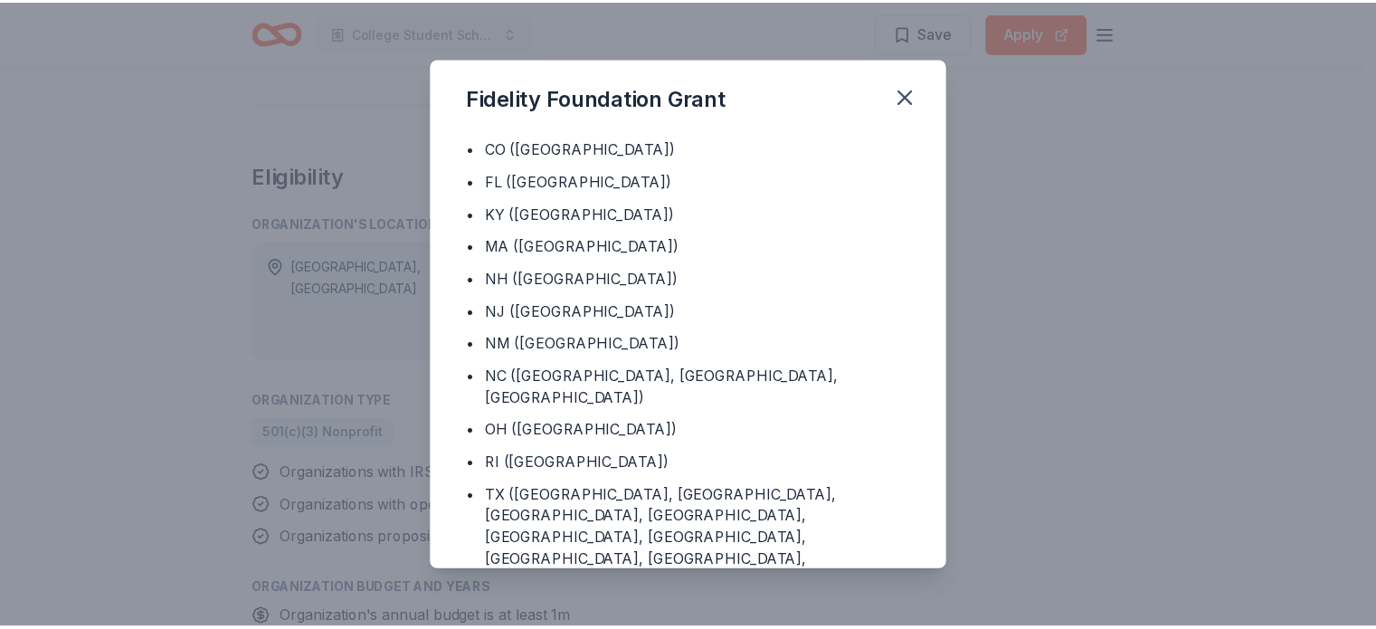
scroll to position [80, 0]
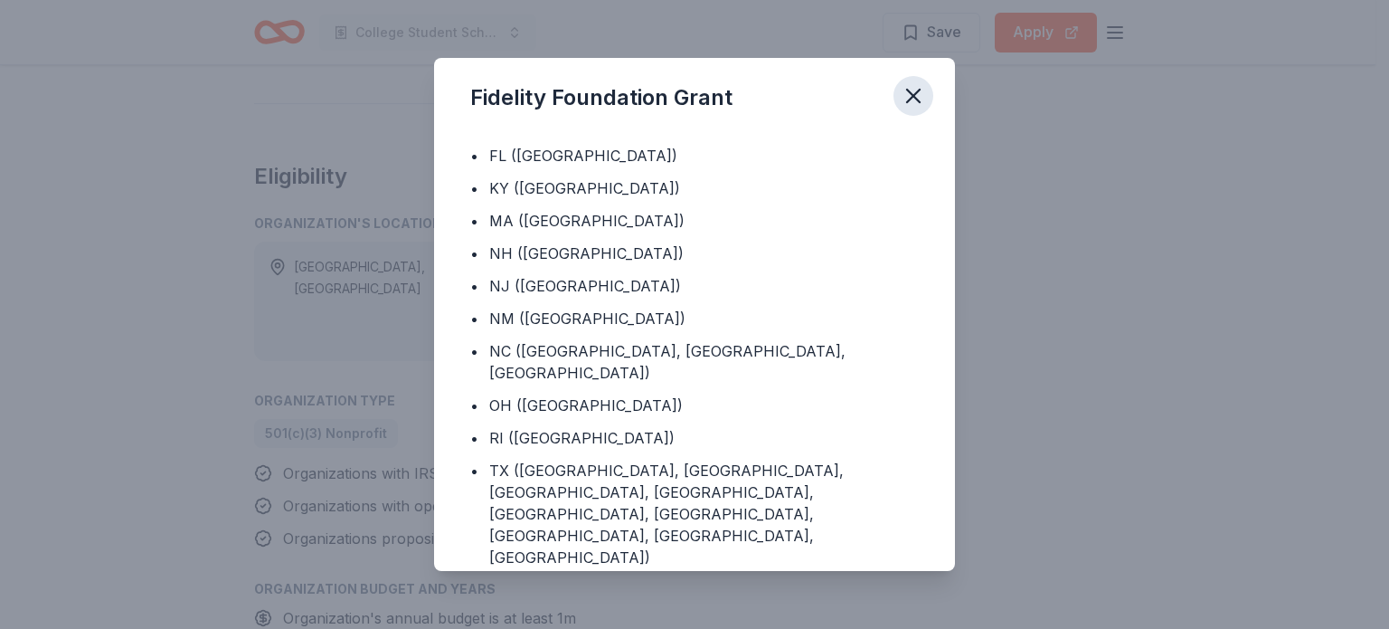
click at [913, 90] on icon "button" at bounding box center [913, 95] width 25 height 25
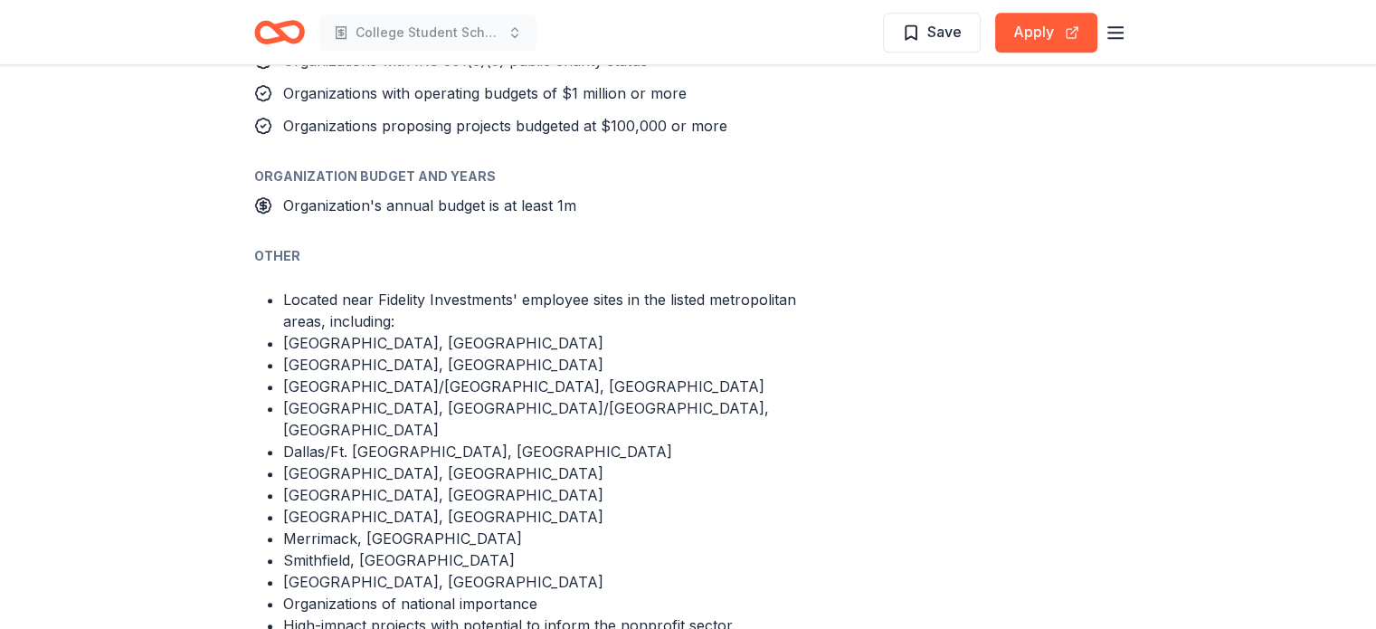
scroll to position [1085, 0]
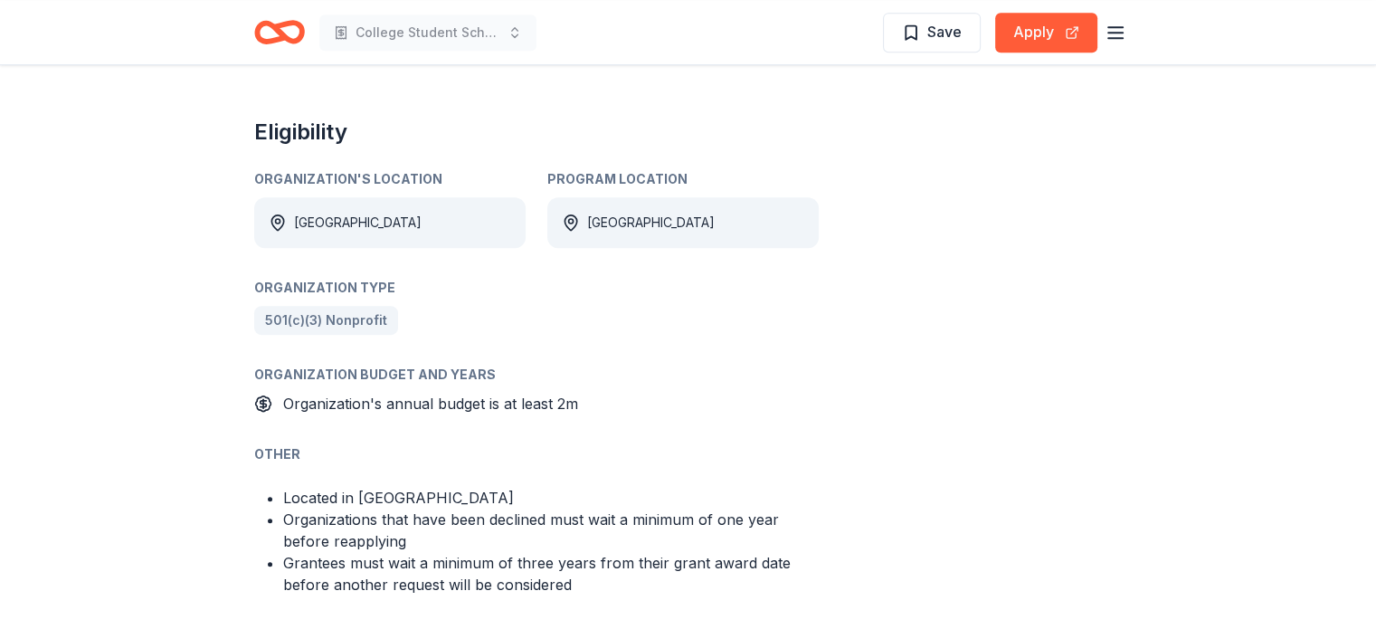
scroll to position [1176, 0]
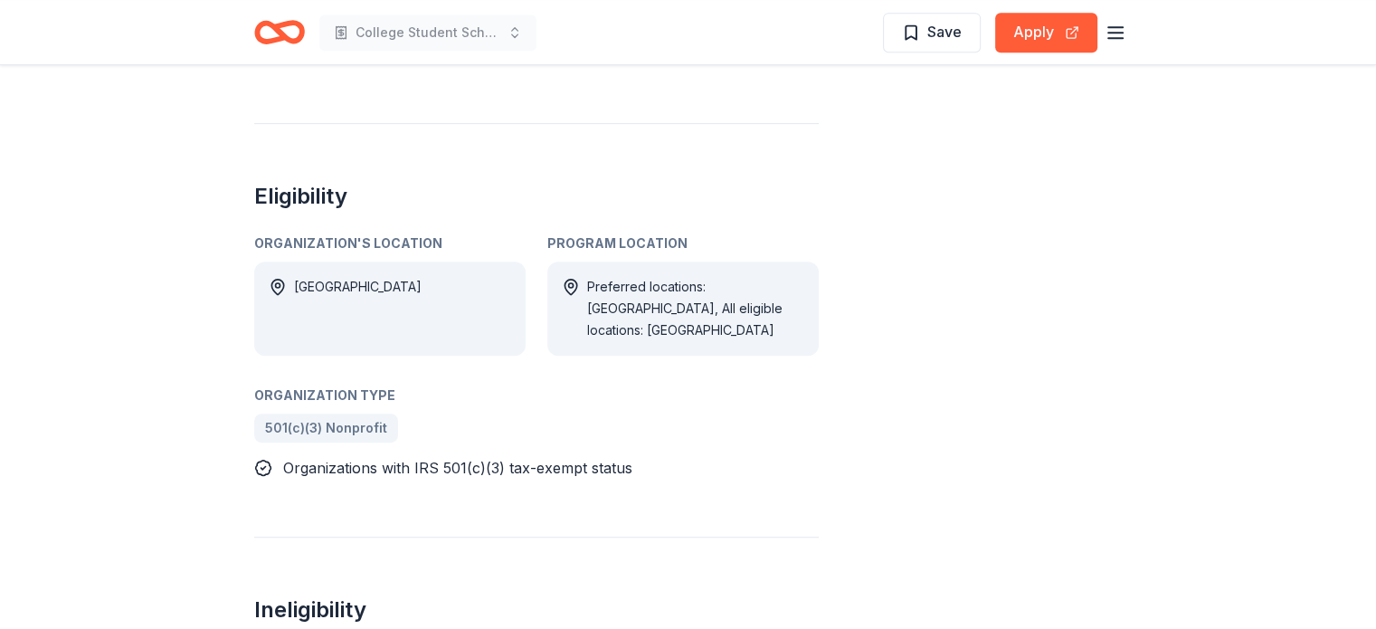
scroll to position [633, 0]
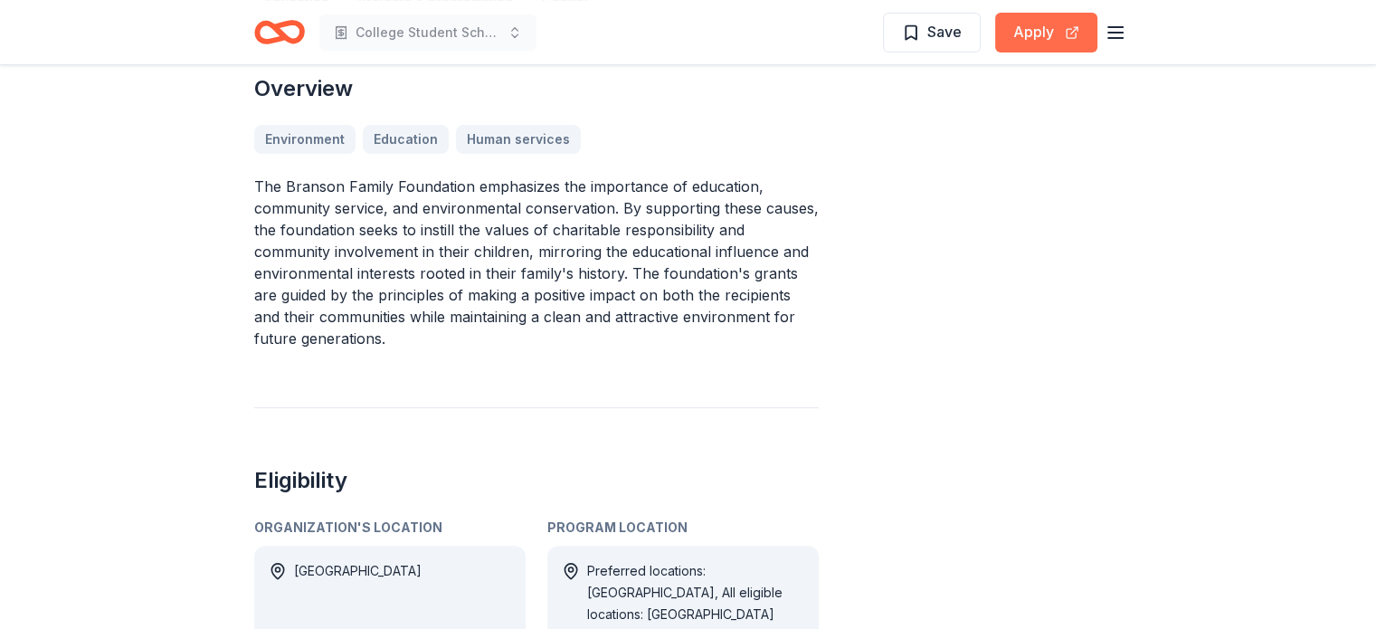
click at [1046, 47] on button "Apply" at bounding box center [1046, 33] width 102 height 40
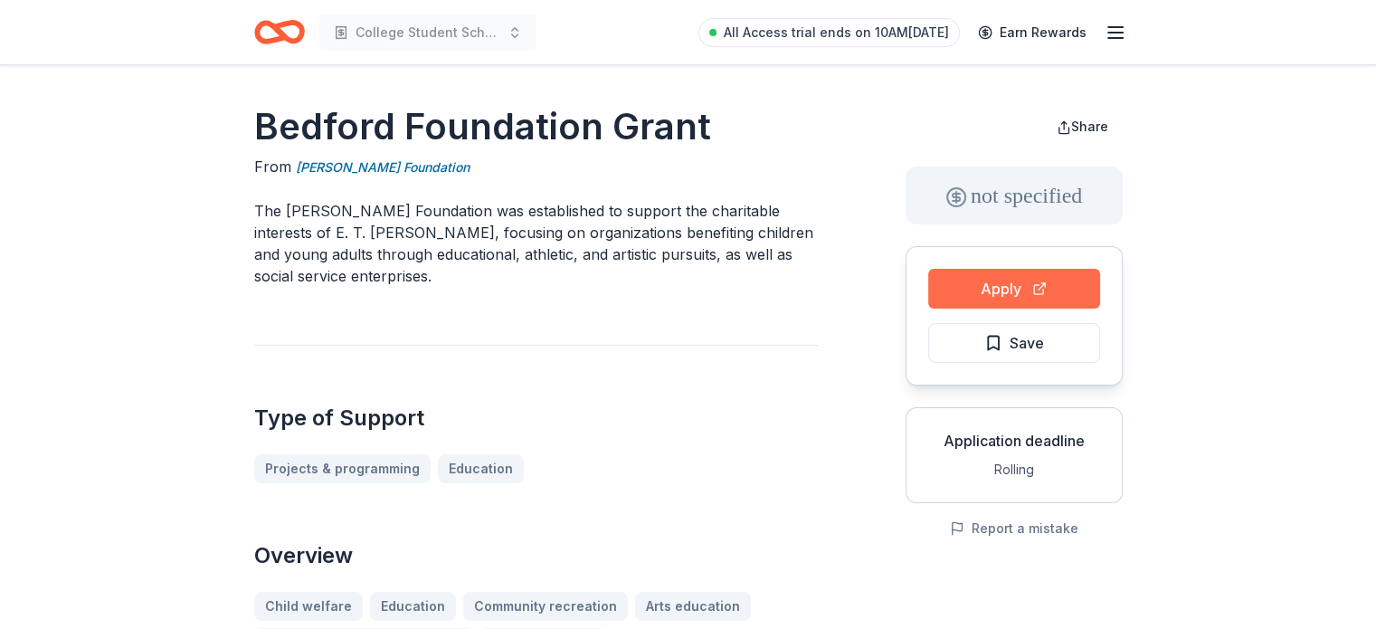
click at [1009, 289] on button "Apply" at bounding box center [1014, 289] width 172 height 40
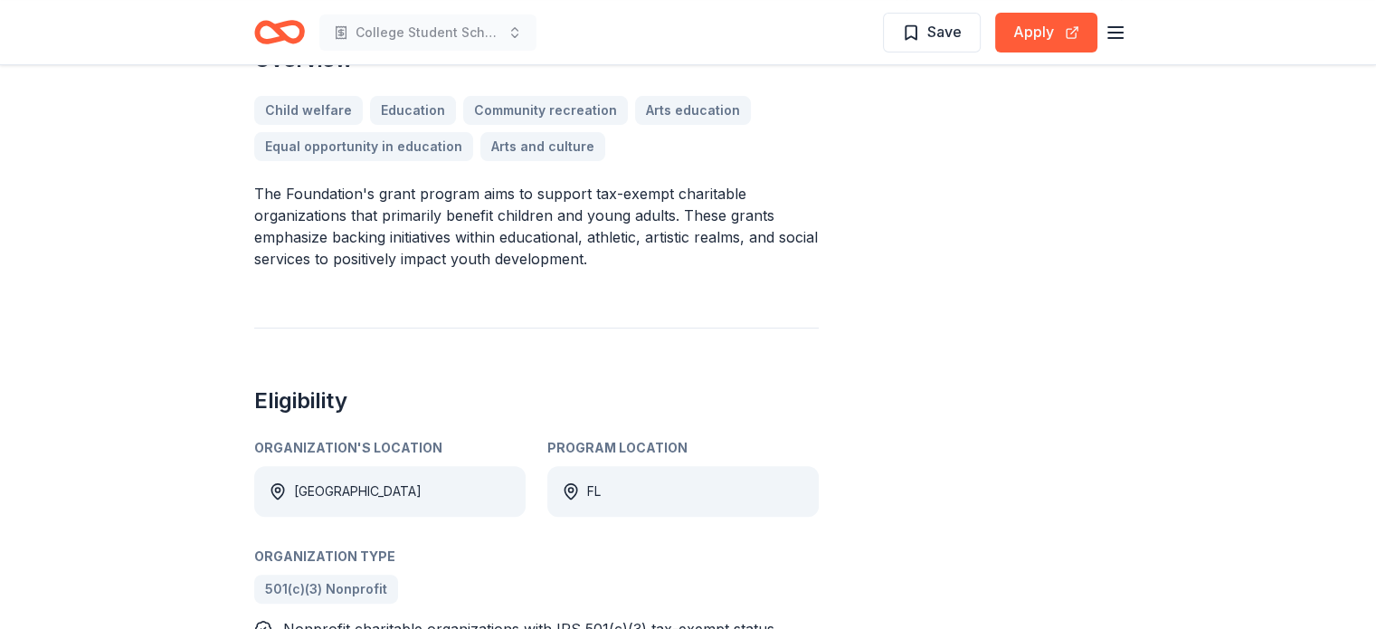
scroll to position [473, 0]
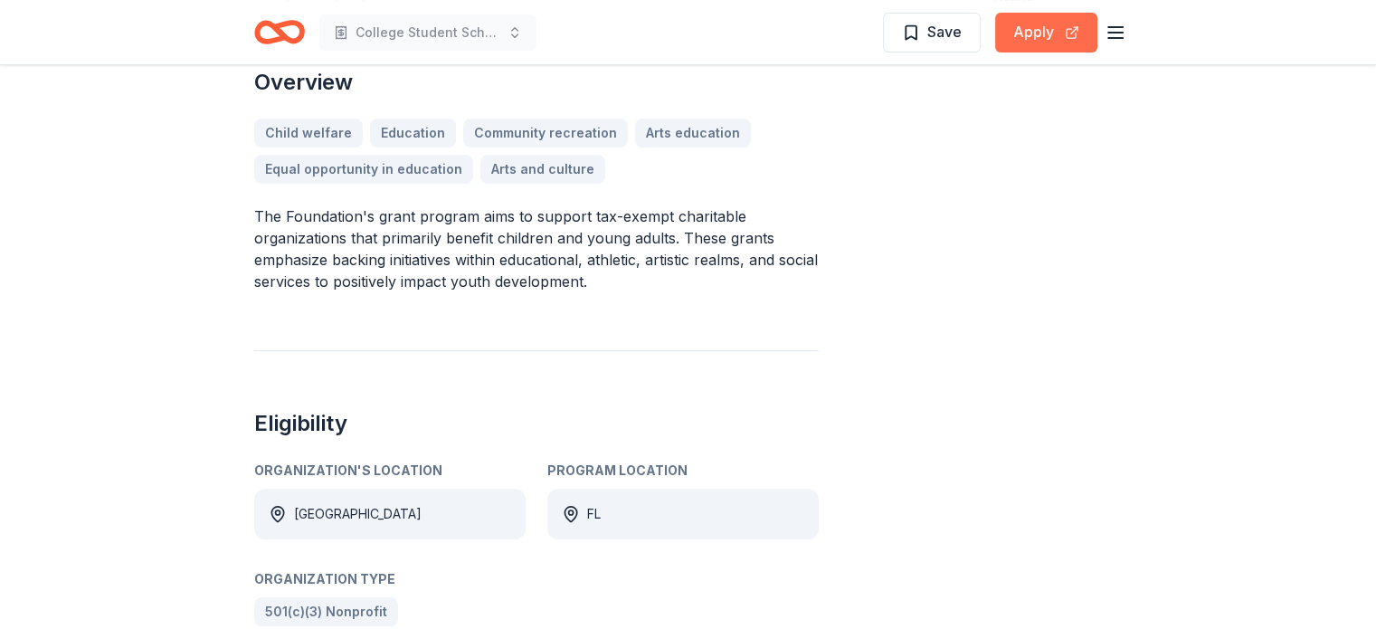
click at [1032, 28] on button "Apply" at bounding box center [1046, 33] width 102 height 40
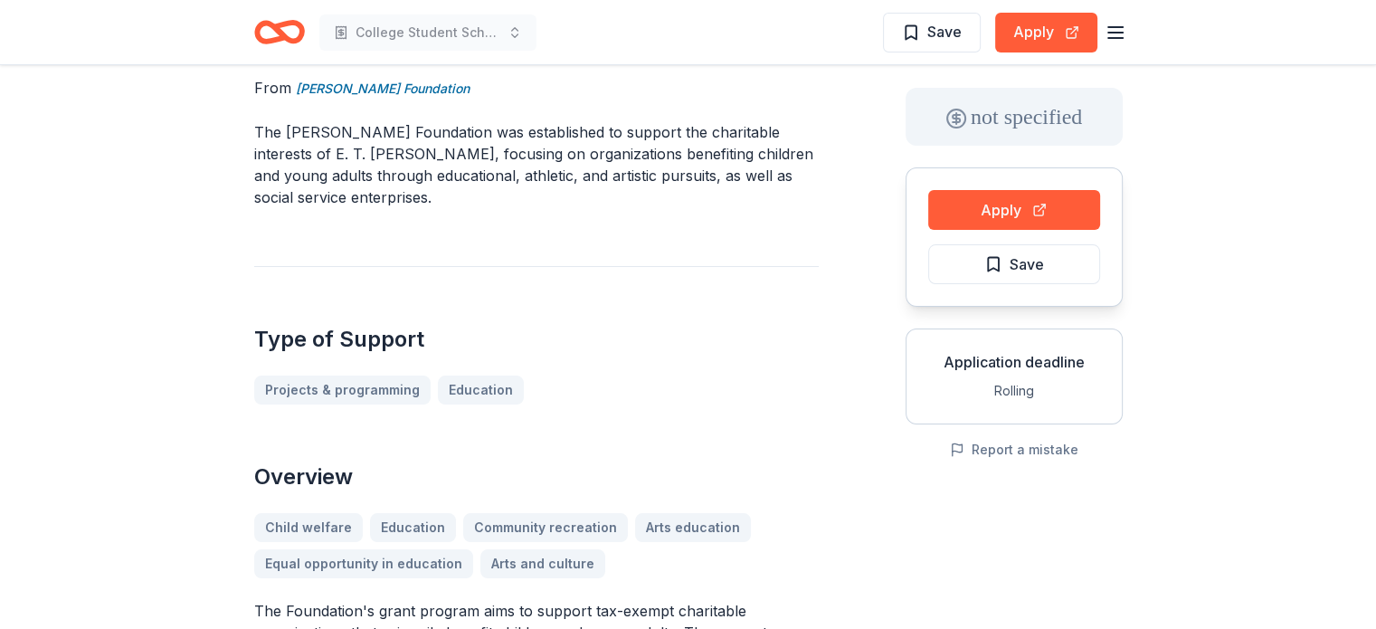
scroll to position [0, 0]
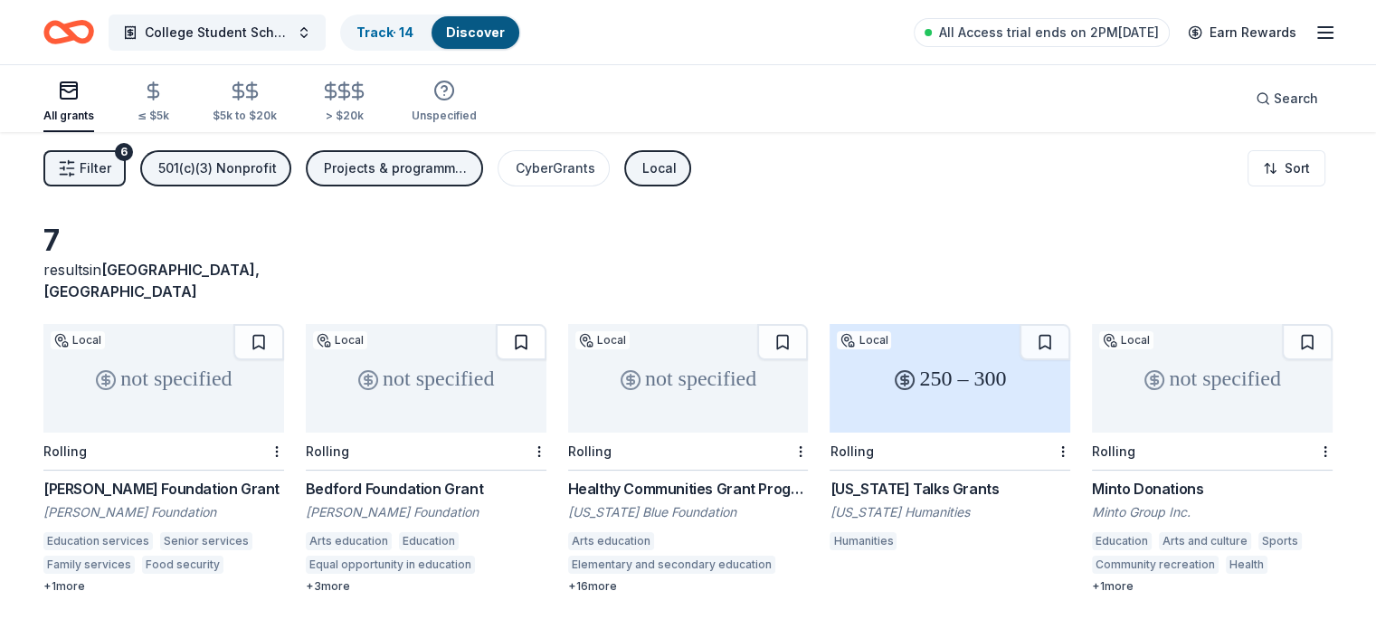
click at [531, 325] on button at bounding box center [521, 342] width 51 height 36
click at [293, 429] on html "College Student Scholarships & Vouchers Track · 15 Discover All Access trial en…" at bounding box center [688, 314] width 1376 height 629
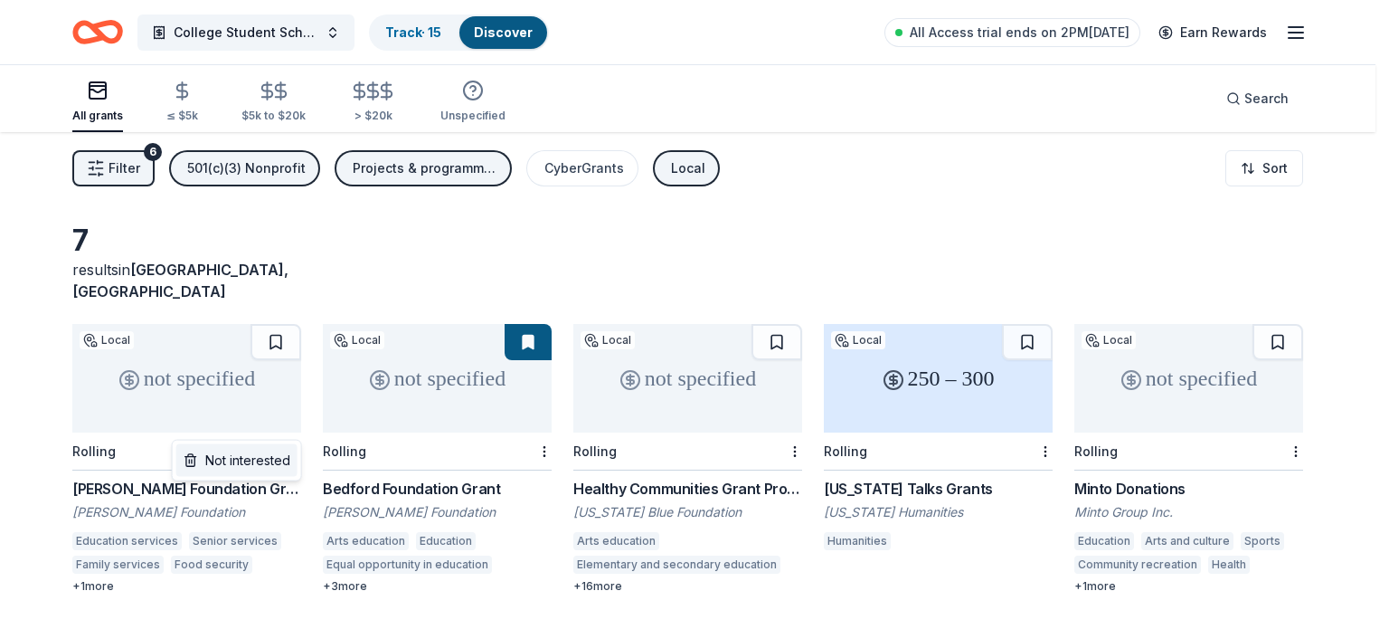
click at [259, 469] on div "Not interested" at bounding box center [236, 460] width 121 height 33
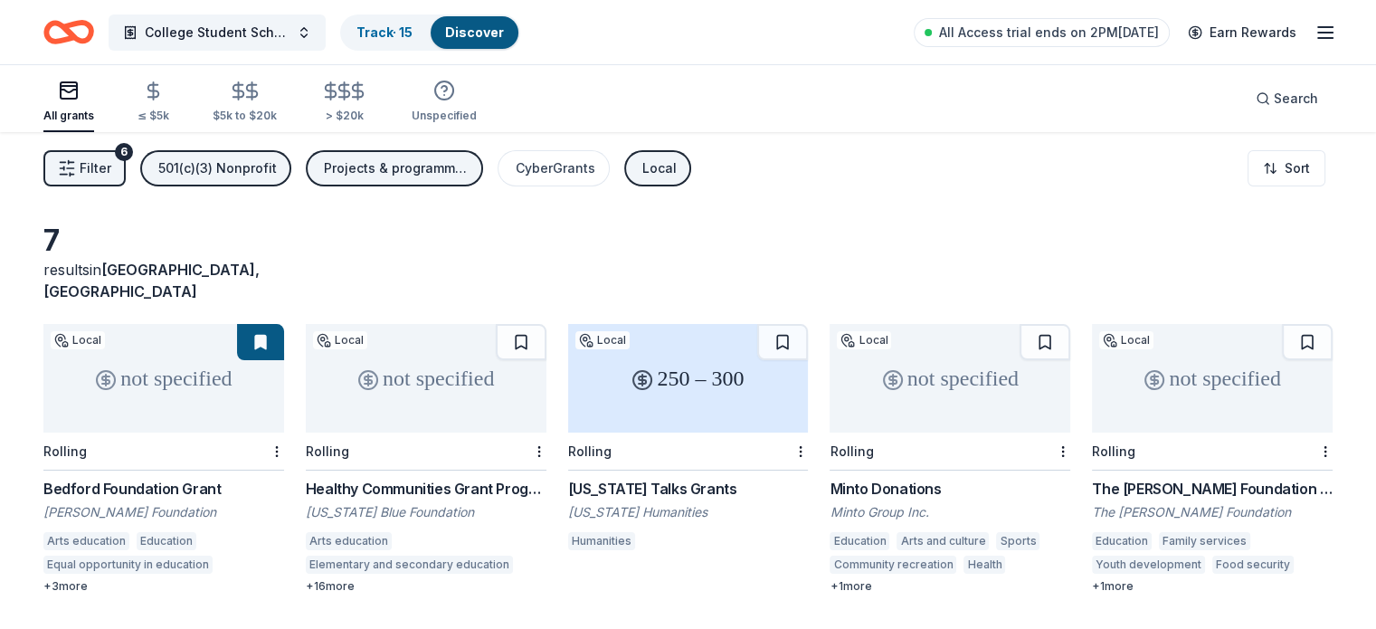
click at [442, 478] on div "Healthy Communities Grant Program" at bounding box center [426, 489] width 241 height 22
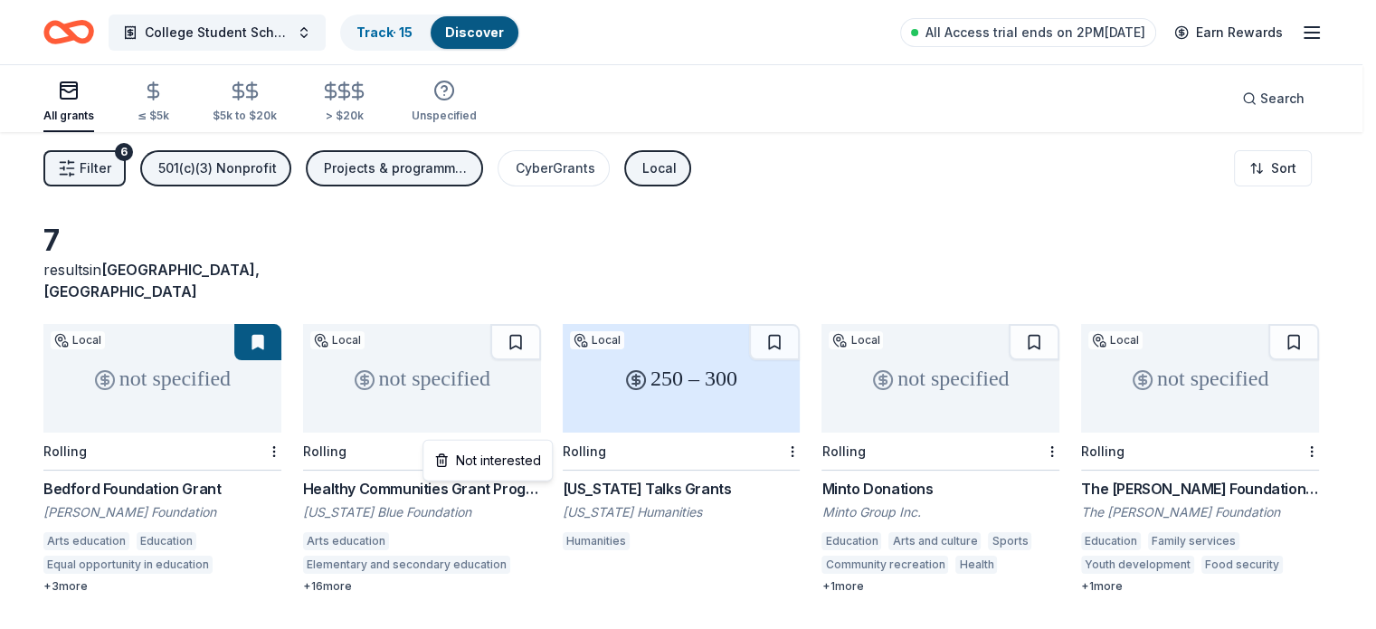
click at [545, 424] on html "College Student Scholarships & Vouchers Track · 15 Discover All Access trial en…" at bounding box center [688, 314] width 1376 height 629
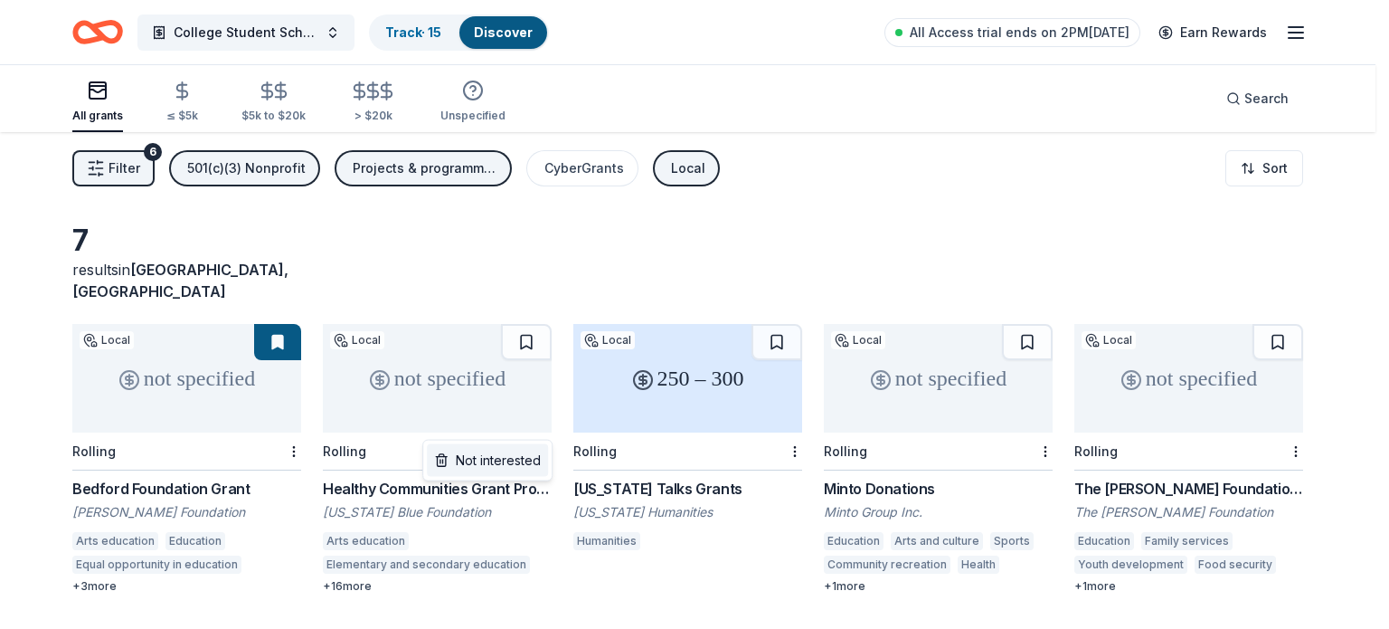
click at [510, 458] on div "Not interested" at bounding box center [487, 460] width 121 height 33
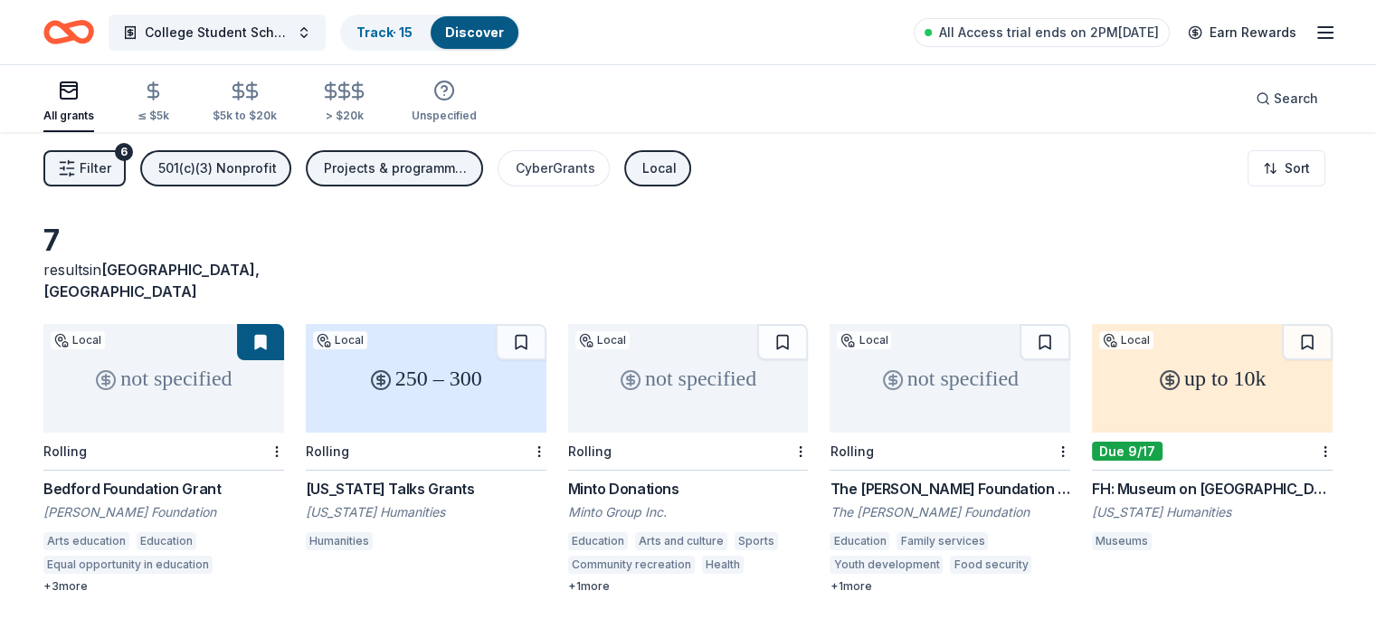
click at [437, 478] on div "Florida Talks Grants" at bounding box center [426, 489] width 241 height 22
click at [543, 430] on html "College Student Scholarships & Vouchers Track · 15 Discover All Access trial en…" at bounding box center [688, 314] width 1376 height 629
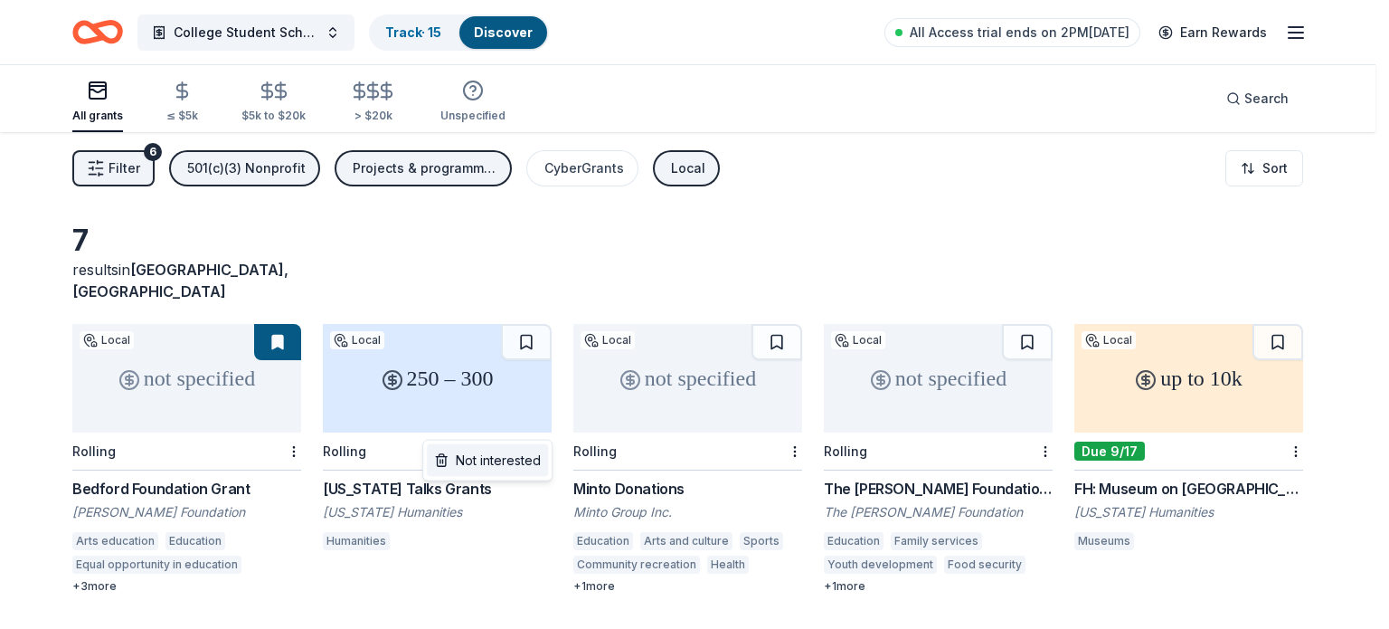
click at [513, 455] on div "Not interested" at bounding box center [487, 460] width 121 height 33
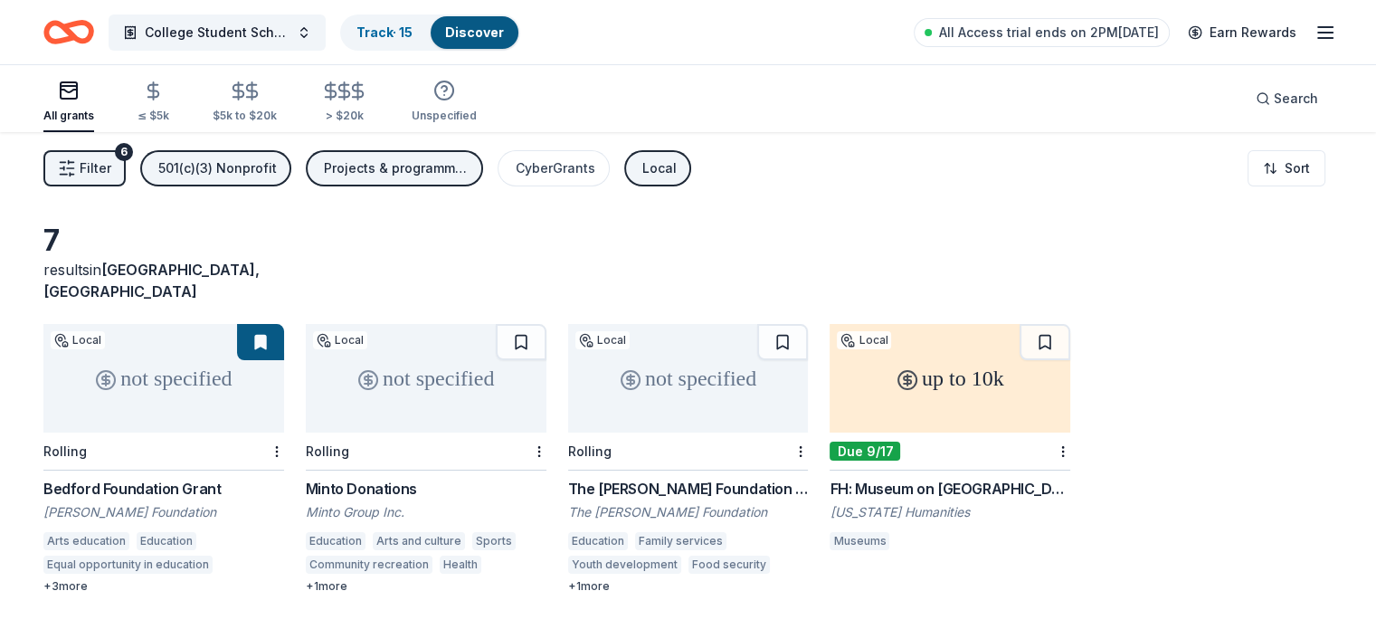
click at [454, 478] on div "Minto Donations" at bounding box center [426, 489] width 241 height 22
click at [530, 324] on button at bounding box center [521, 342] width 51 height 36
click at [682, 478] on div "The Jim Moran Foundation Grant" at bounding box center [688, 489] width 241 height 22
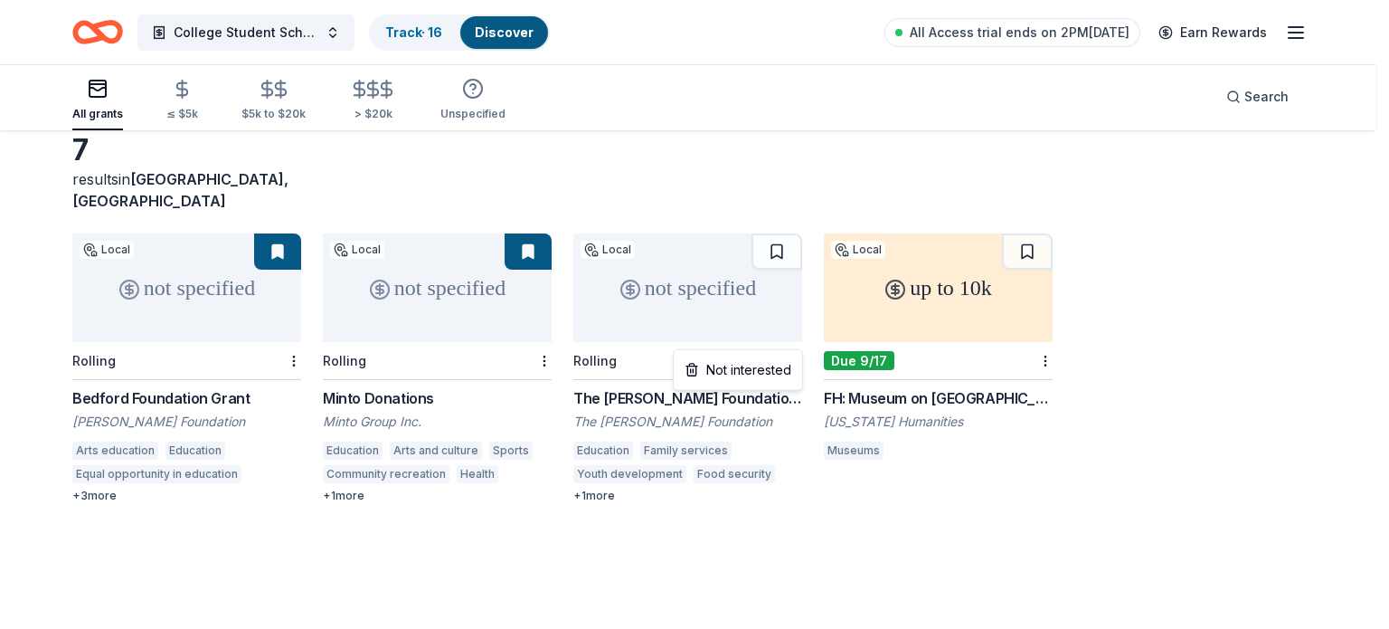
click at [800, 336] on html "College Student Scholarships & Vouchers Track · 16 Discover All Access trial en…" at bounding box center [694, 224] width 1389 height 629
click at [777, 368] on div "Not interested" at bounding box center [737, 370] width 121 height 33
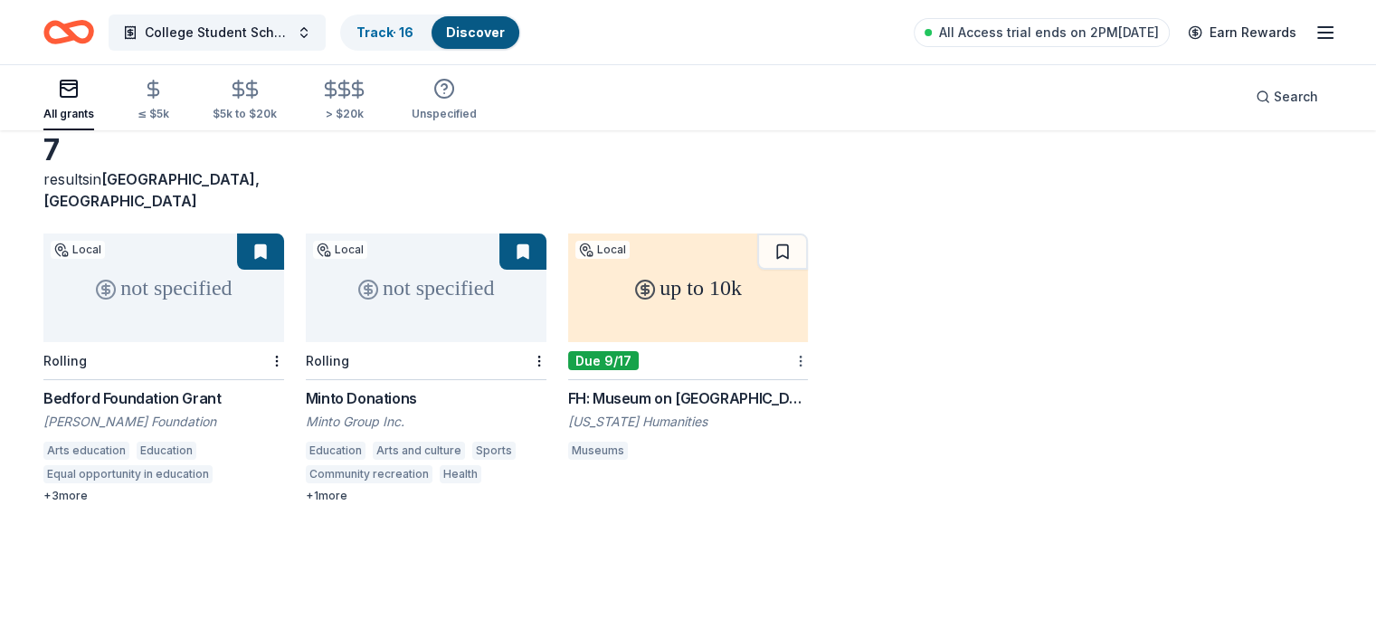
click at [799, 339] on html "College Student Scholarships & Vouchers Track · 16 Discover All Access trial en…" at bounding box center [688, 224] width 1376 height 629
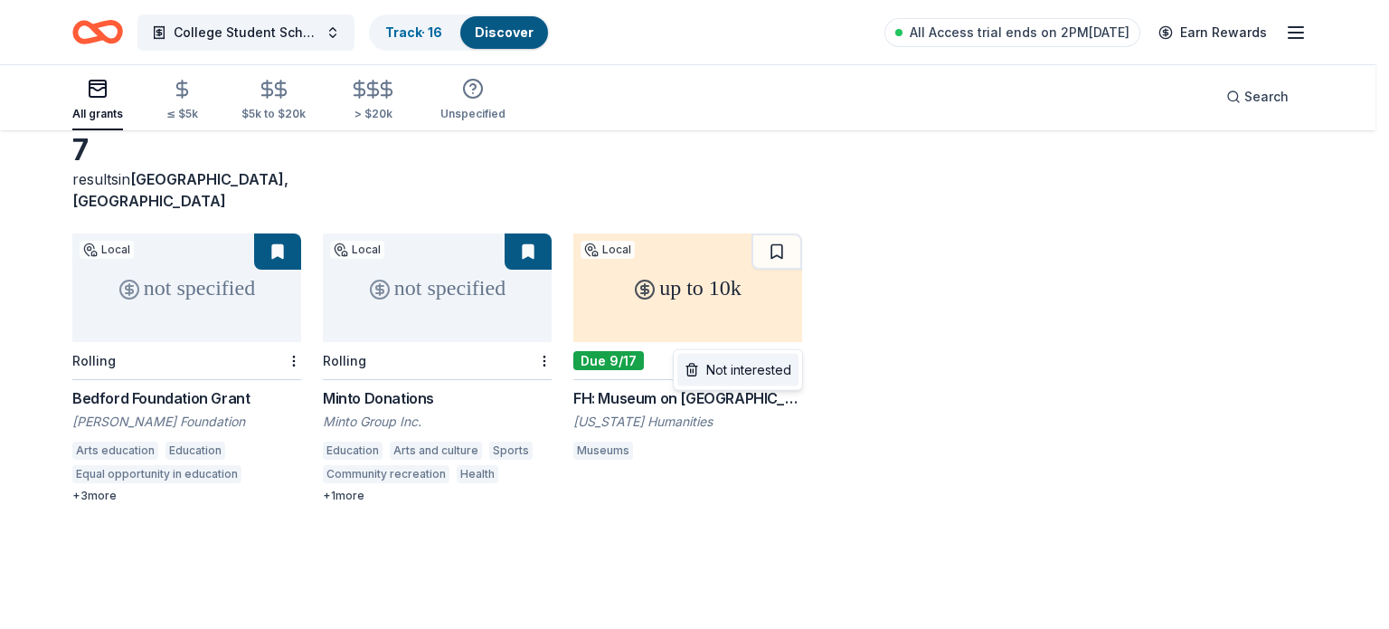
click at [770, 375] on div "Not interested" at bounding box center [737, 370] width 121 height 33
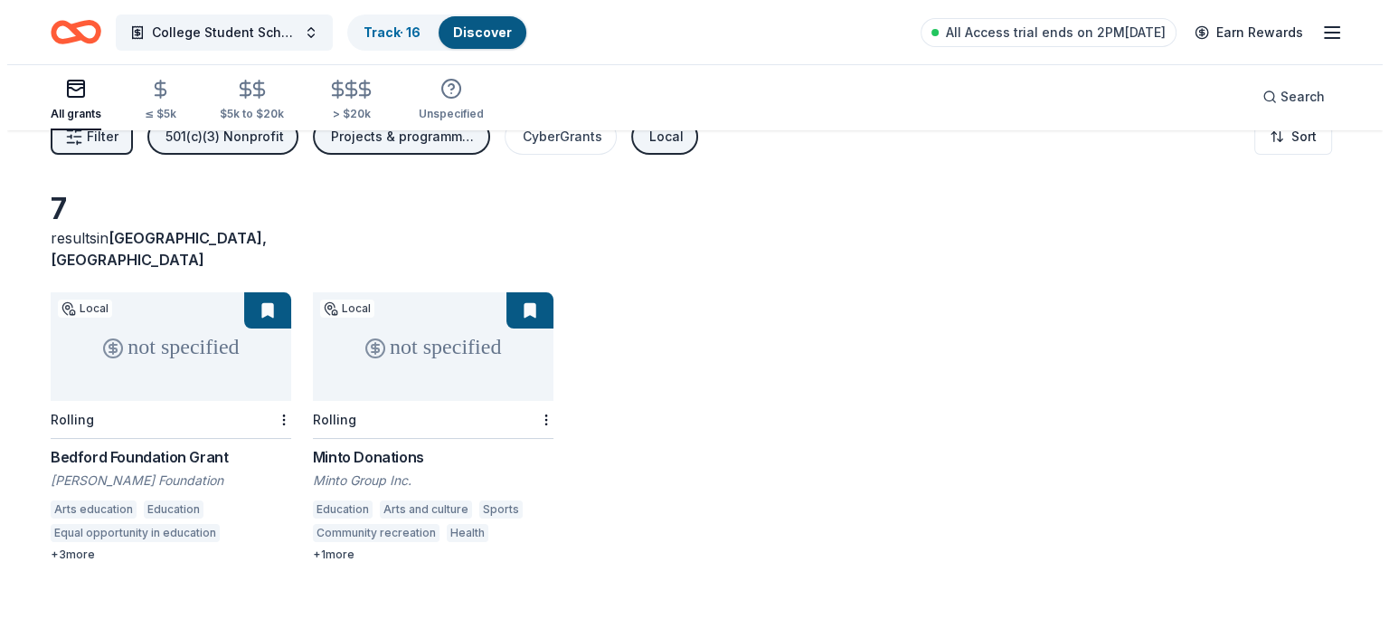
scroll to position [0, 0]
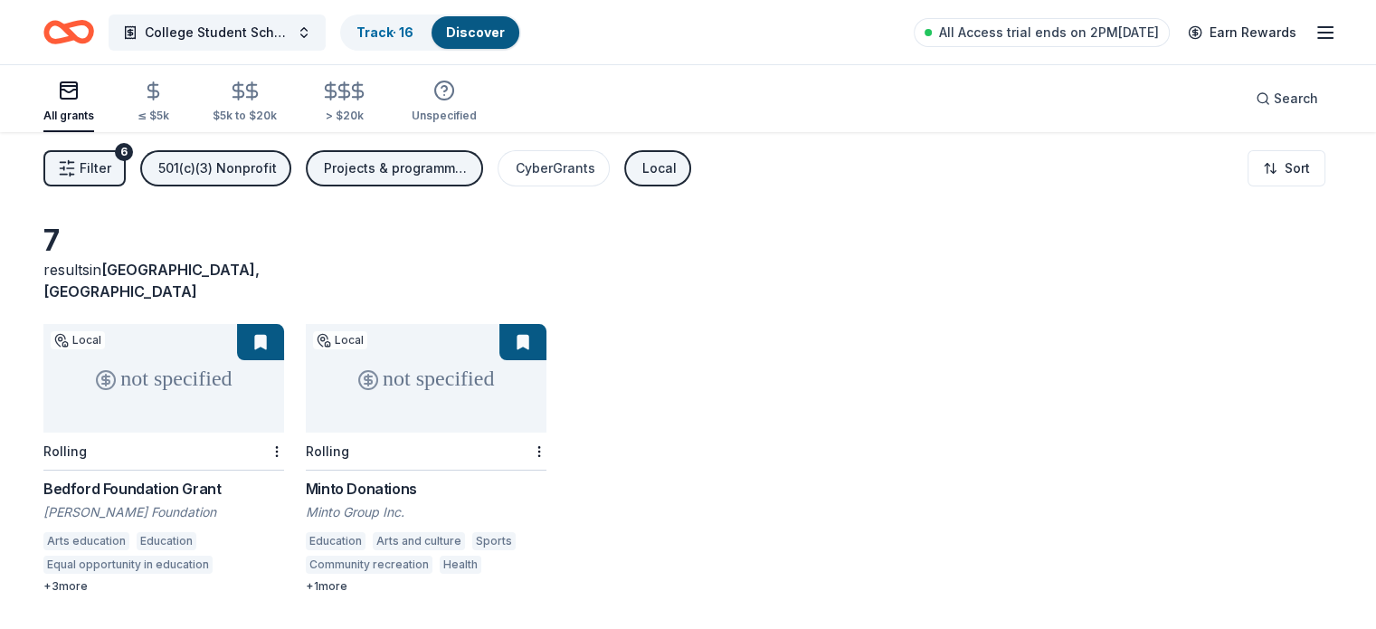
click at [119, 151] on button "Filter 6" at bounding box center [84, 168] width 82 height 36
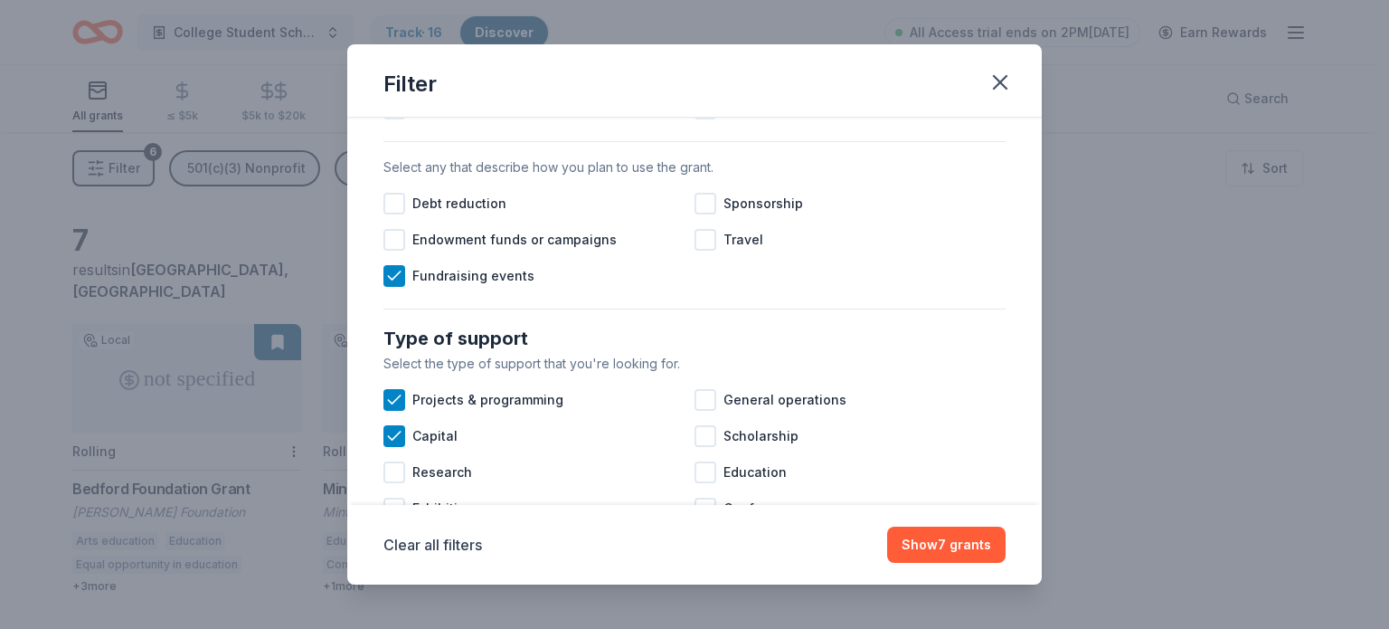
scroll to position [543, 0]
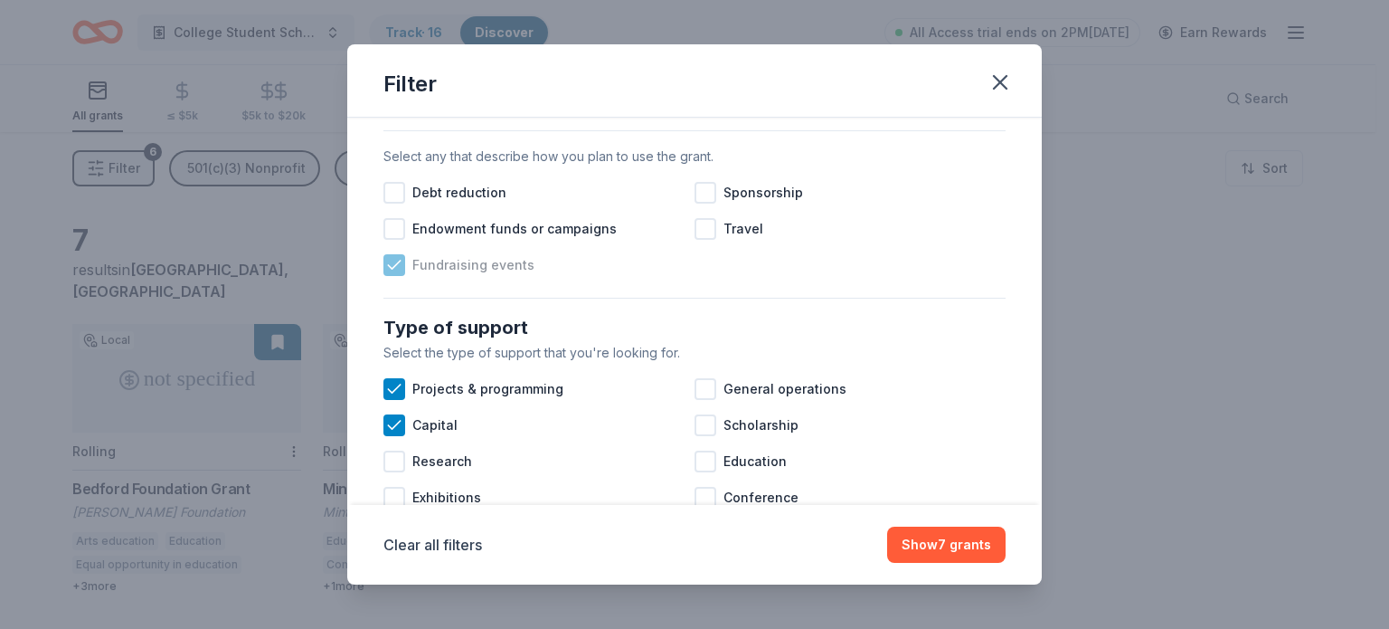
click at [507, 276] on span "Fundraising events" at bounding box center [473, 265] width 122 height 22
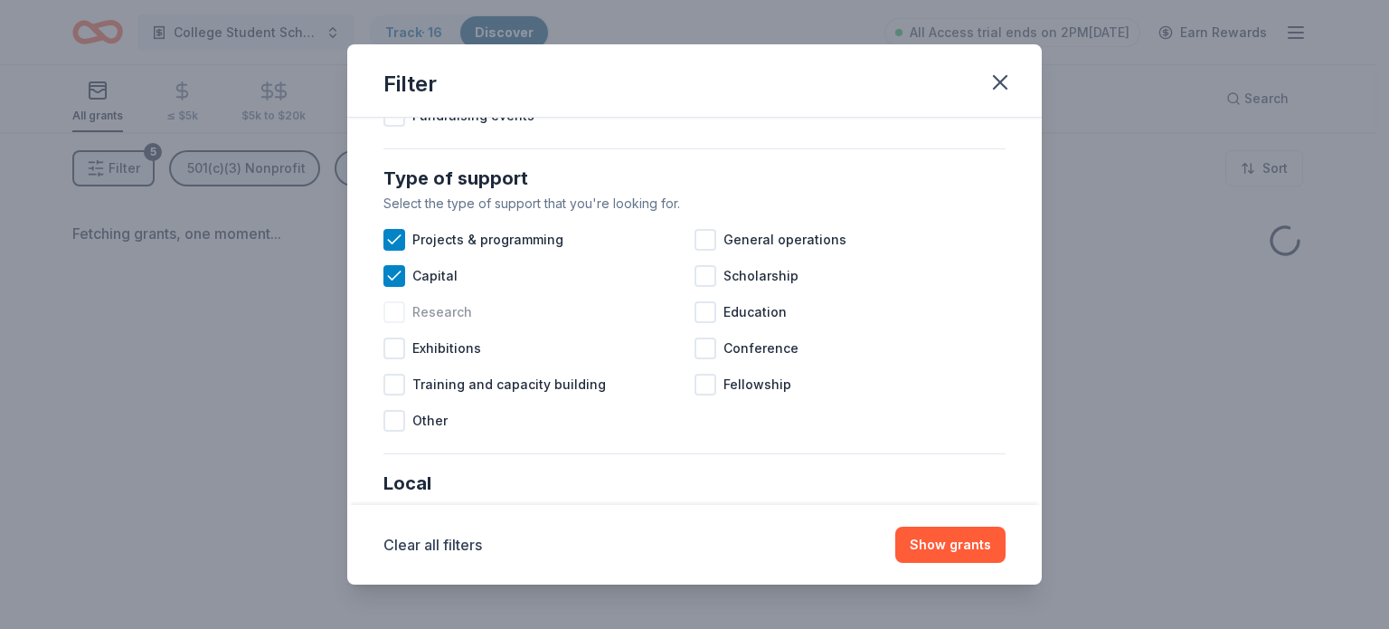
scroll to position [724, 0]
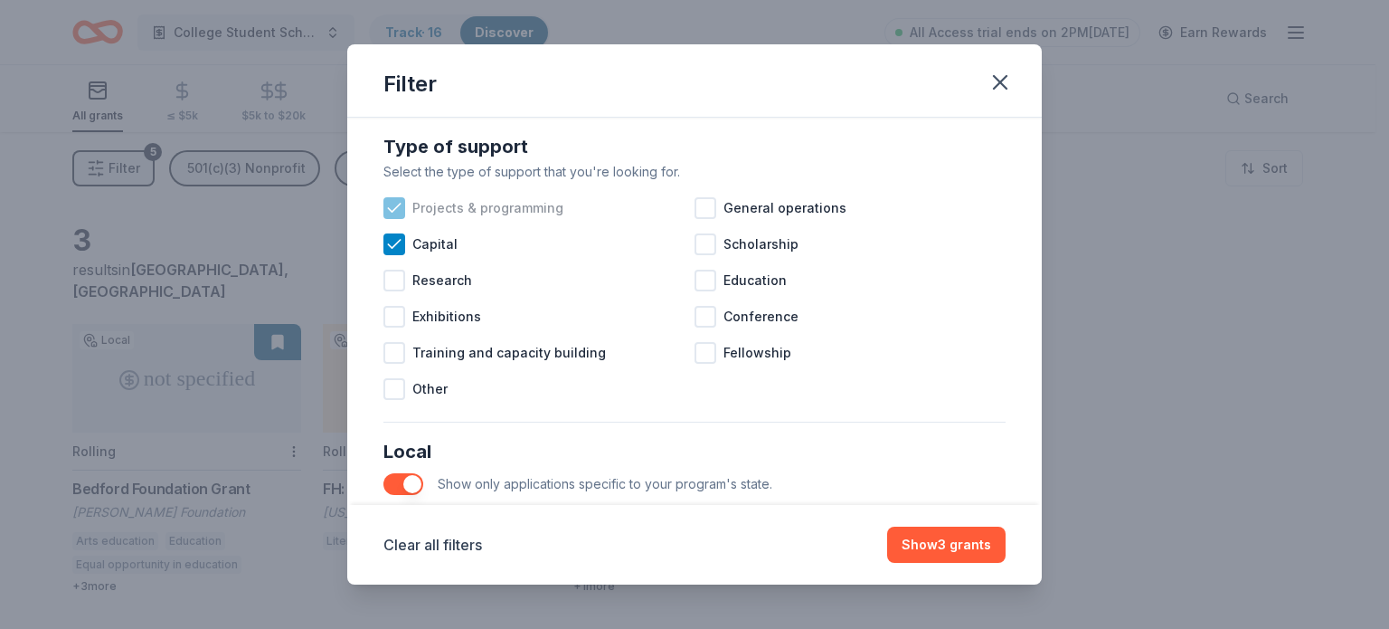
click at [467, 219] on span "Projects & programming" at bounding box center [487, 208] width 151 height 22
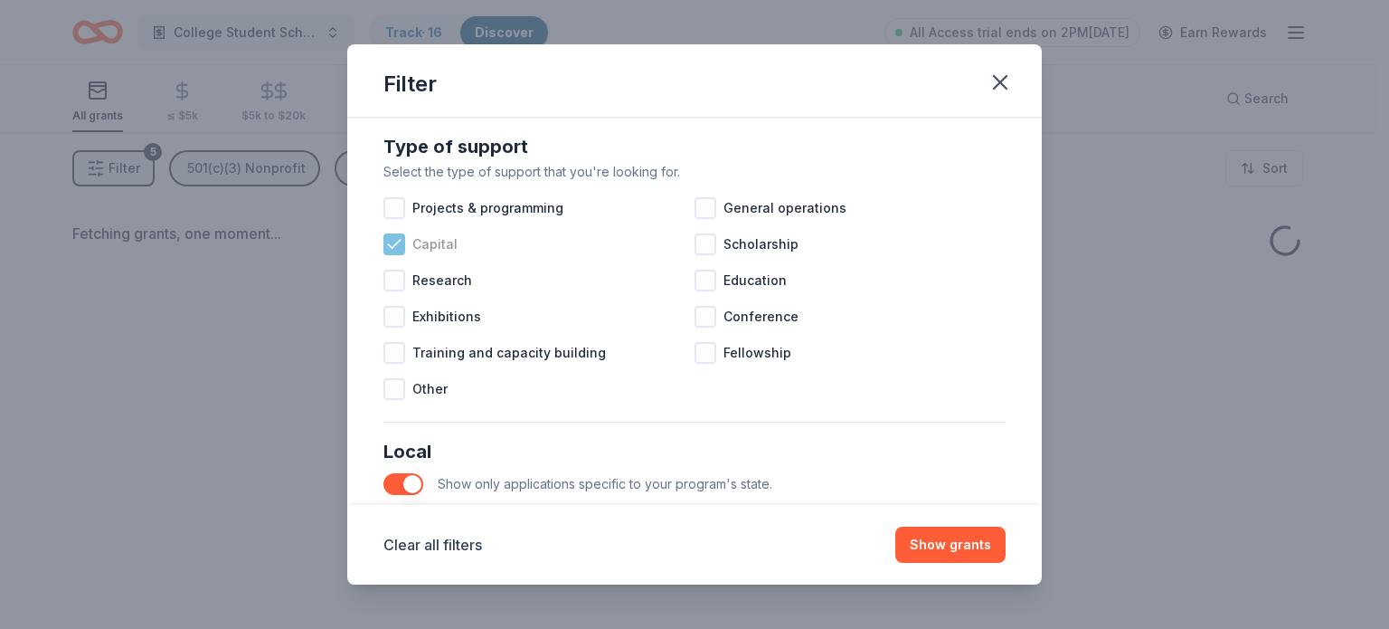
click at [421, 255] on span "Capital" at bounding box center [434, 244] width 45 height 22
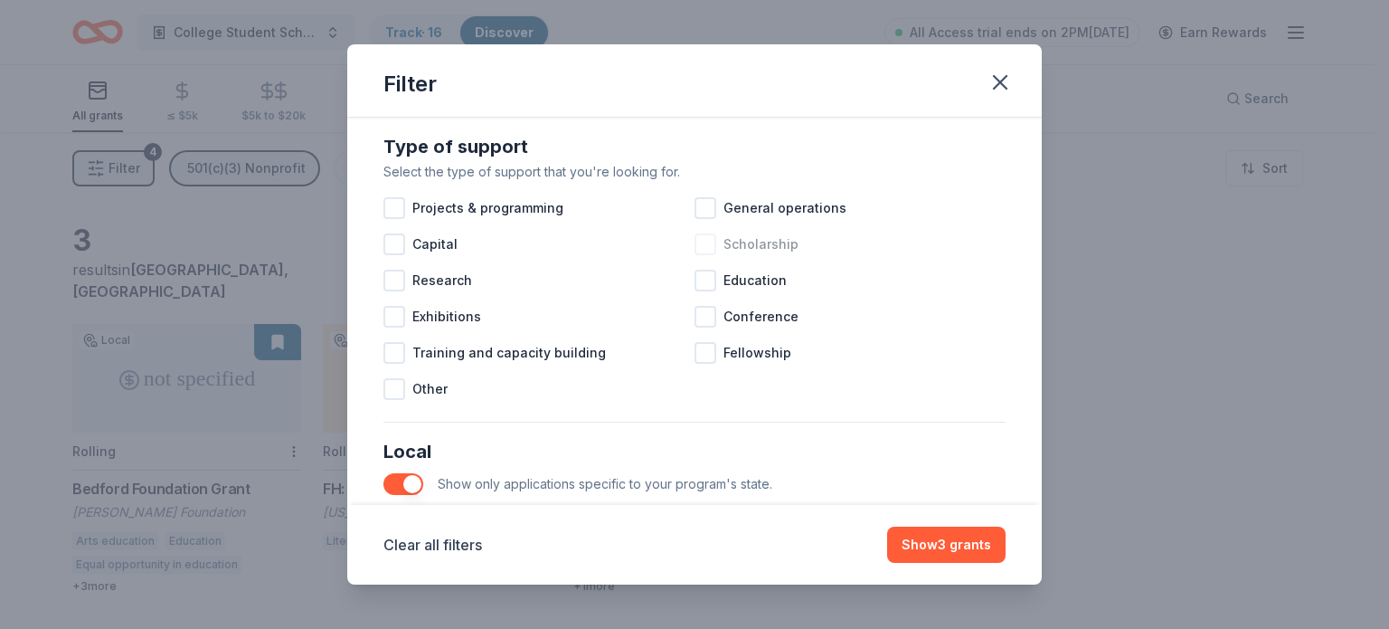
click at [700, 255] on div at bounding box center [706, 244] width 22 height 22
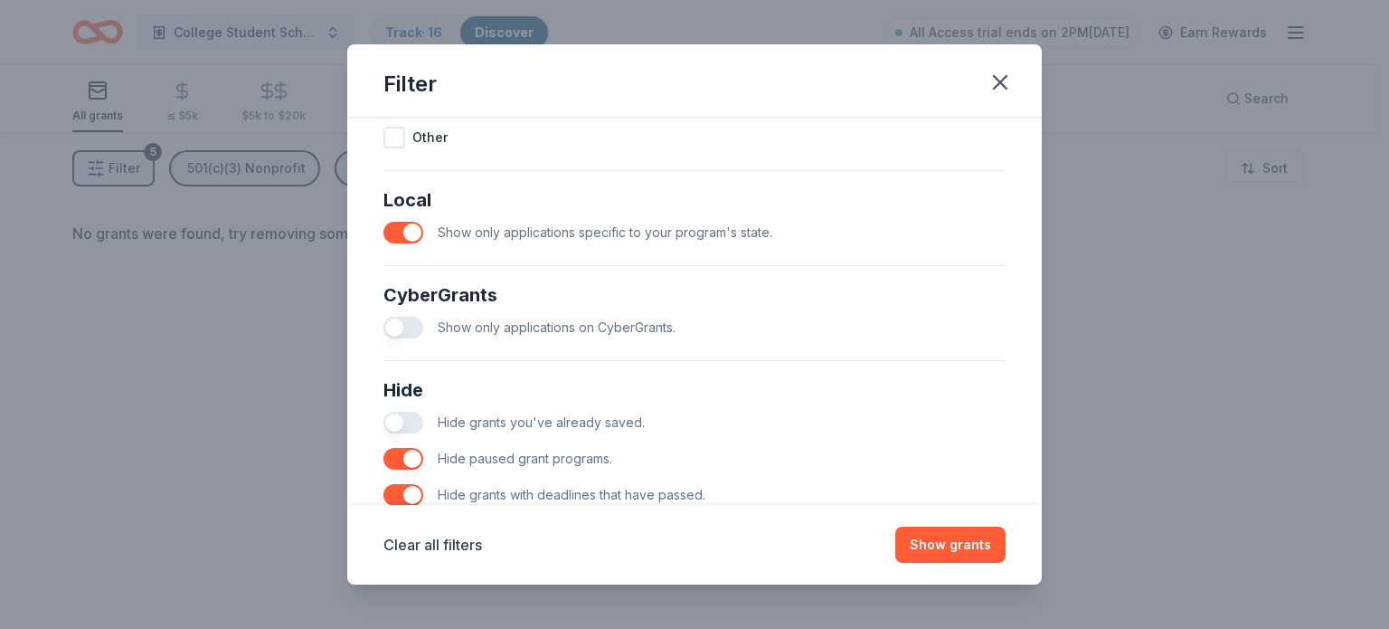
scroll to position [995, 0]
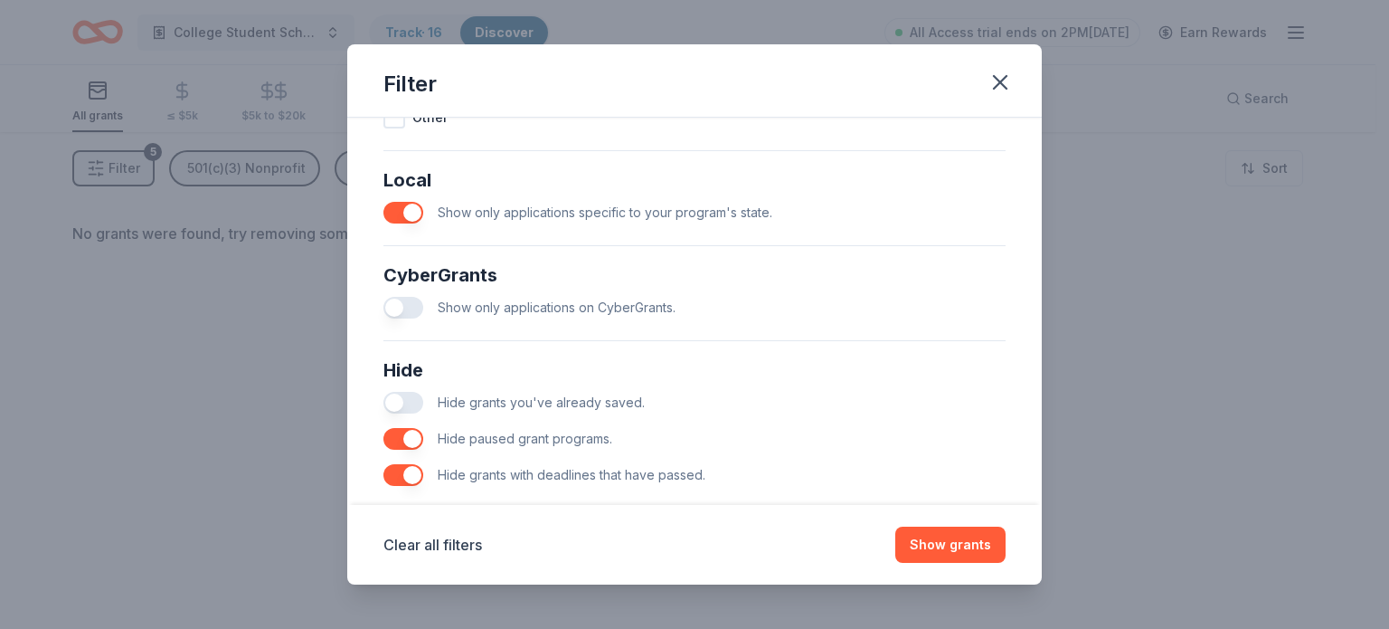
click at [405, 223] on button "button" at bounding box center [404, 213] width 40 height 22
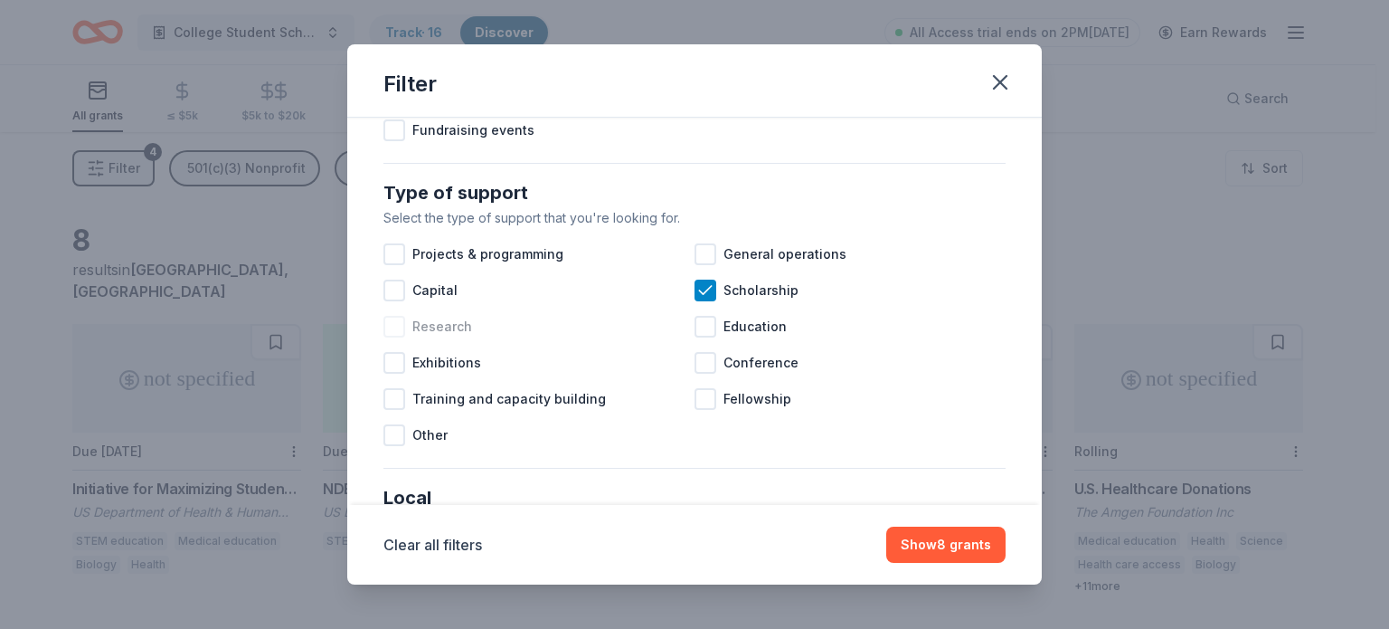
scroll to position [681, 0]
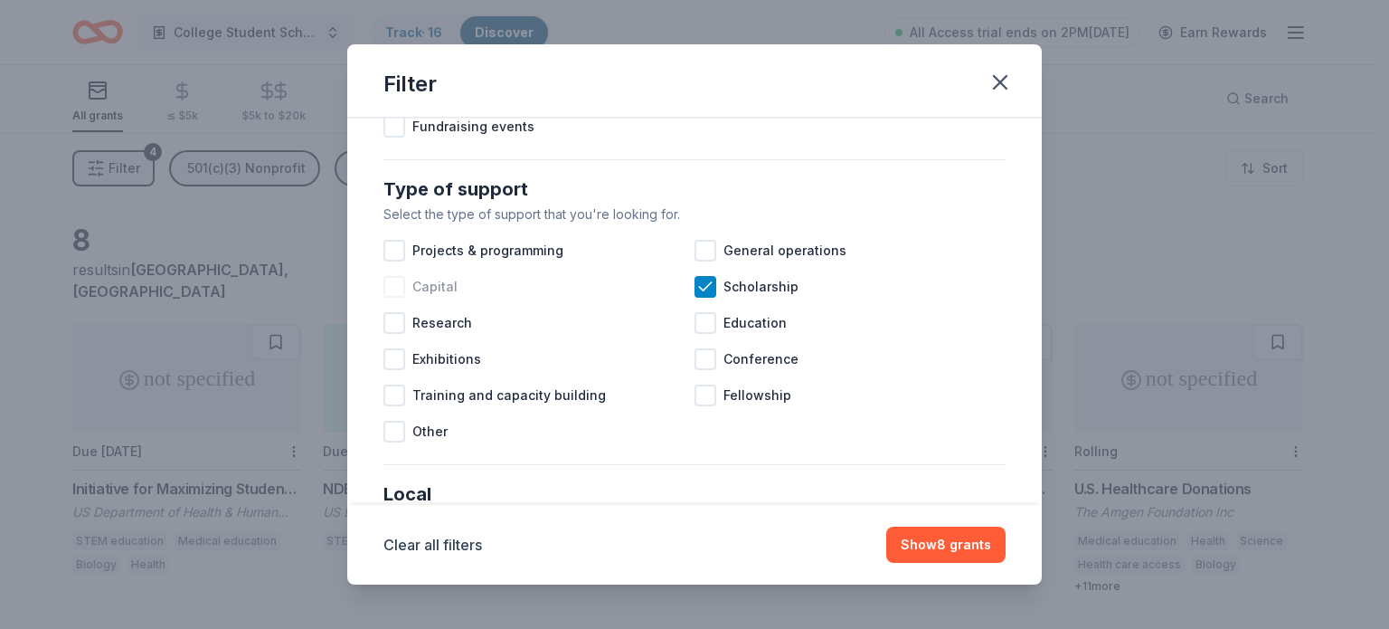
click at [433, 298] on span "Capital" at bounding box center [434, 287] width 45 height 22
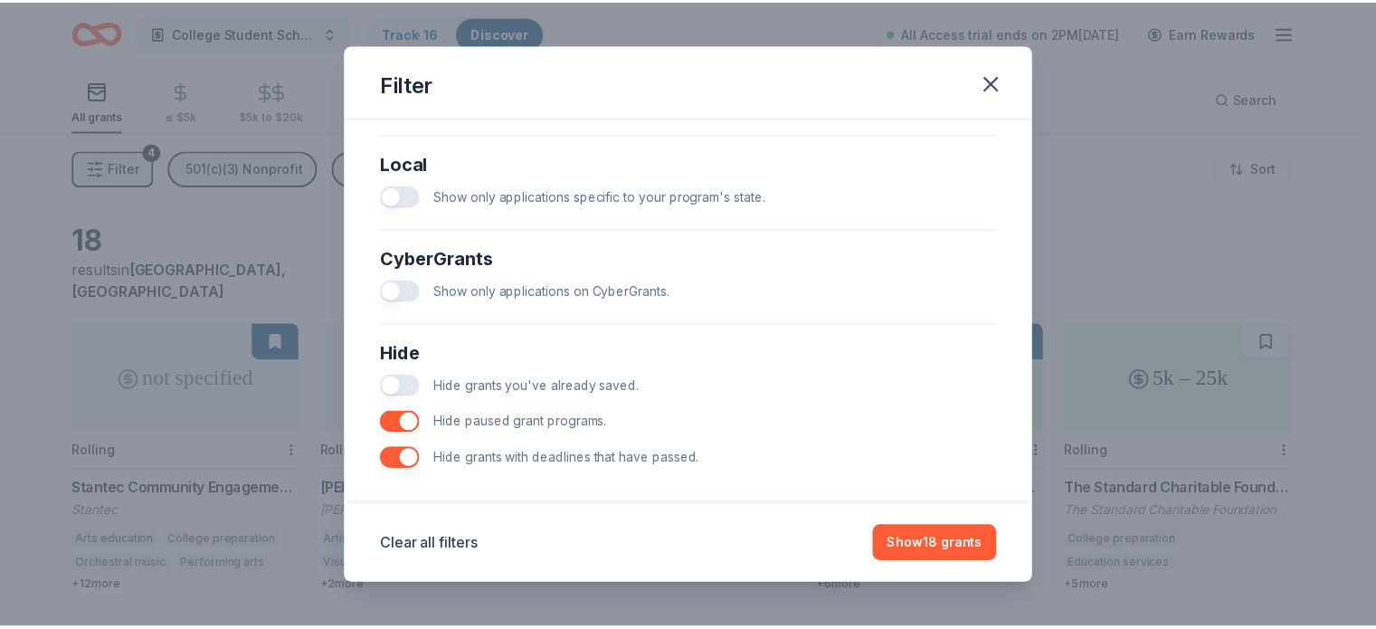
scroll to position [1043, 0]
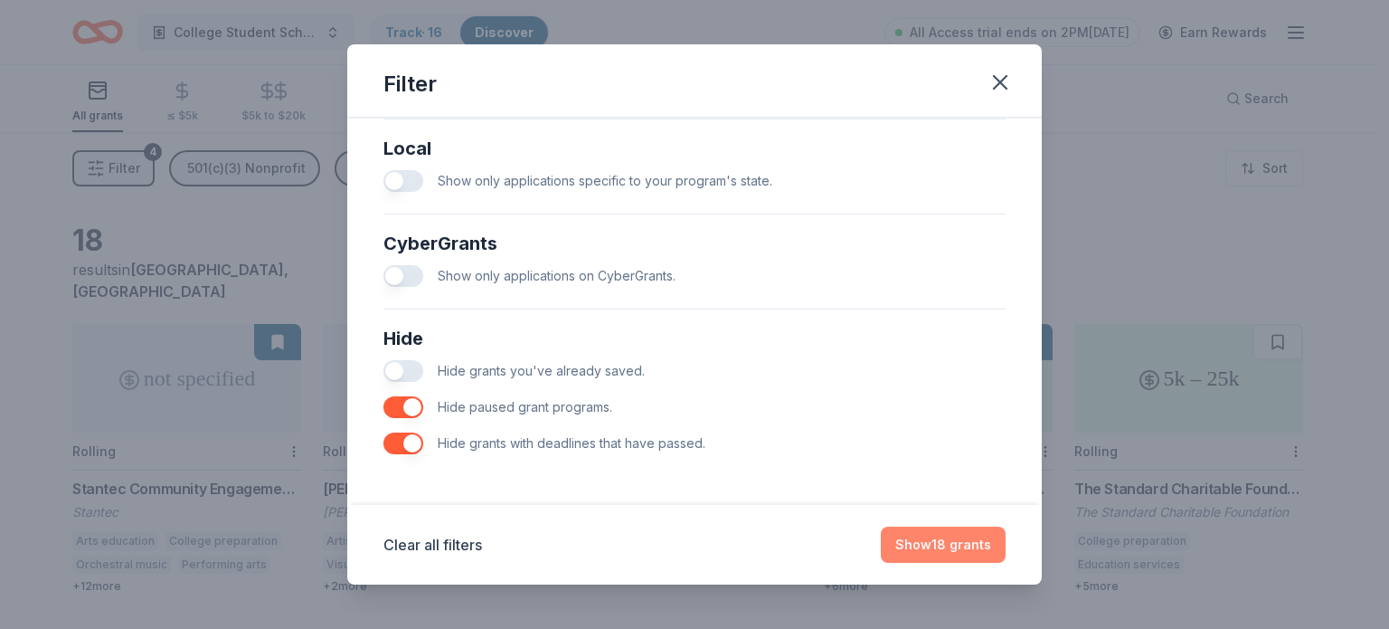
click at [928, 543] on button "Show 18 grants" at bounding box center [943, 544] width 125 height 36
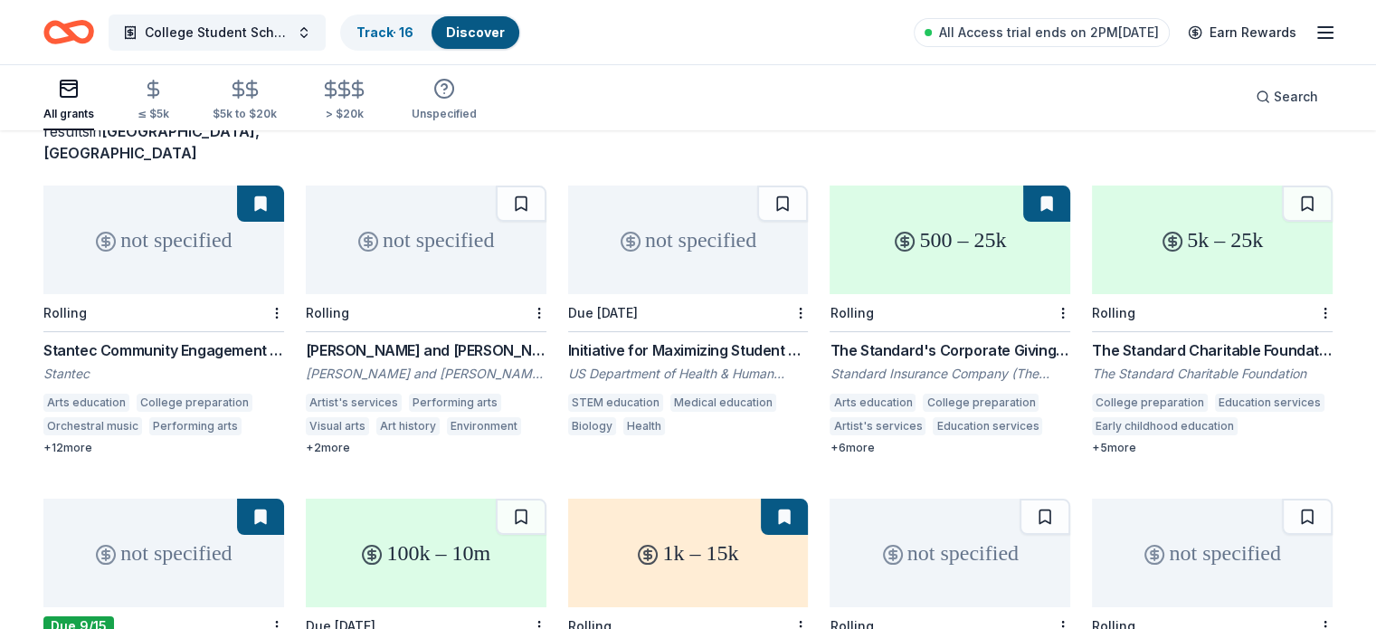
scroll to position [181, 0]
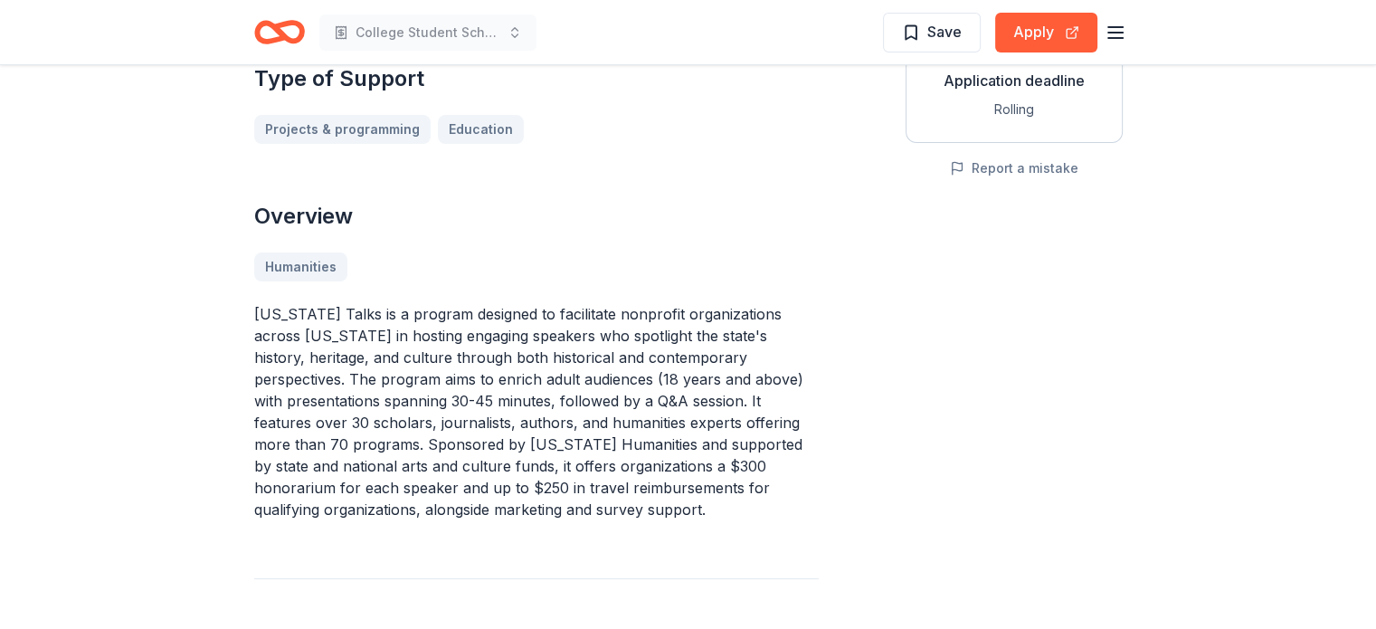
scroll to position [362, 0]
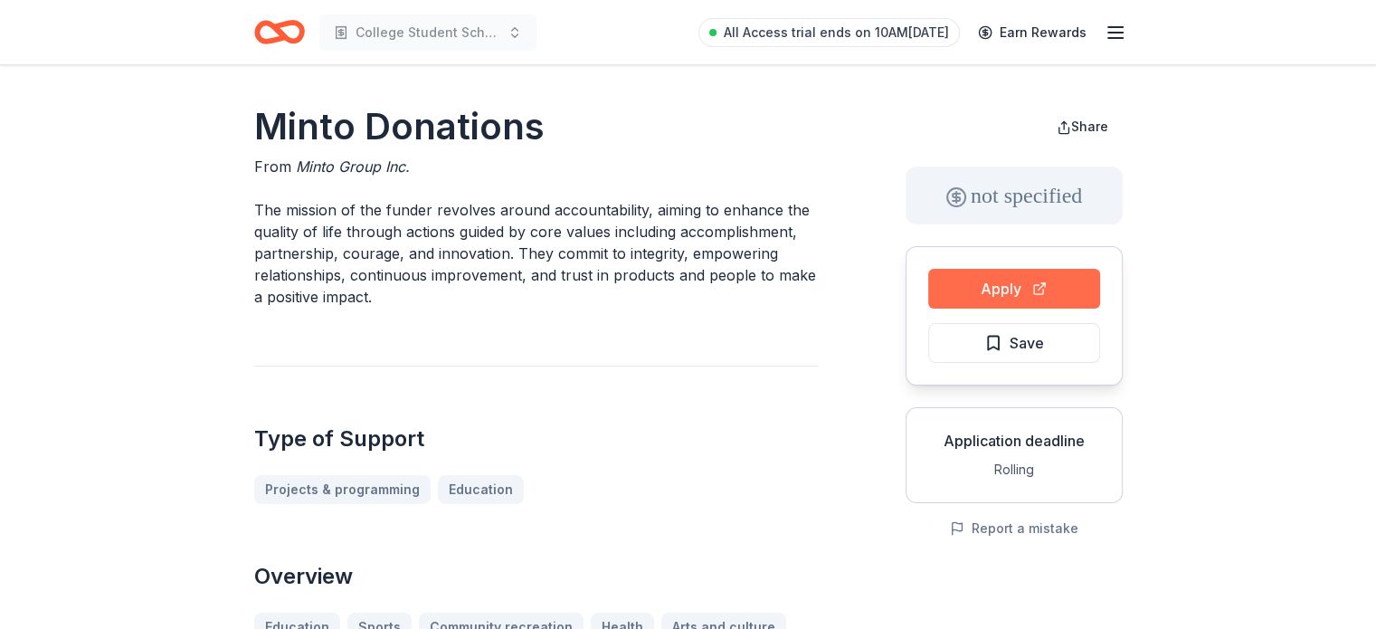
click at [972, 280] on button "Apply" at bounding box center [1014, 289] width 172 height 40
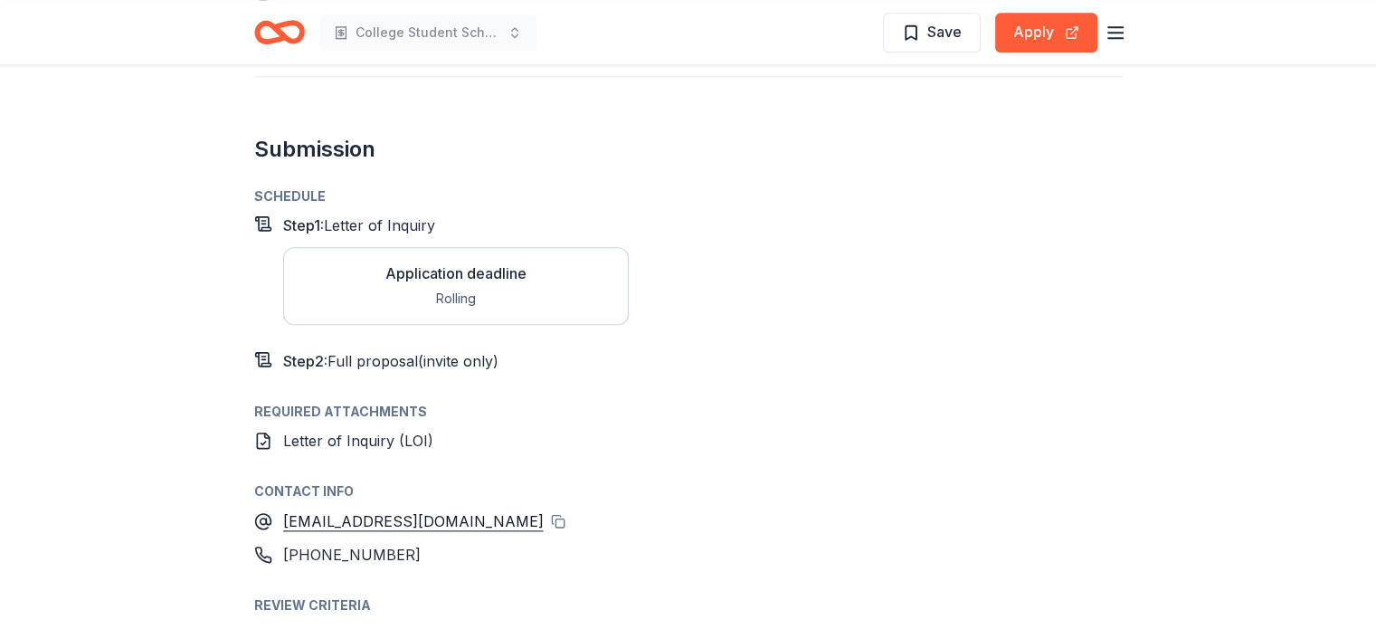
scroll to position [1899, 0]
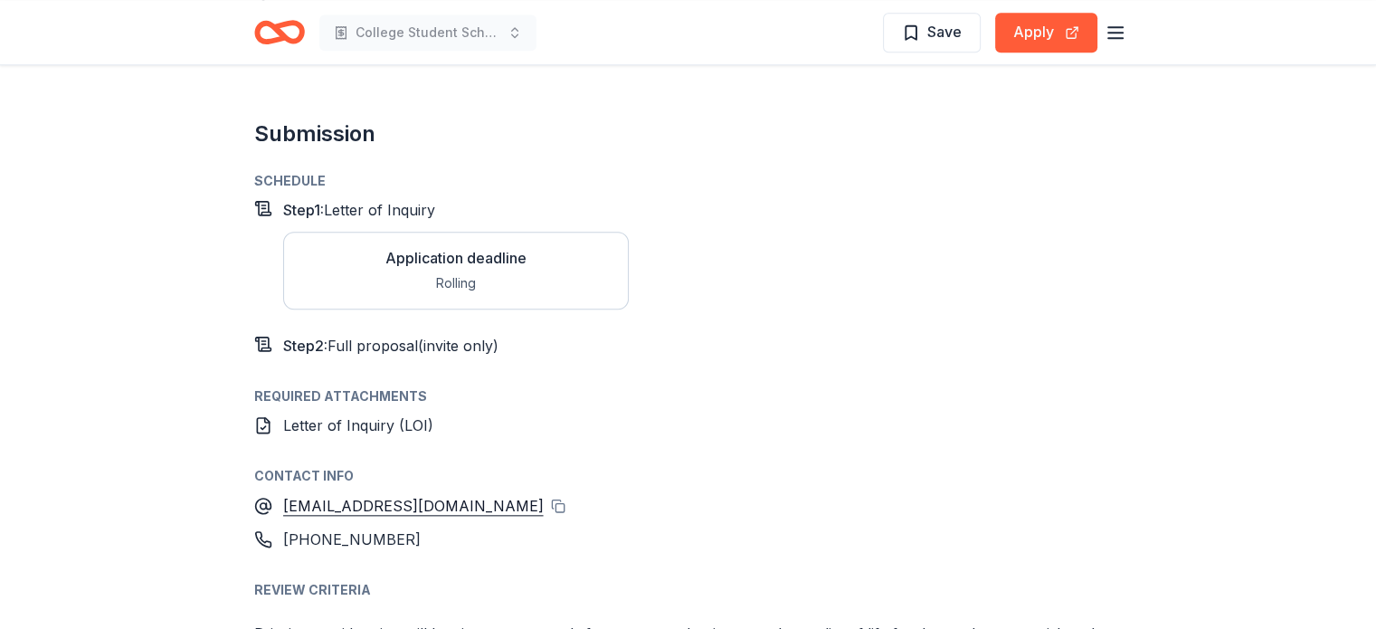
click at [483, 261] on div "Application deadline" at bounding box center [455, 258] width 141 height 22
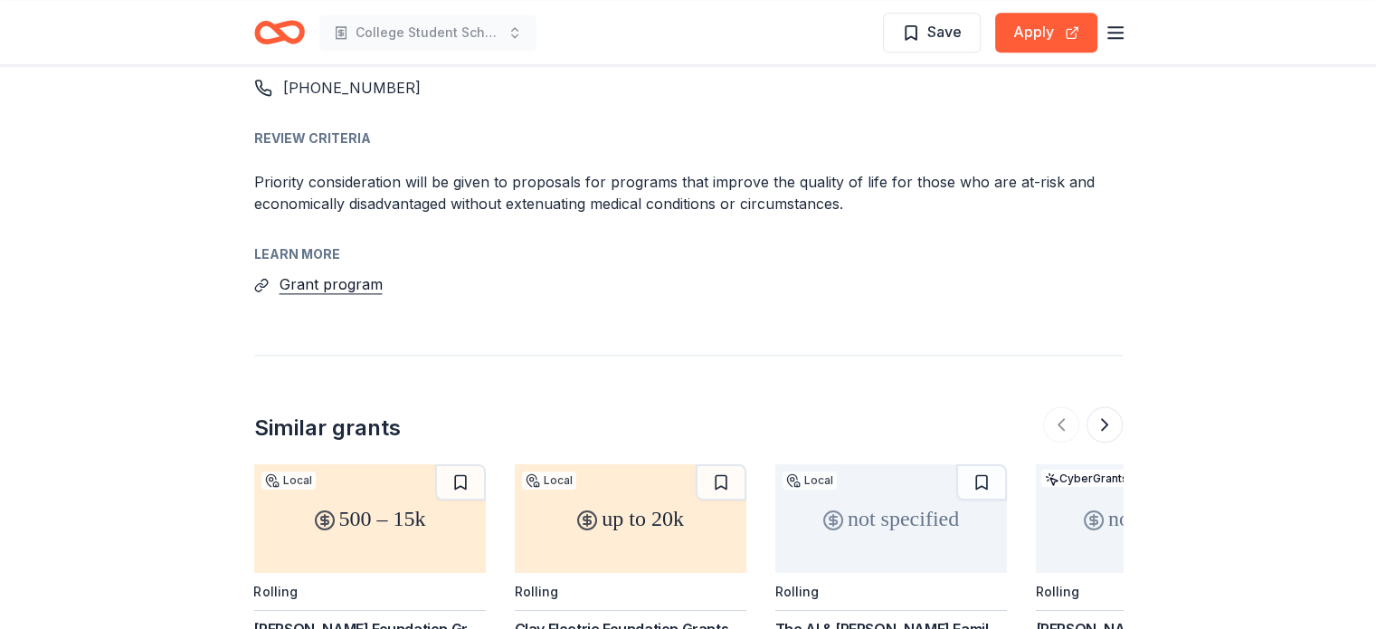
scroll to position [2352, 0]
click at [370, 278] on button "Grant program" at bounding box center [330, 283] width 103 height 24
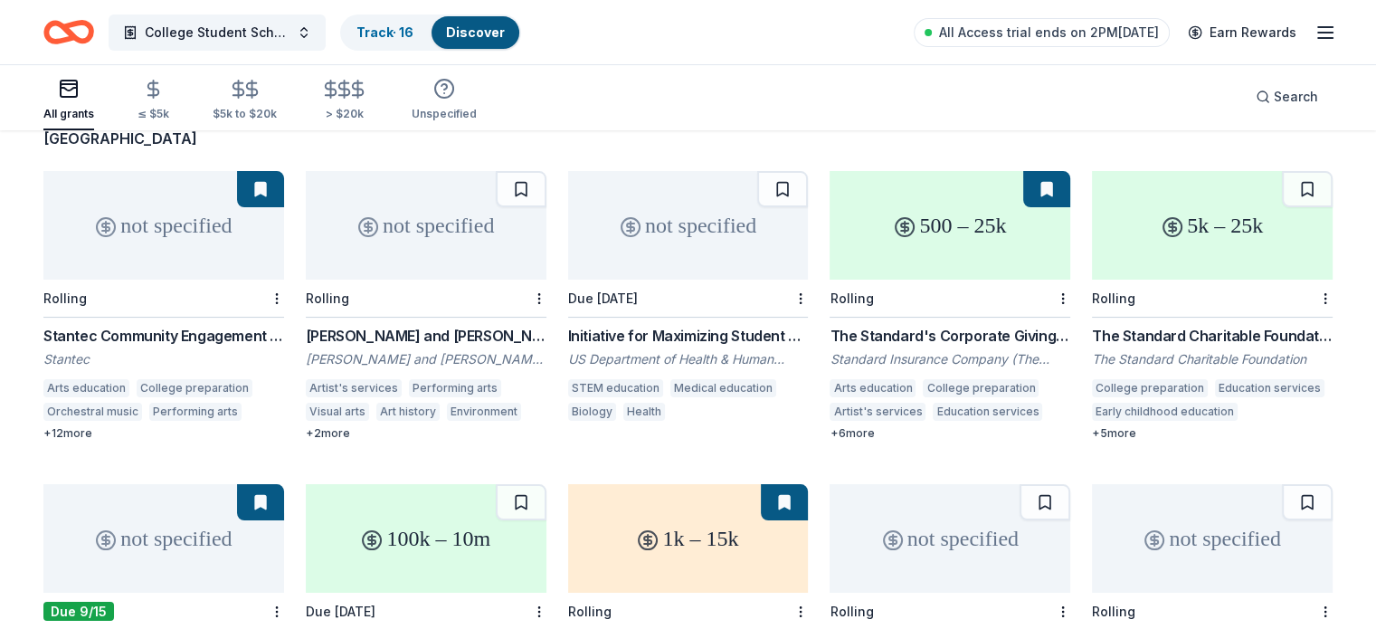
scroll to position [181, 0]
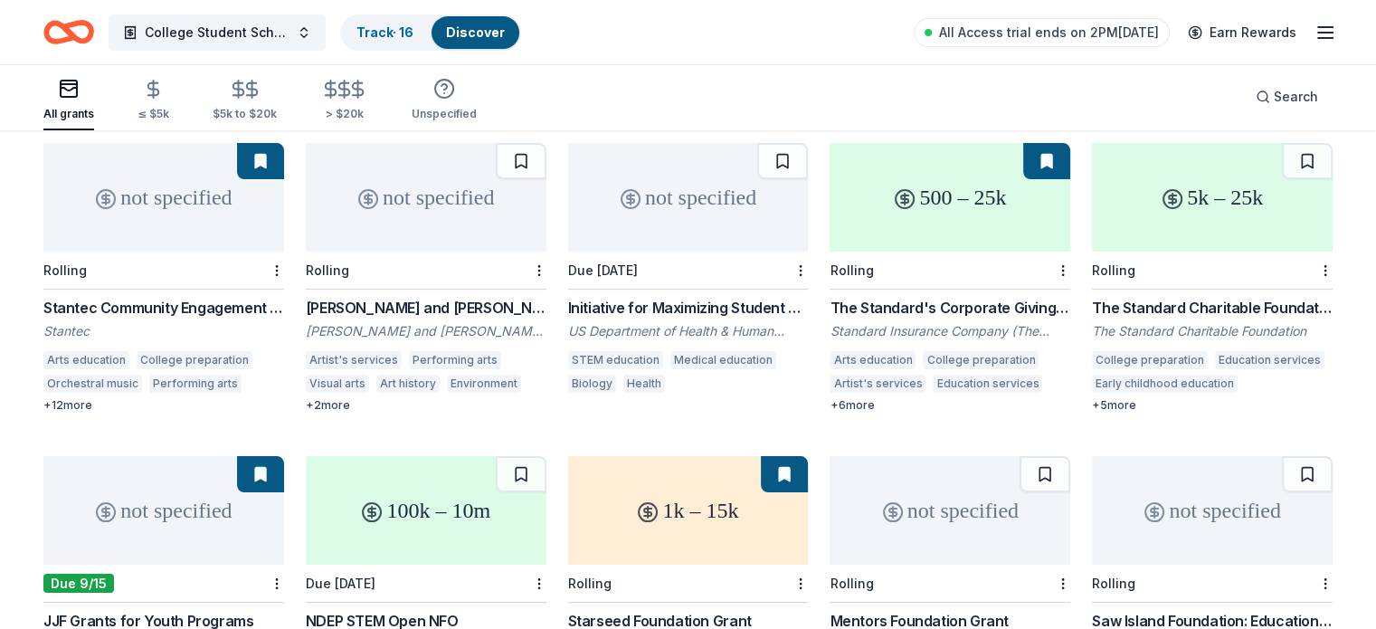
click at [468, 297] on div "[PERSON_NAME] and [PERSON_NAME] Foundation Grants" at bounding box center [426, 308] width 241 height 22
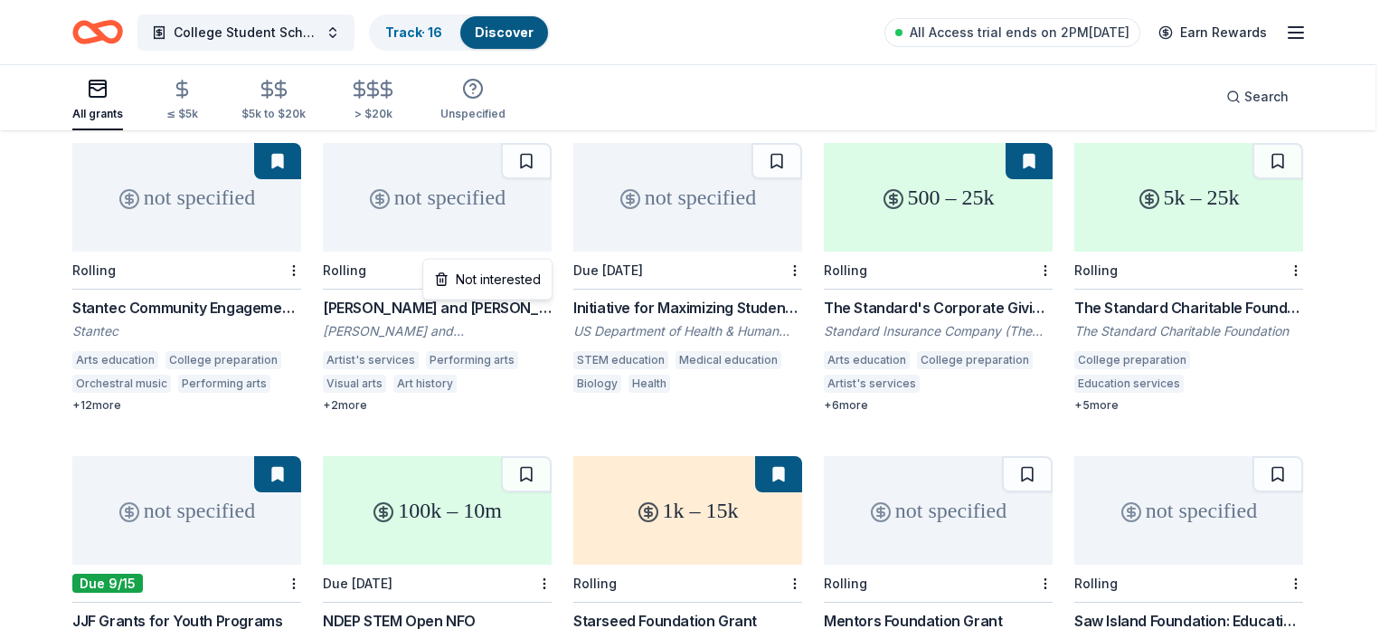
click at [537, 244] on html "College Student Scholarships & Vouchers Track · 16 Discover All Access trial en…" at bounding box center [694, 133] width 1389 height 629
click at [522, 287] on div "Not interested" at bounding box center [487, 279] width 121 height 33
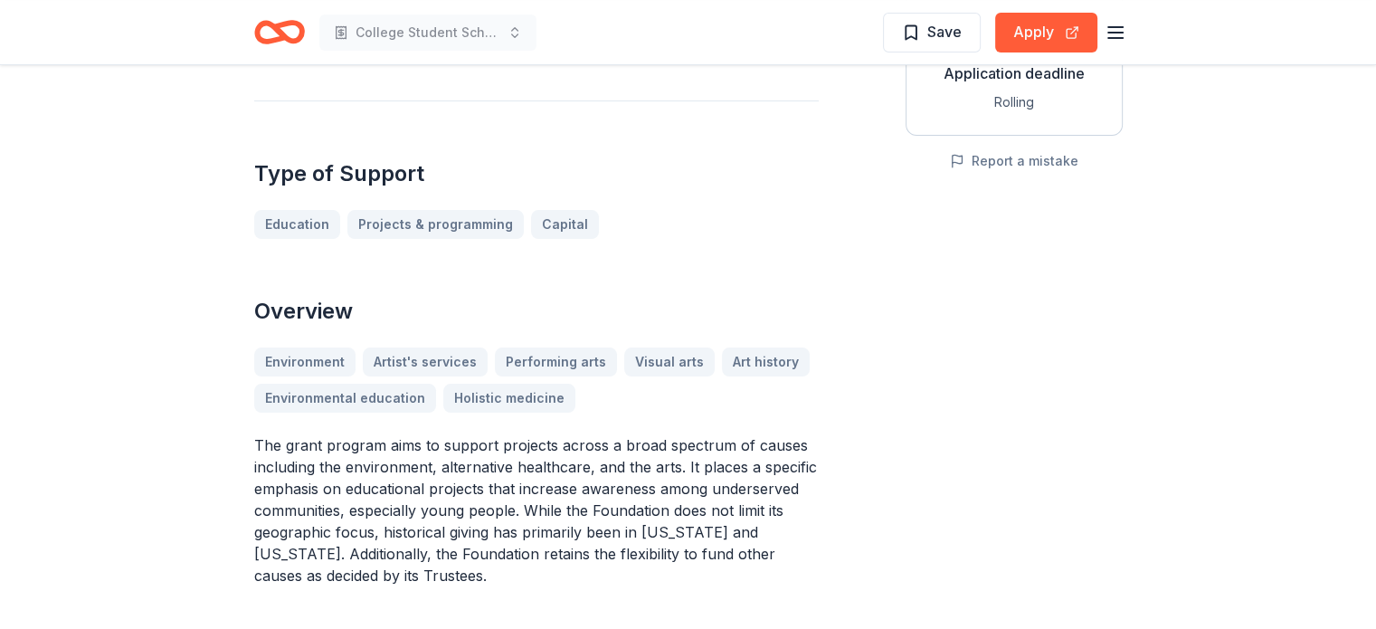
scroll to position [452, 0]
